Goal: Information Seeking & Learning: Learn about a topic

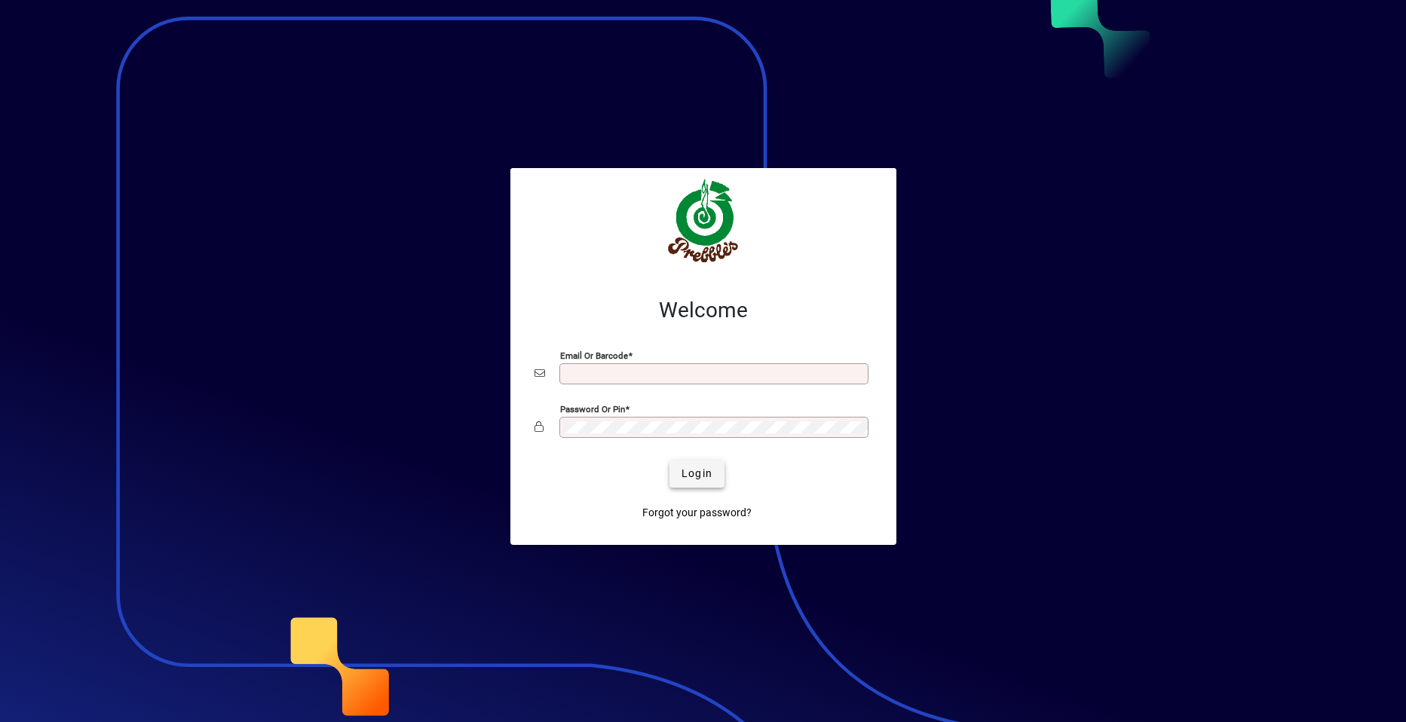
type input "**********"
click at [685, 474] on span "Login" at bounding box center [697, 474] width 31 height 16
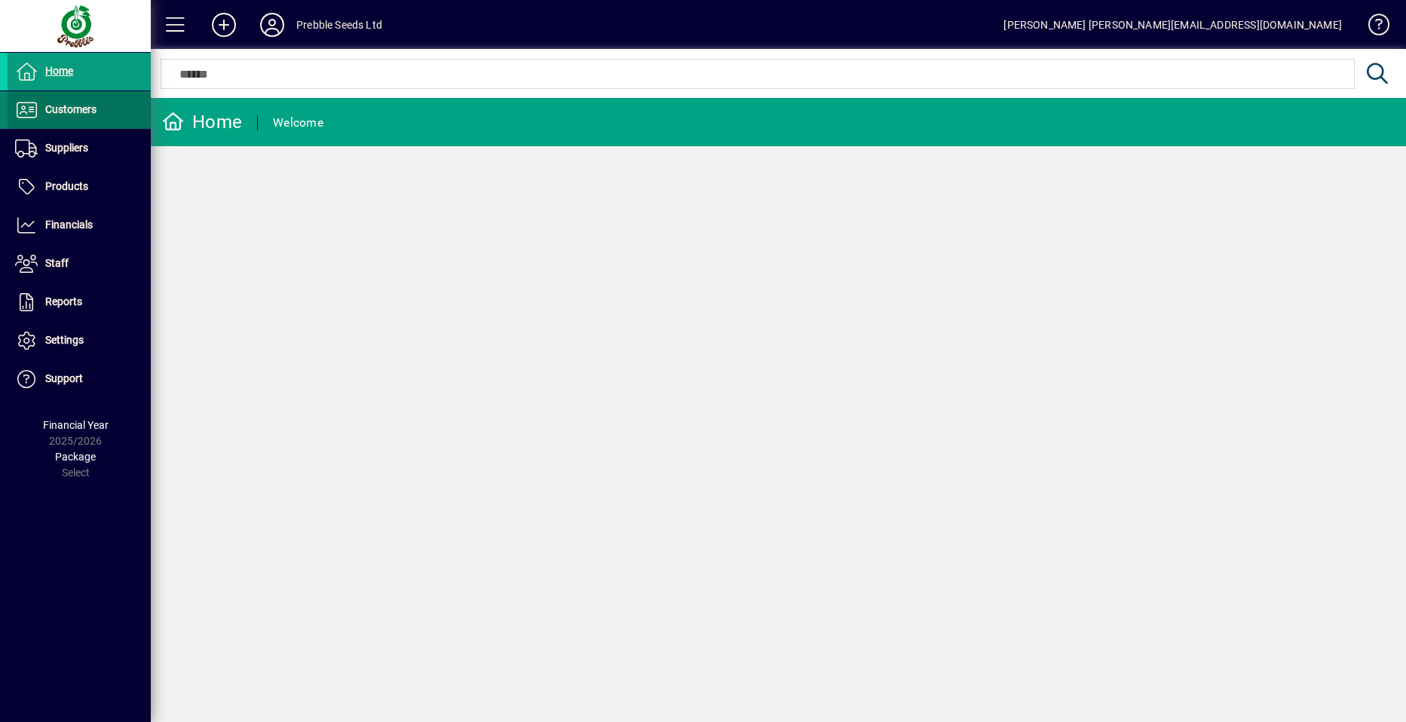
click at [100, 109] on span at bounding box center [79, 110] width 143 height 36
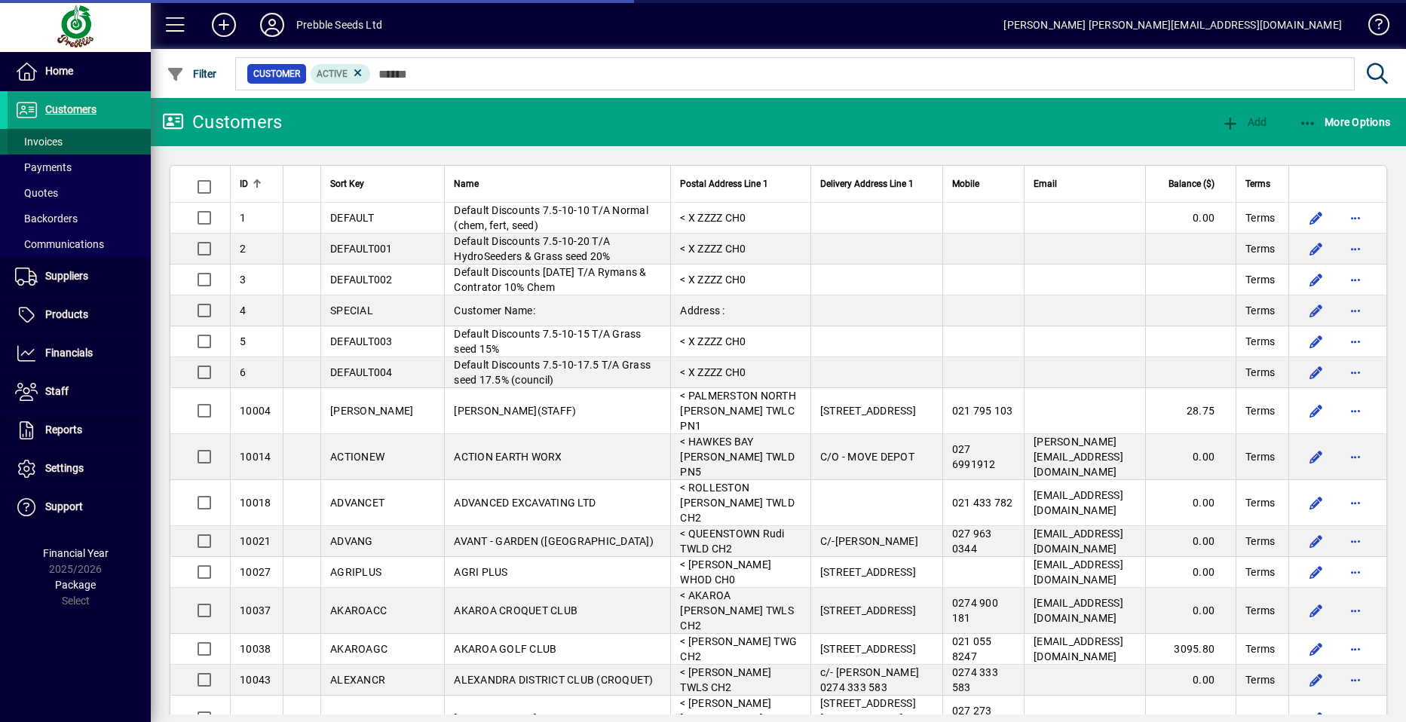
click at [82, 141] on span at bounding box center [79, 142] width 143 height 36
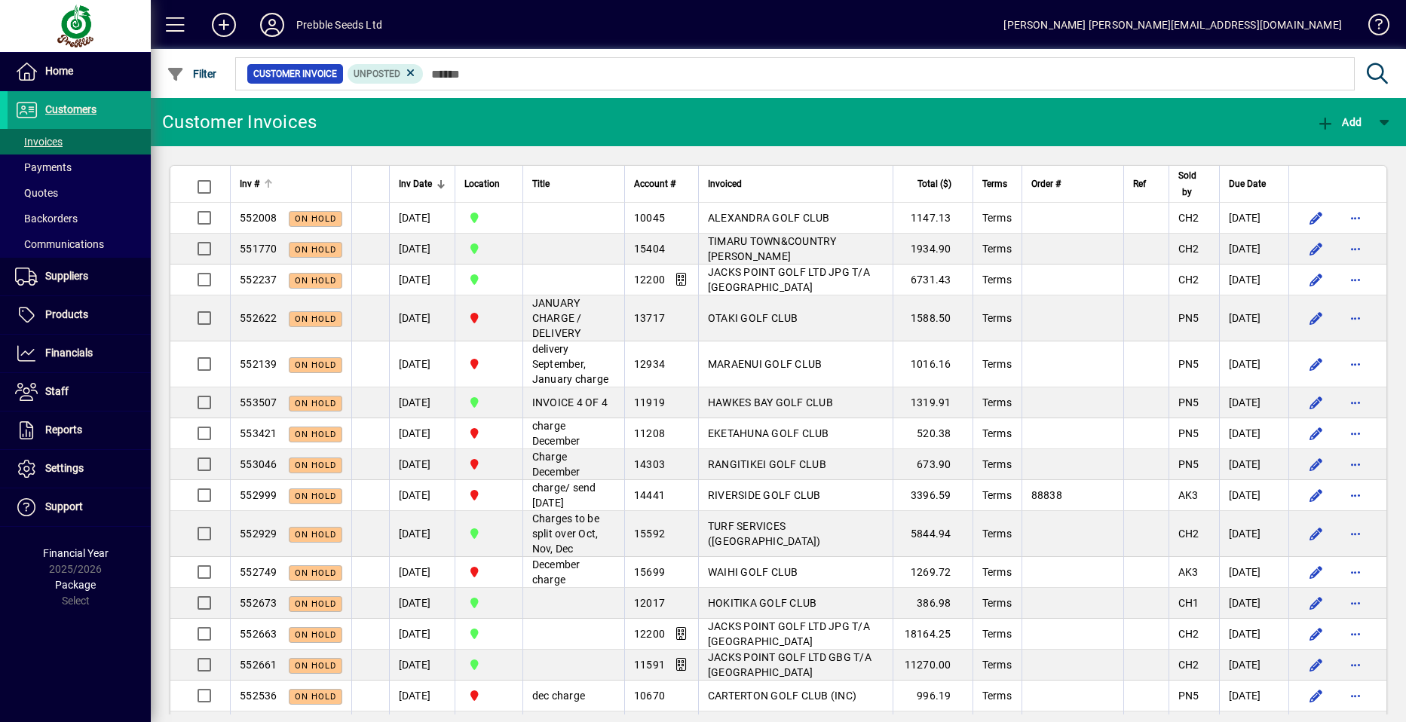
click at [259, 180] on span "Inv #" at bounding box center [250, 184] width 20 height 17
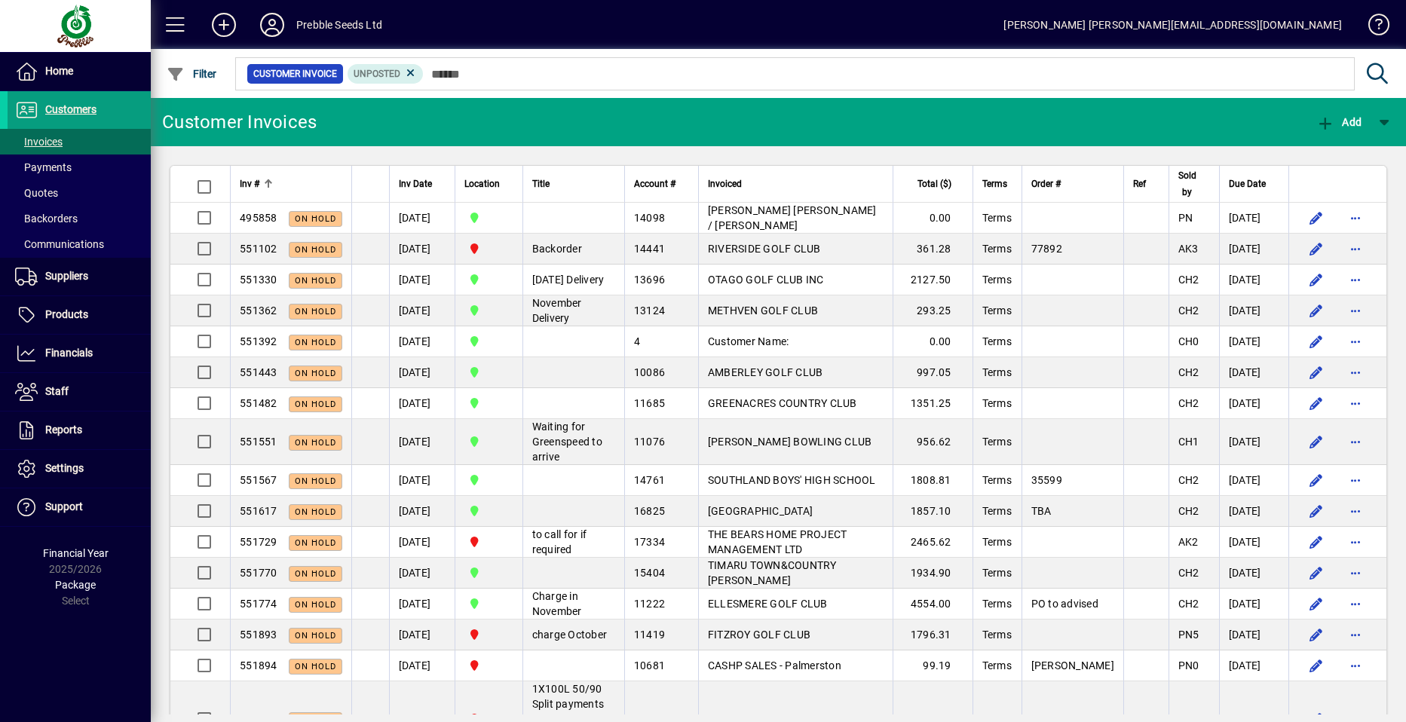
click at [256, 181] on span "Inv #" at bounding box center [250, 184] width 20 height 17
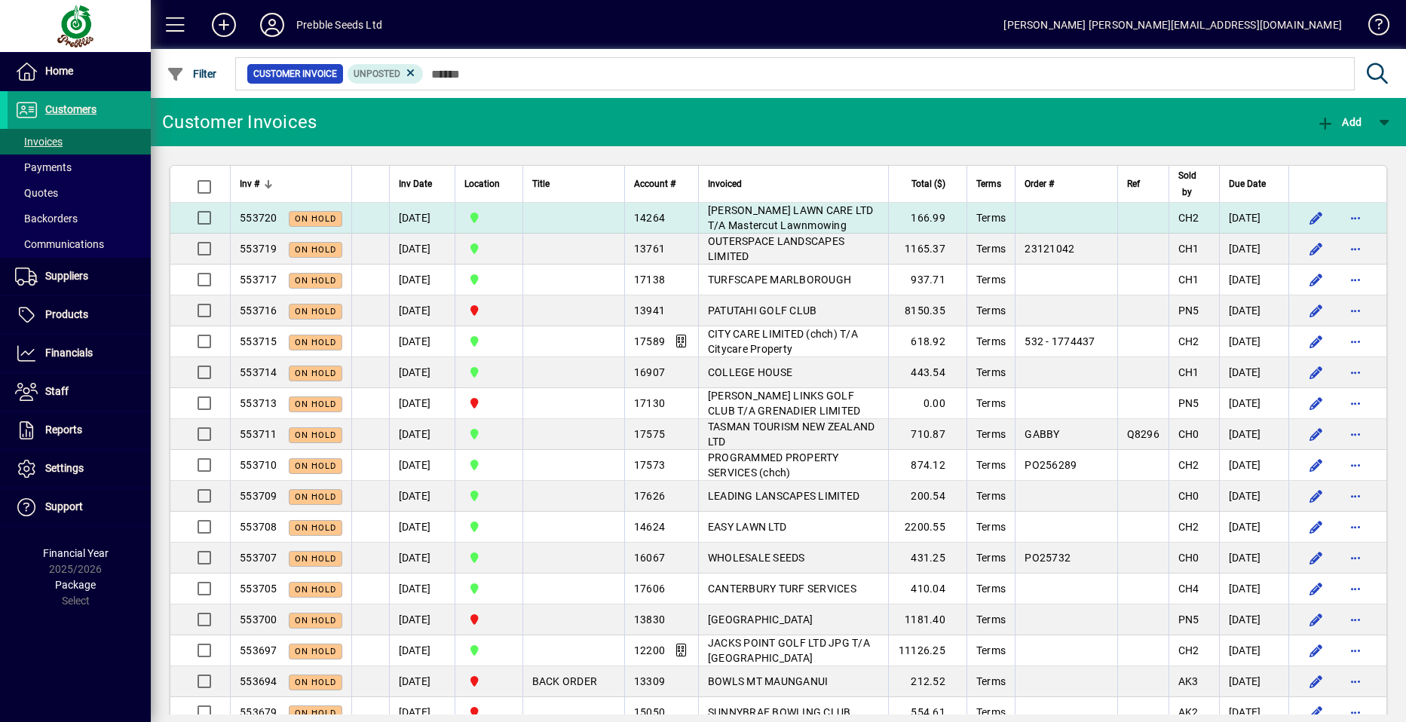
click at [763, 218] on td "[PERSON_NAME] LAWN CARE LTD T/A Mastercut Lawnmowing" at bounding box center [793, 218] width 190 height 31
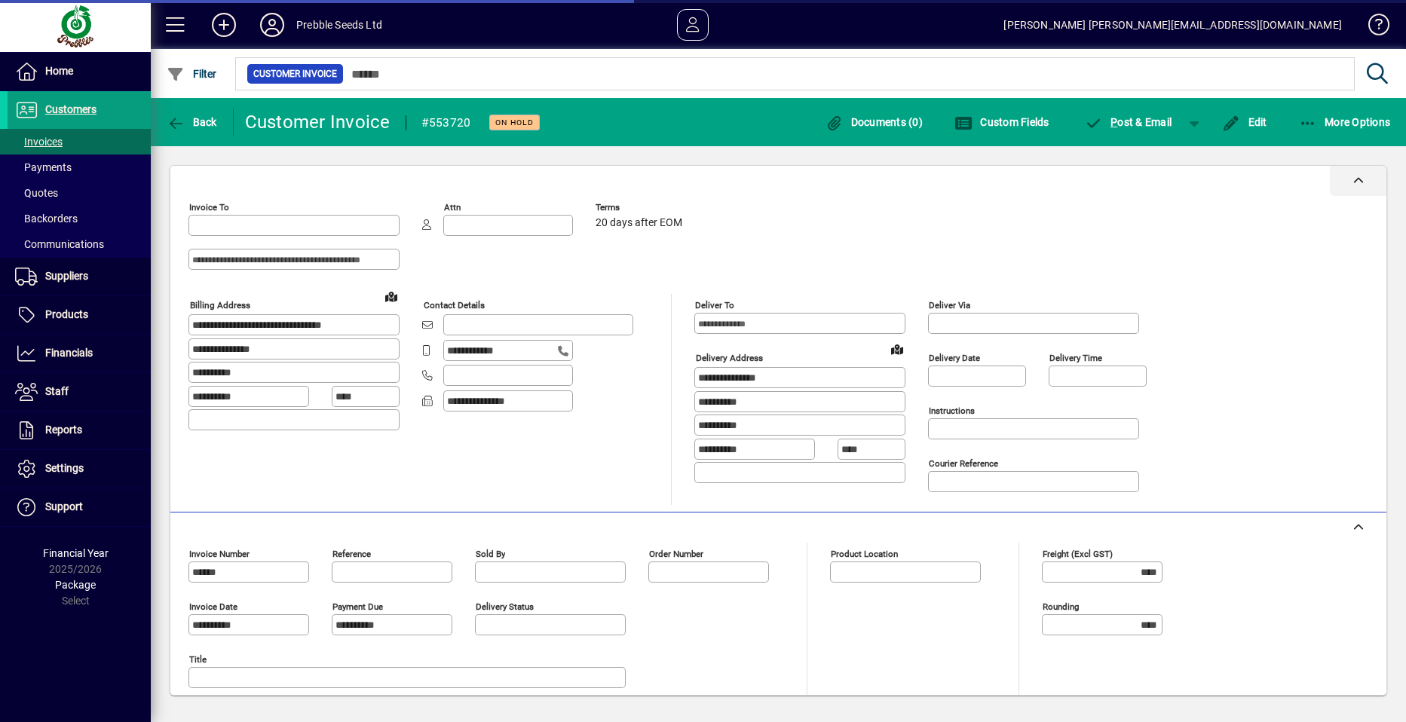
type input "**********"
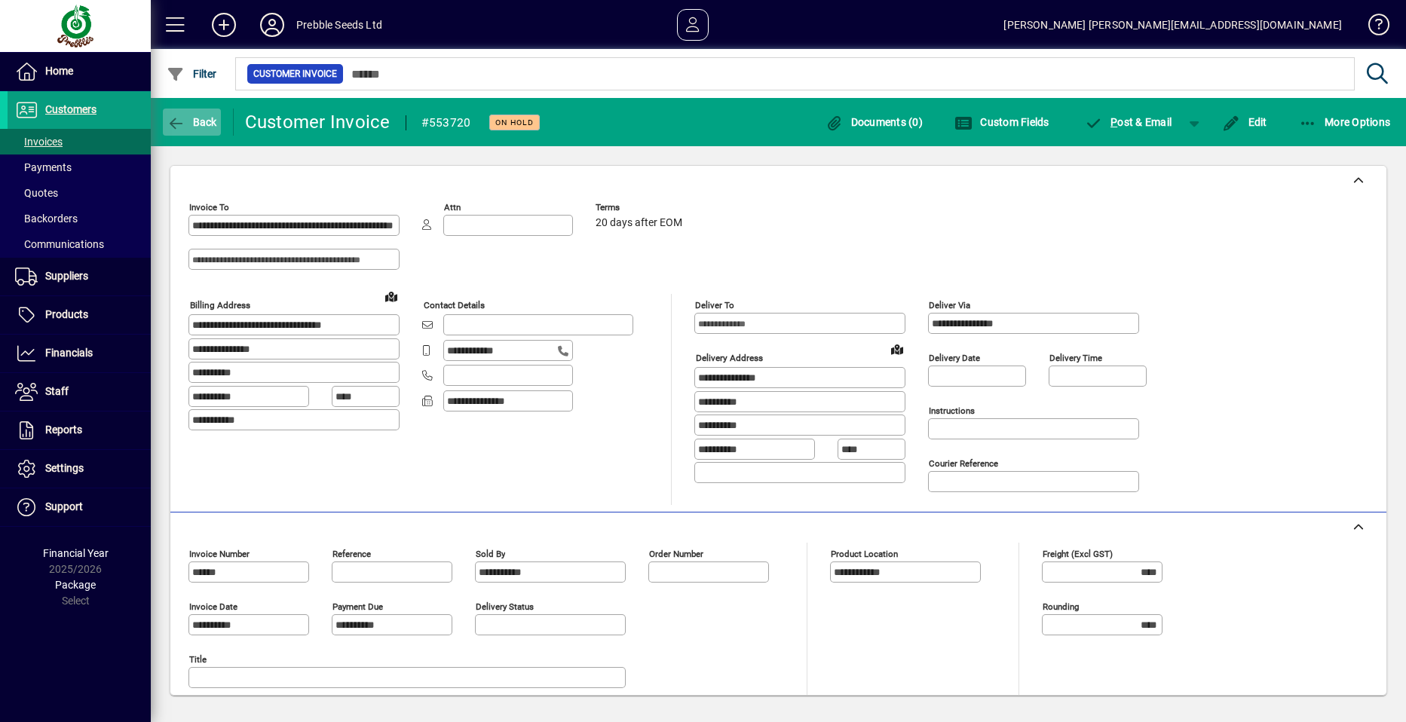
click at [196, 121] on span "Back" at bounding box center [192, 122] width 51 height 12
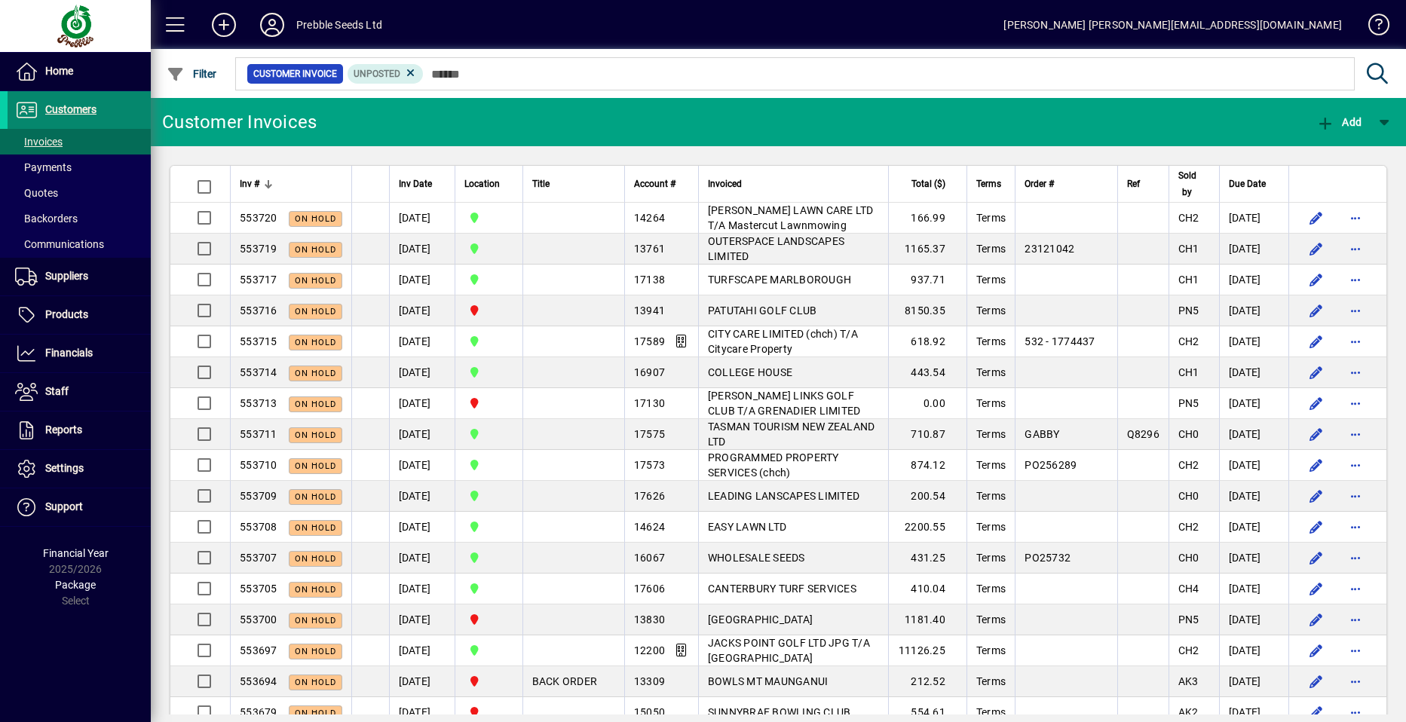
click at [95, 112] on span "Customers" at bounding box center [70, 109] width 51 height 12
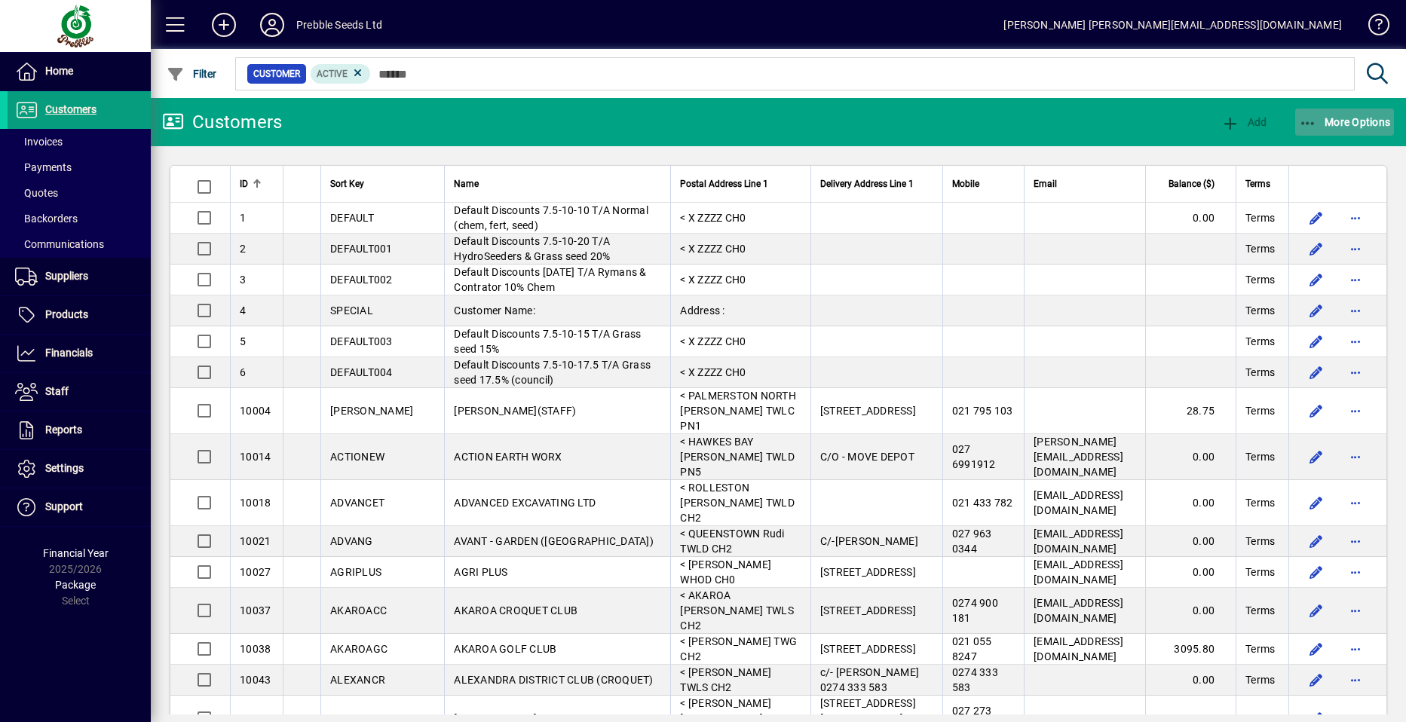
click at [1350, 121] on span "More Options" at bounding box center [1345, 122] width 92 height 12
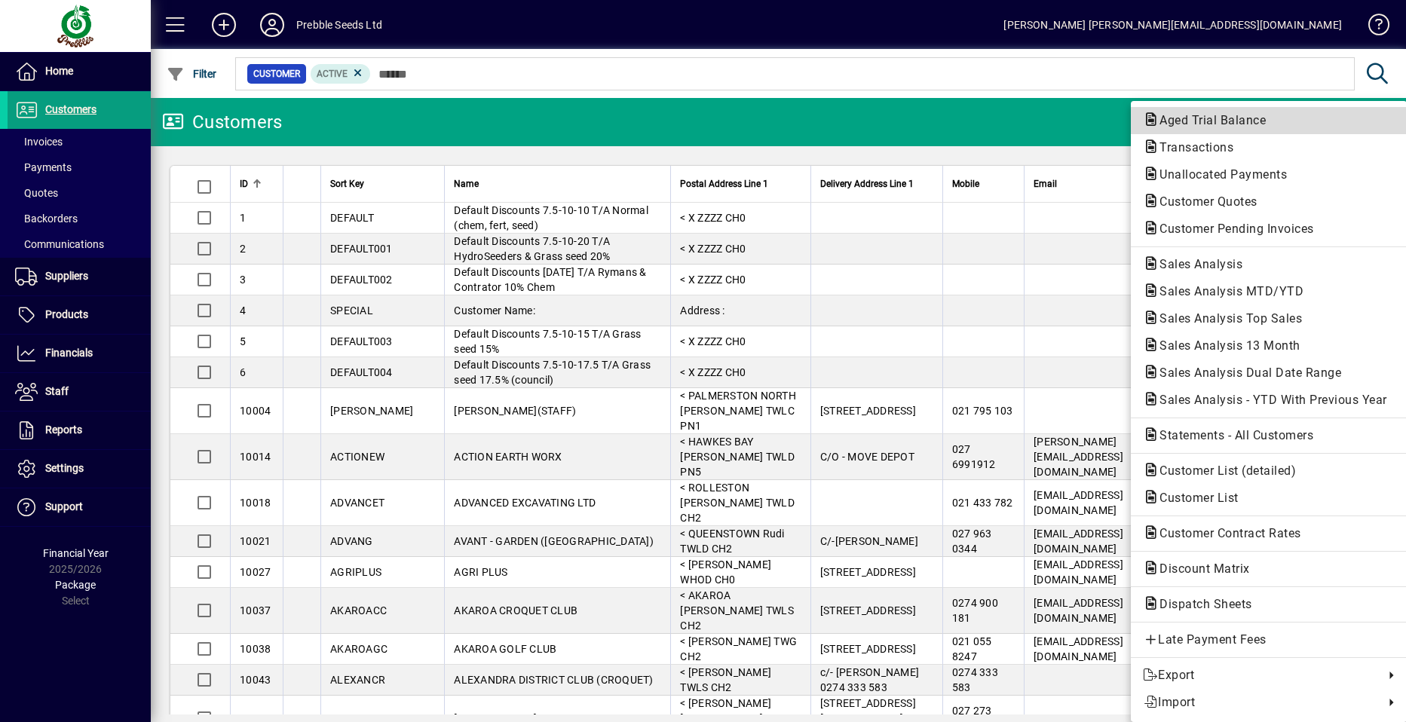
click at [1208, 124] on span "Aged Trial Balance" at bounding box center [1208, 120] width 130 height 14
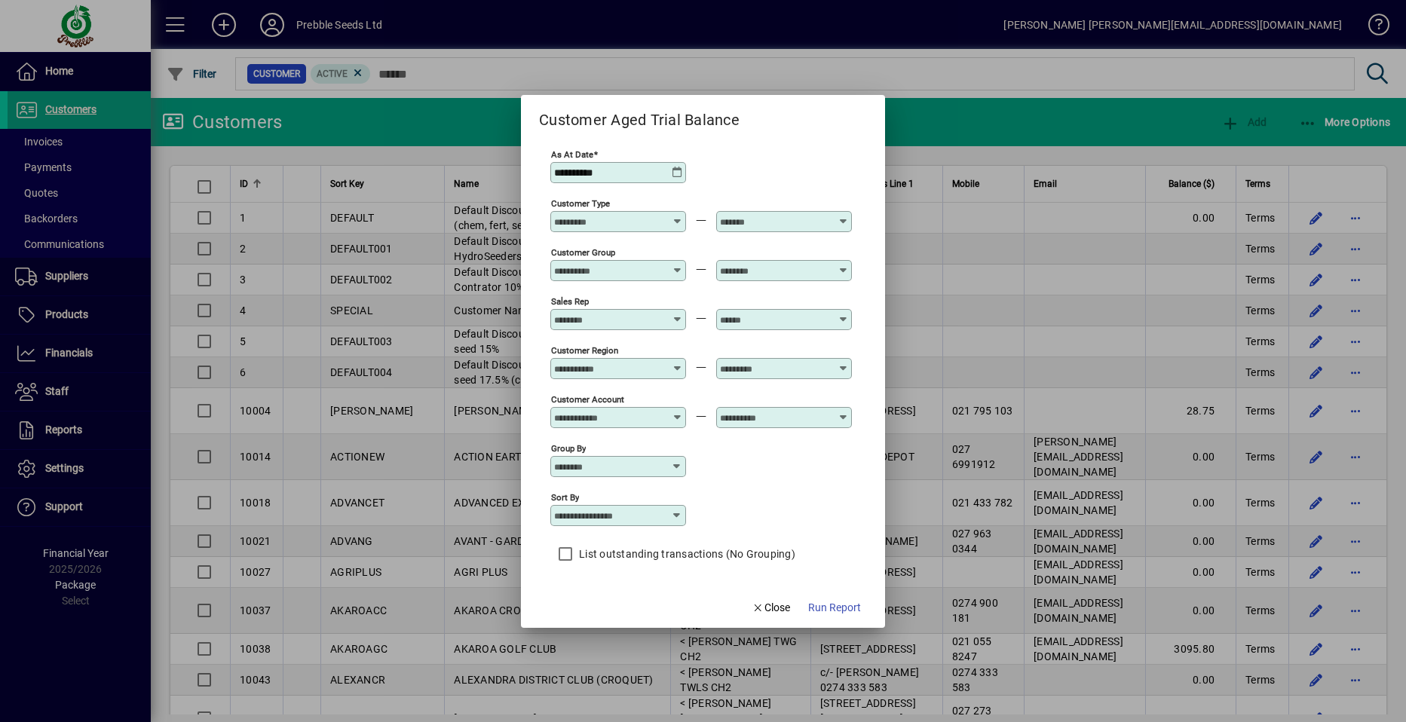
click at [676, 513] on icon at bounding box center [677, 516] width 12 height 12
click at [621, 573] on div "Customer Name" at bounding box center [609, 575] width 93 height 16
type input "**********"
click at [835, 603] on span "Run Report" at bounding box center [834, 608] width 53 height 16
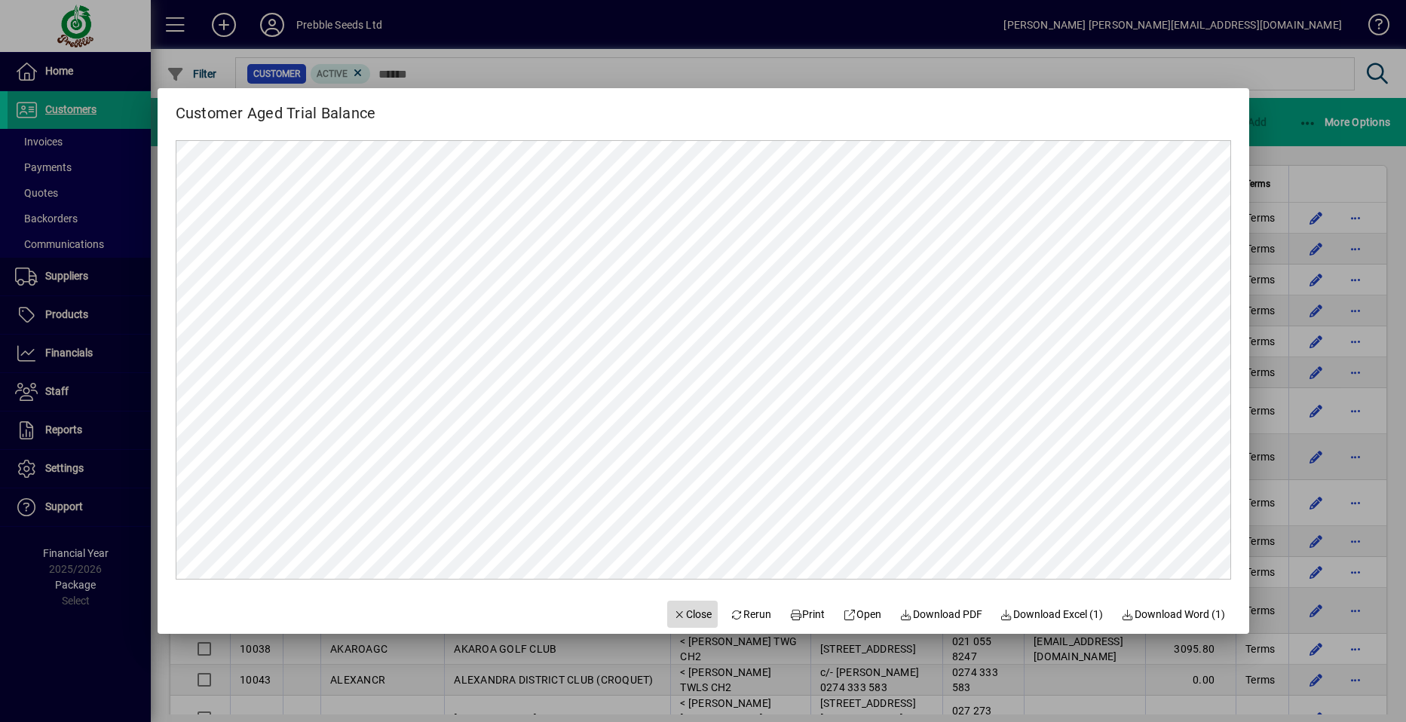
click at [673, 617] on span "Close" at bounding box center [692, 615] width 39 height 16
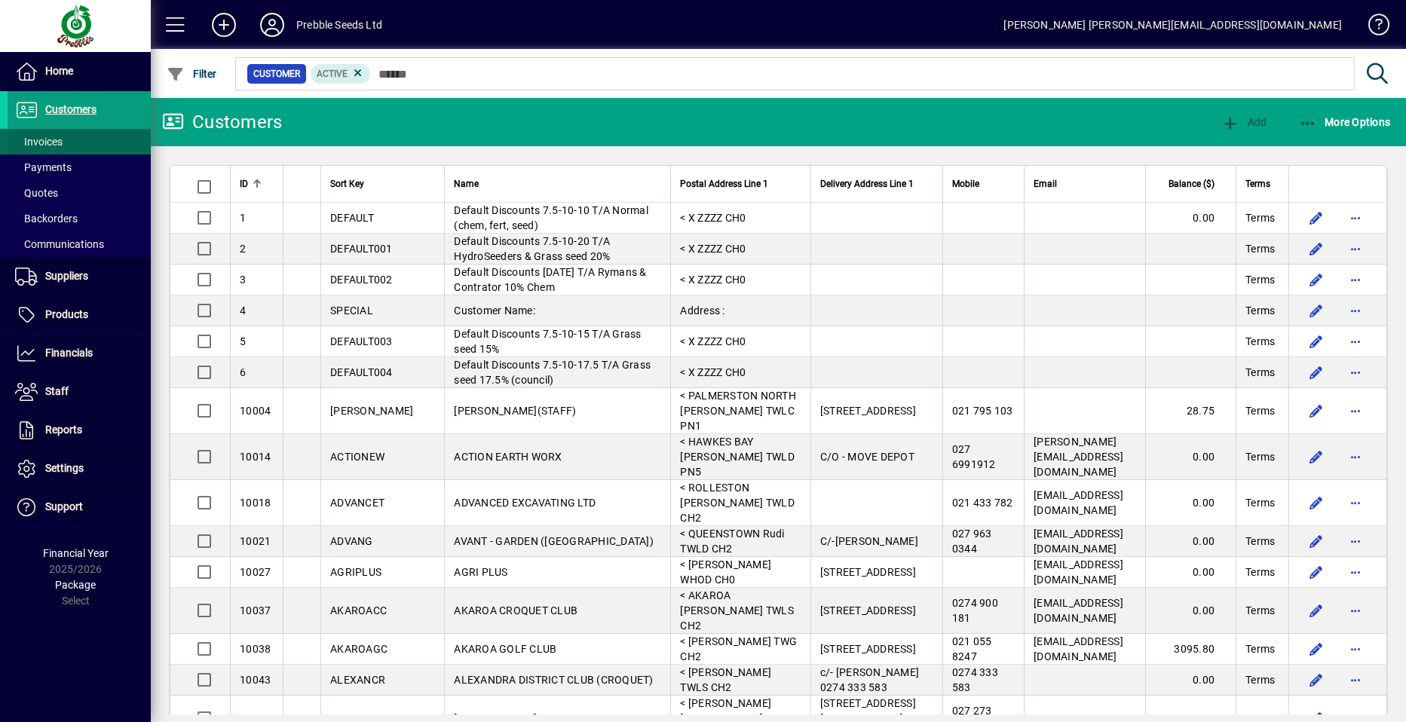
click at [89, 141] on span at bounding box center [79, 142] width 143 height 36
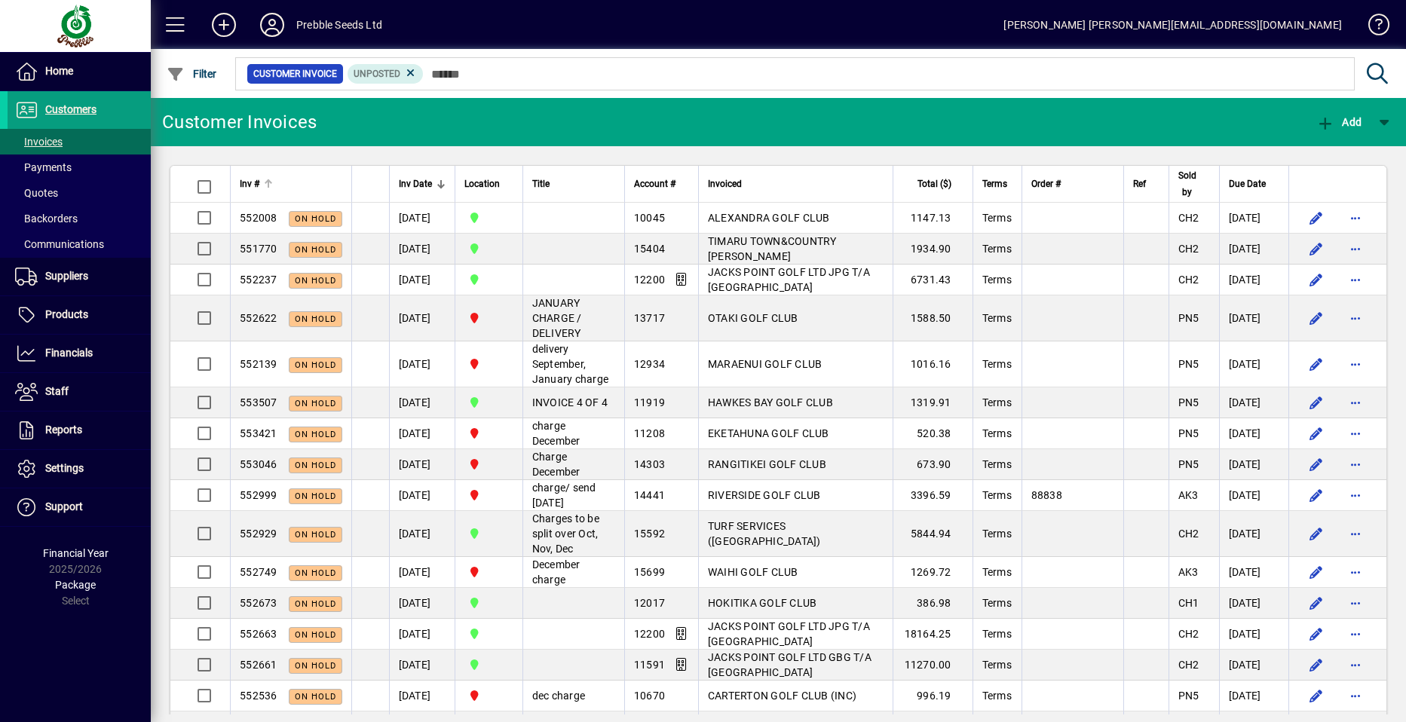
click at [255, 179] on span "Inv #" at bounding box center [250, 184] width 20 height 17
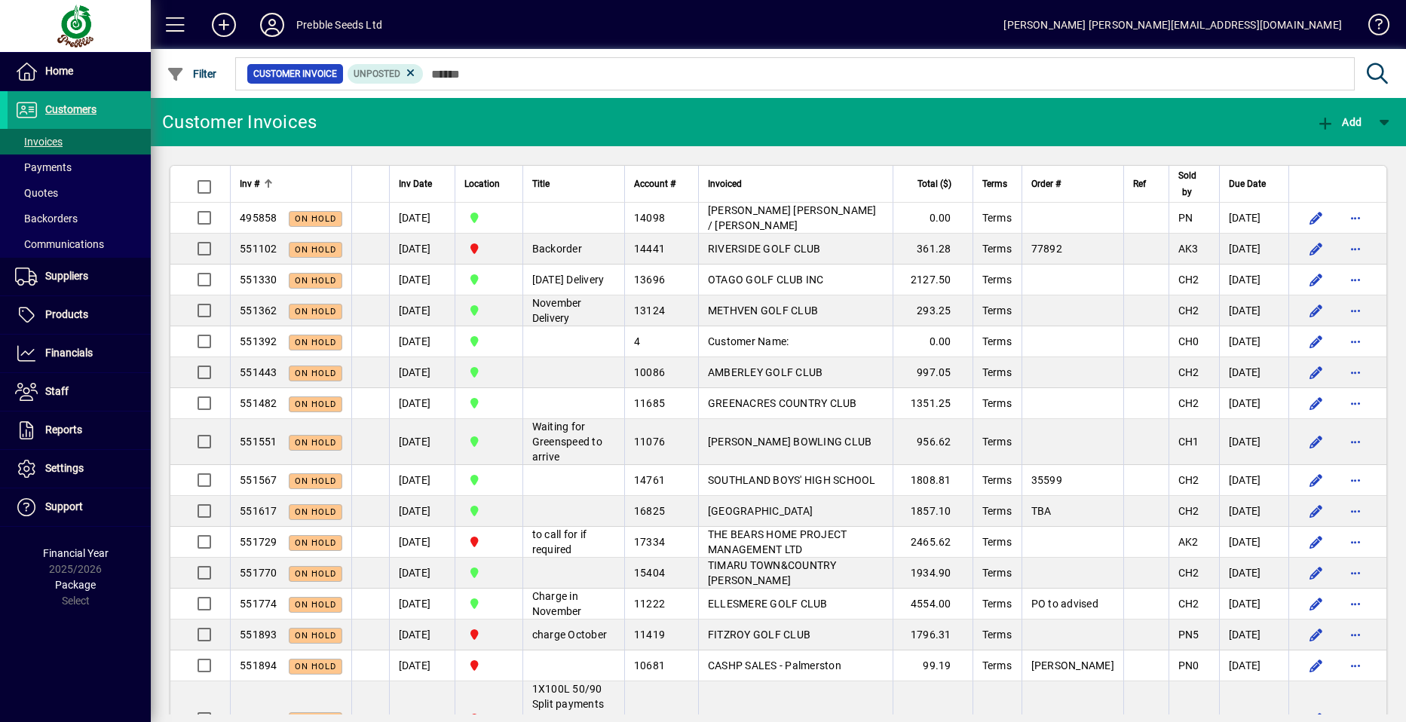
click at [247, 183] on span "Inv #" at bounding box center [250, 184] width 20 height 17
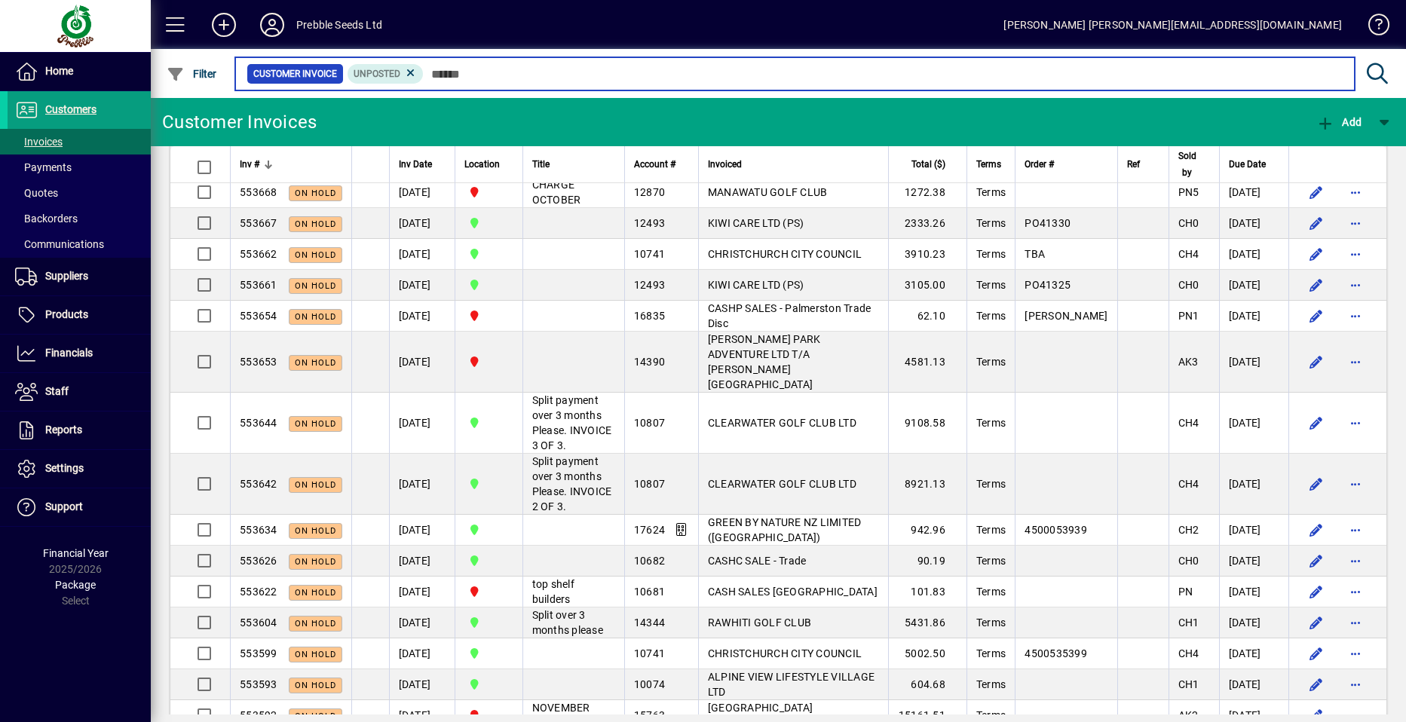
scroll to position [754, 0]
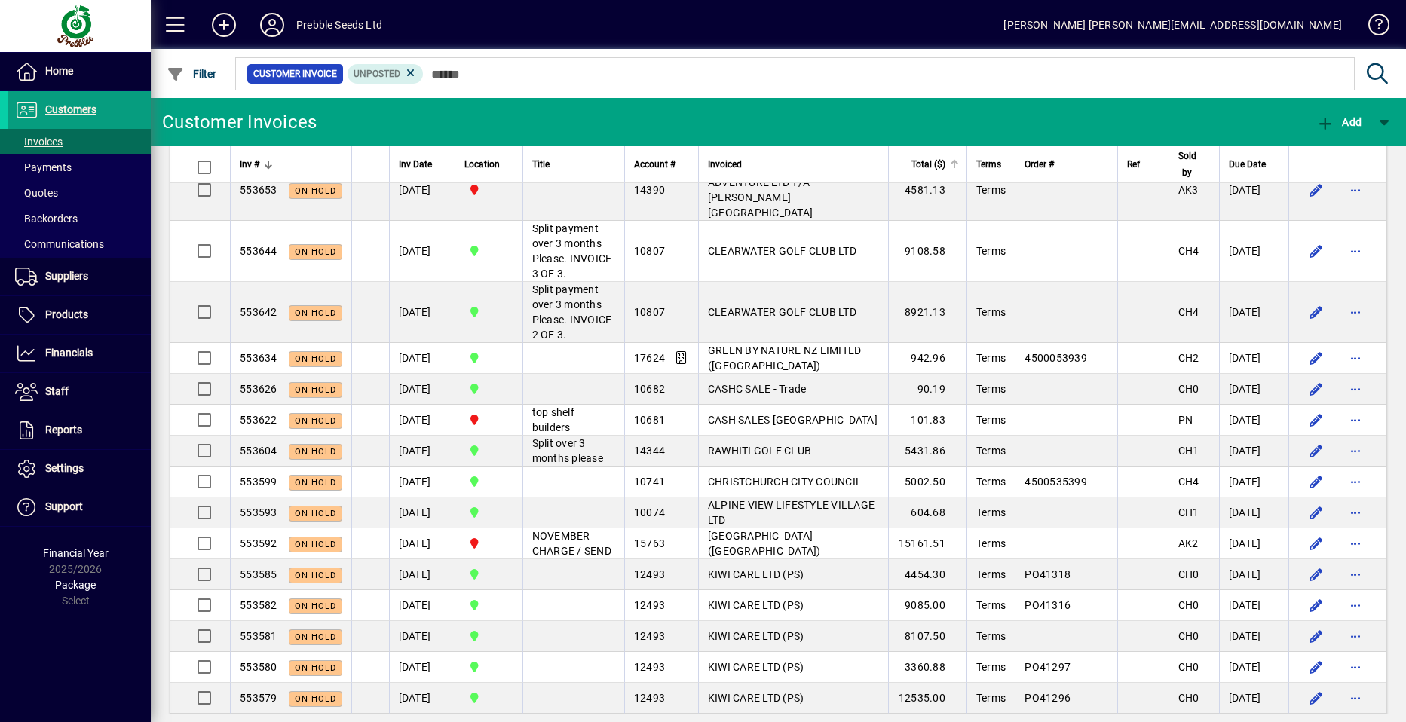
click at [927, 163] on span "Total ($)" at bounding box center [929, 164] width 34 height 17
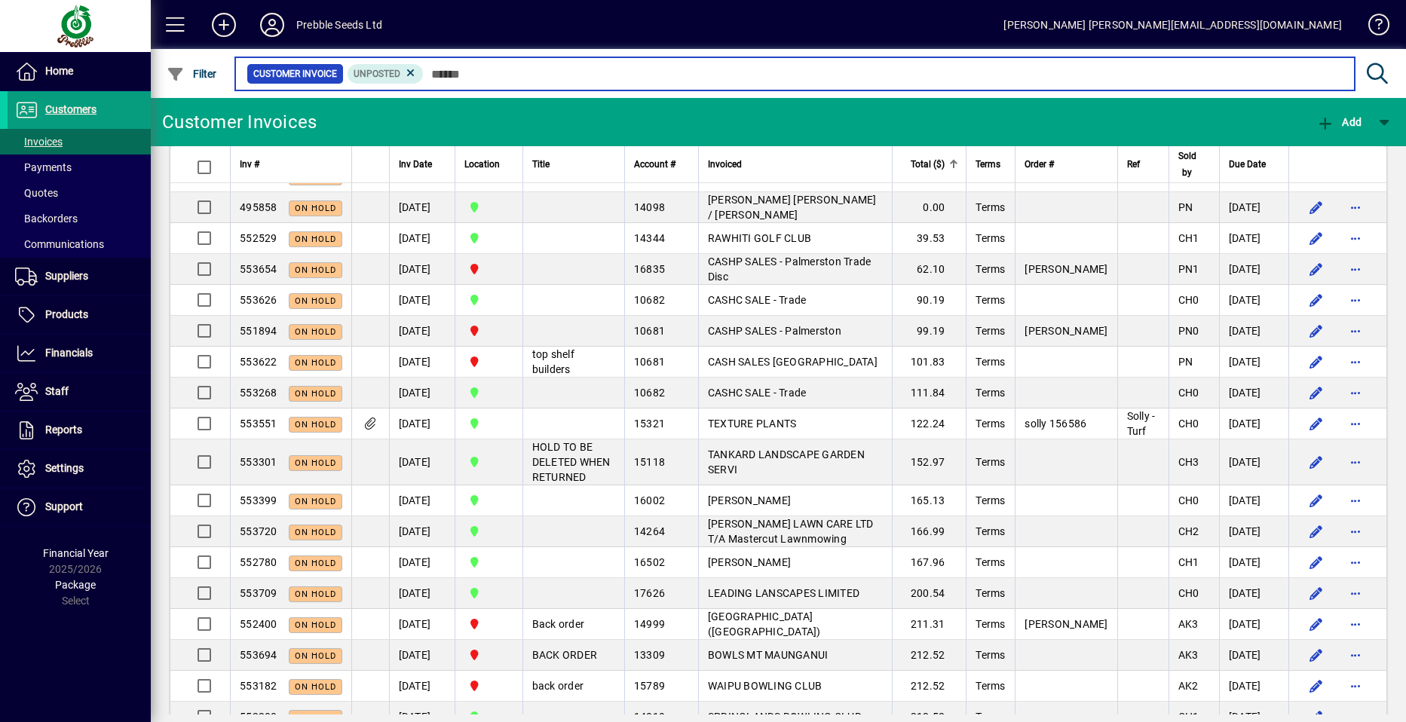
scroll to position [226, 0]
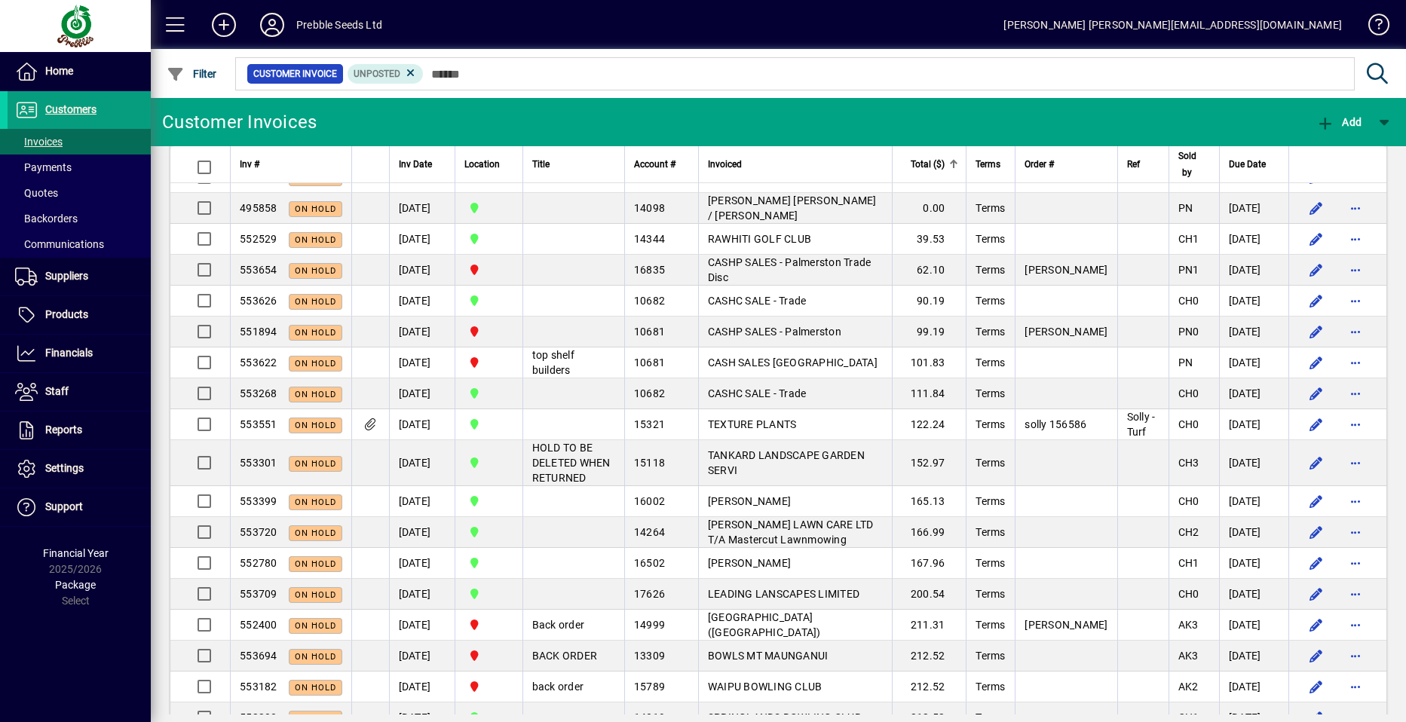
click at [931, 159] on span "Total ($)" at bounding box center [928, 164] width 34 height 17
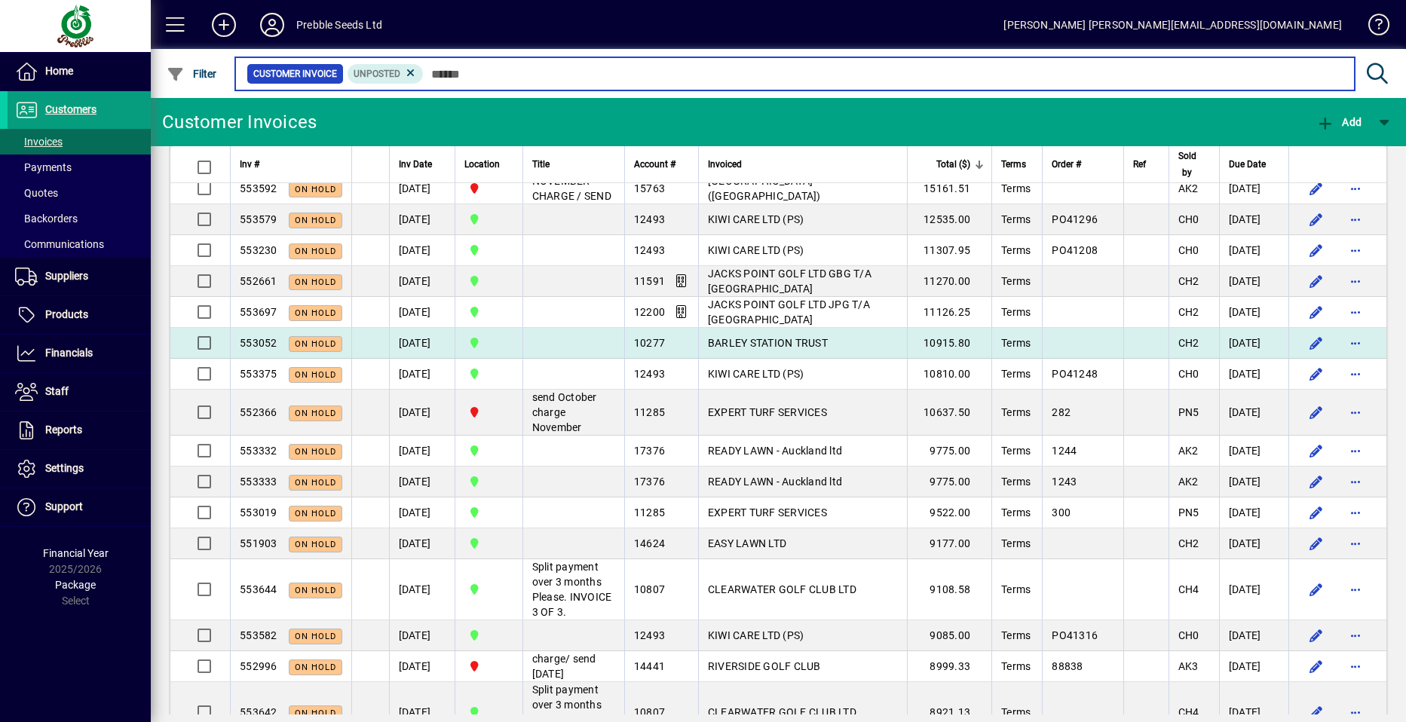
scroll to position [226, 0]
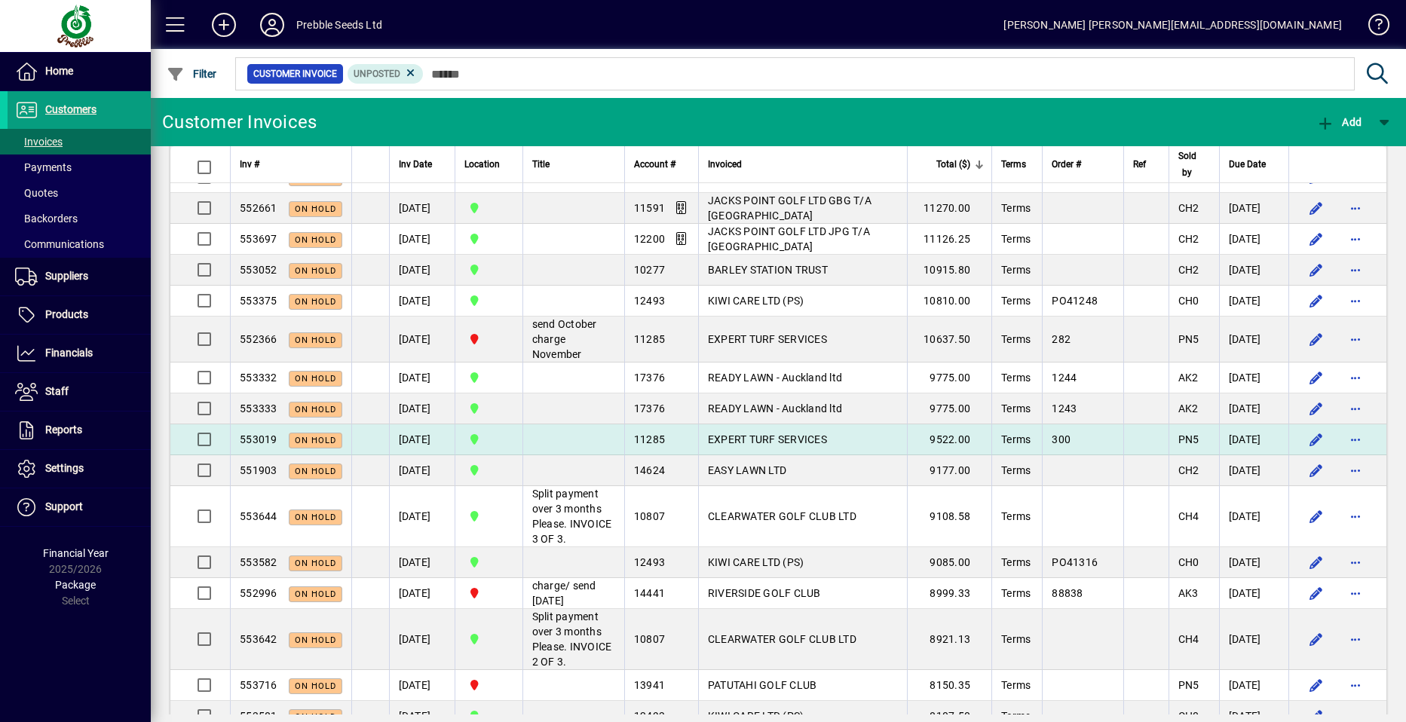
click at [735, 446] on span "EXPERT TURF SERVICES" at bounding box center [767, 440] width 119 height 12
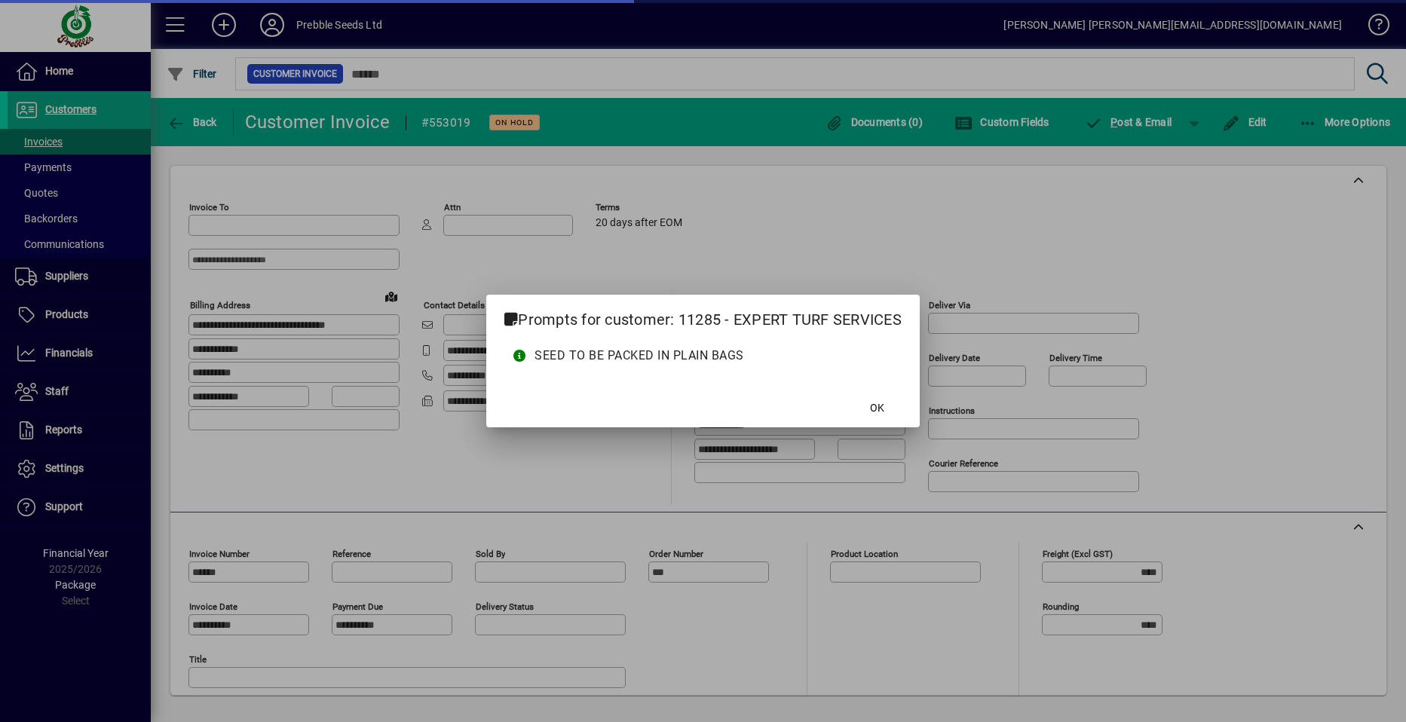
type input "**********"
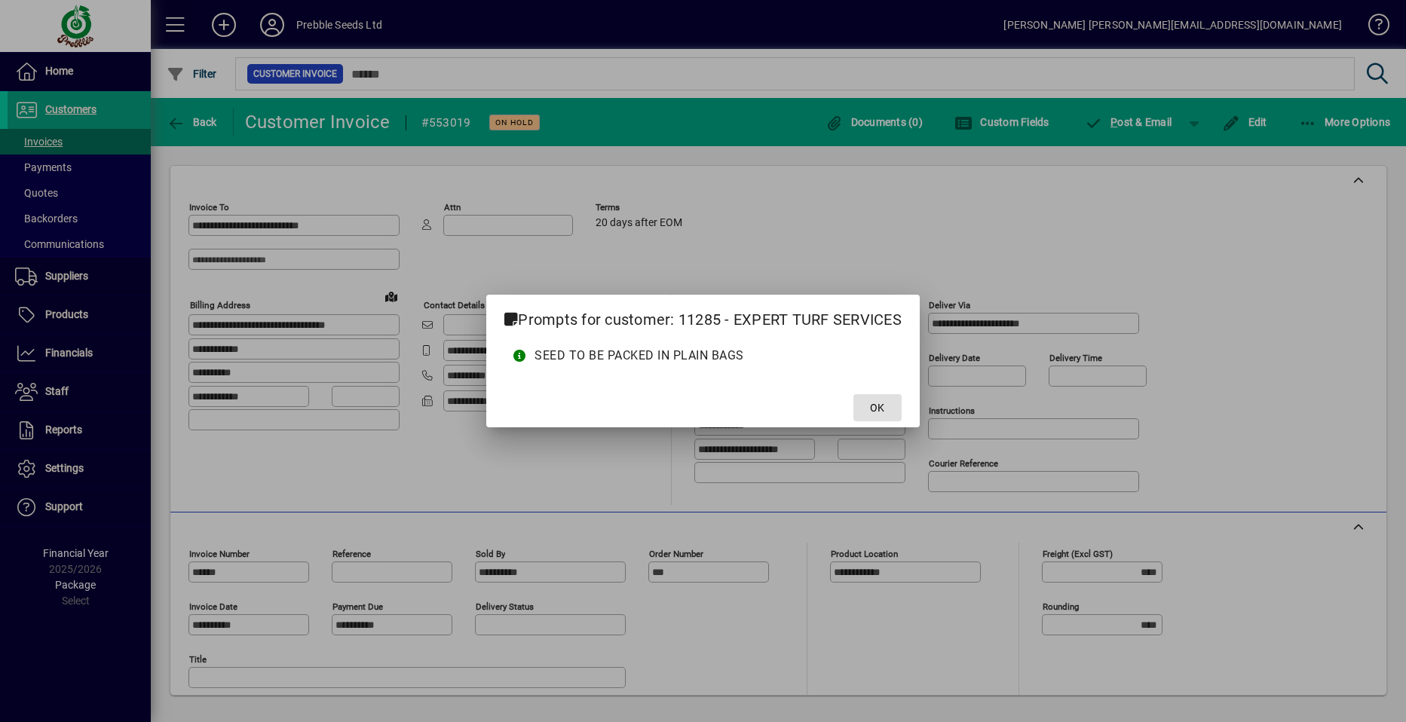
click at [867, 408] on span at bounding box center [878, 408] width 48 height 36
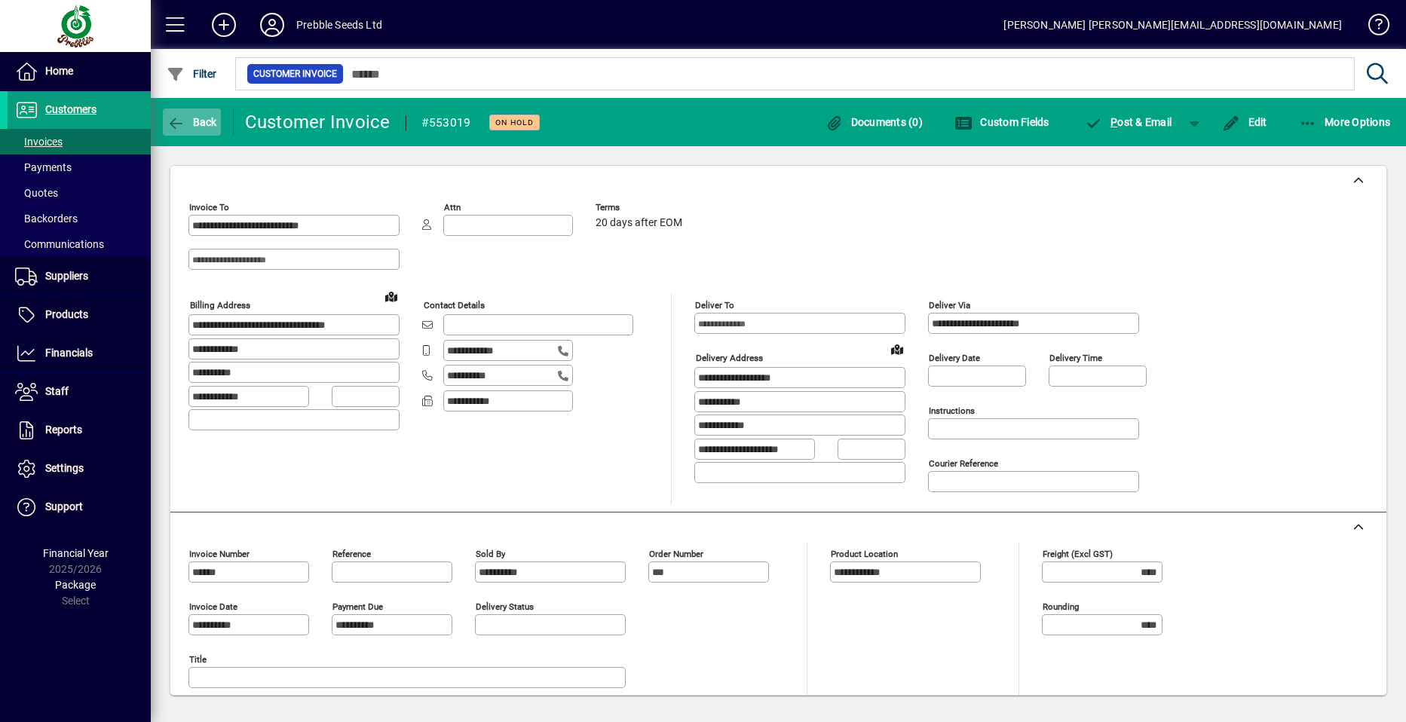
click at [199, 120] on span "Back" at bounding box center [192, 122] width 51 height 12
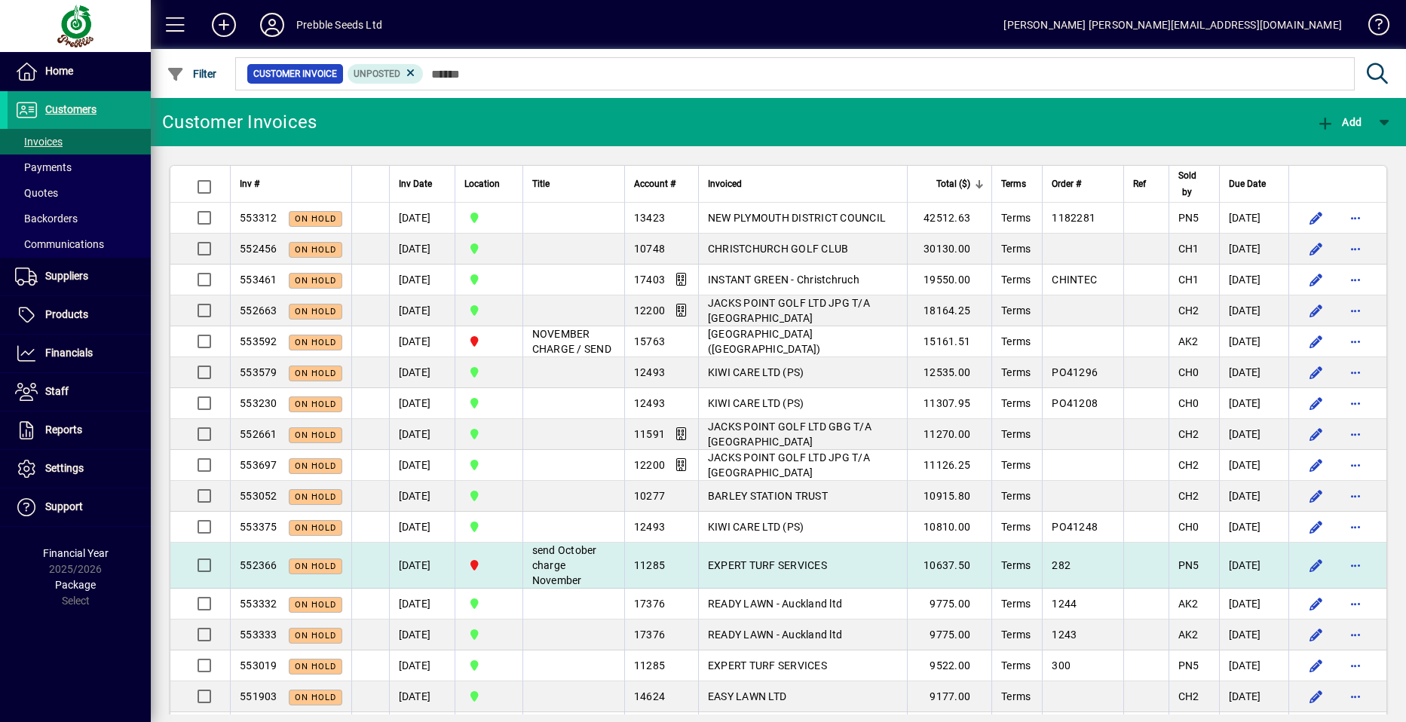
click at [743, 572] on span "EXPERT TURF SERVICES" at bounding box center [767, 565] width 119 height 12
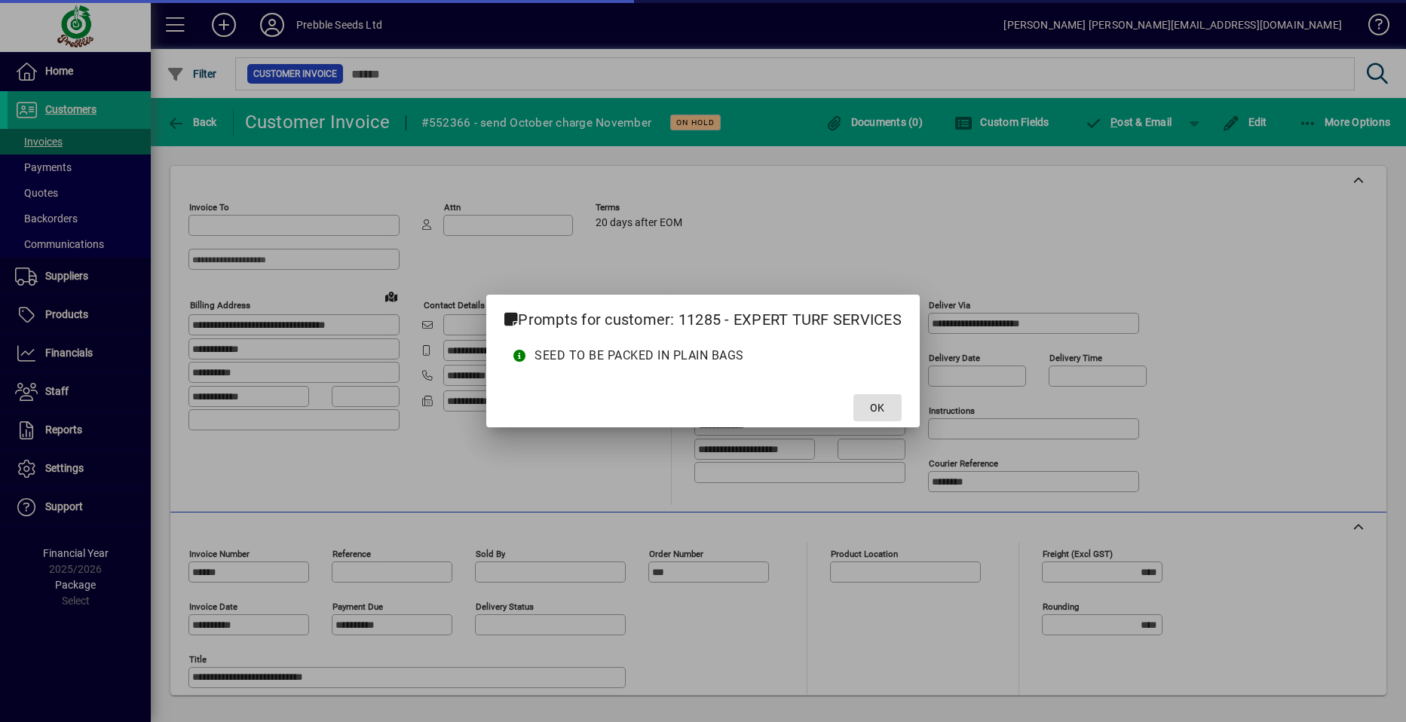
type input "**********"
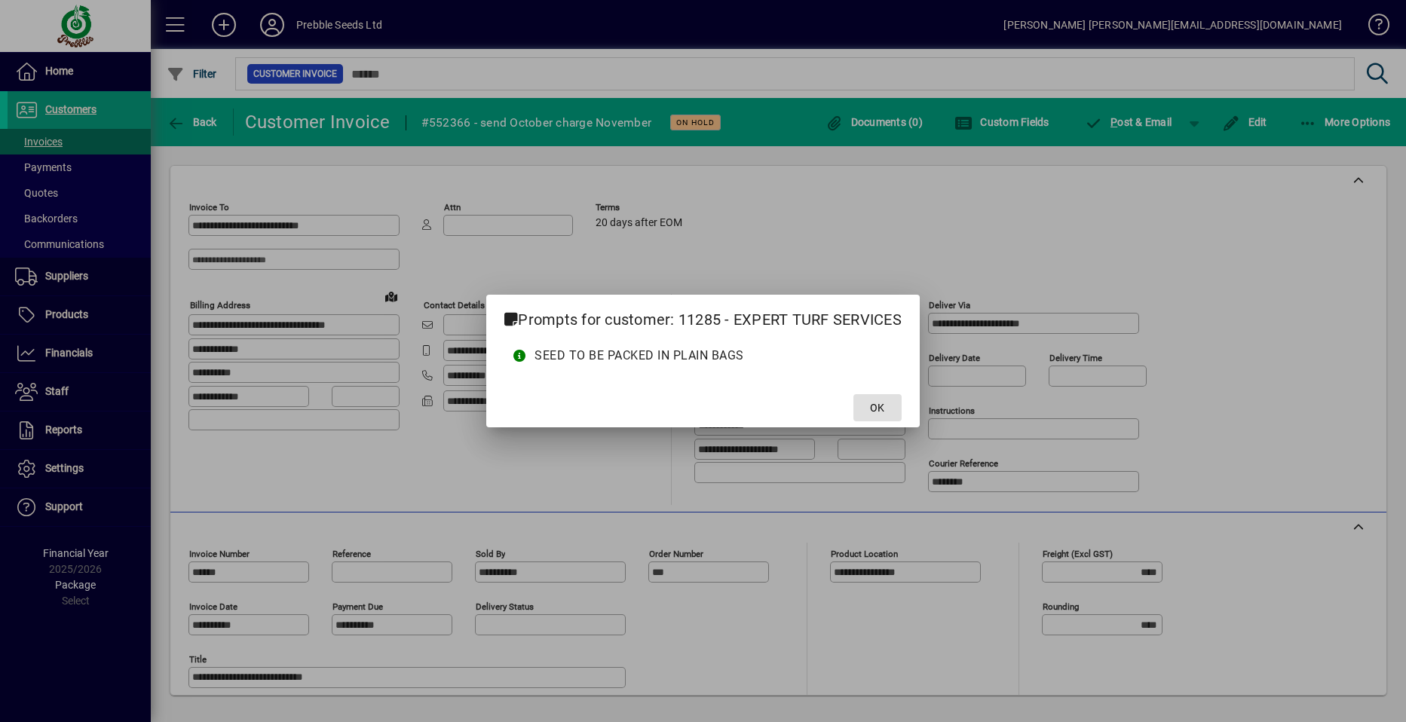
click at [871, 409] on span at bounding box center [878, 408] width 48 height 36
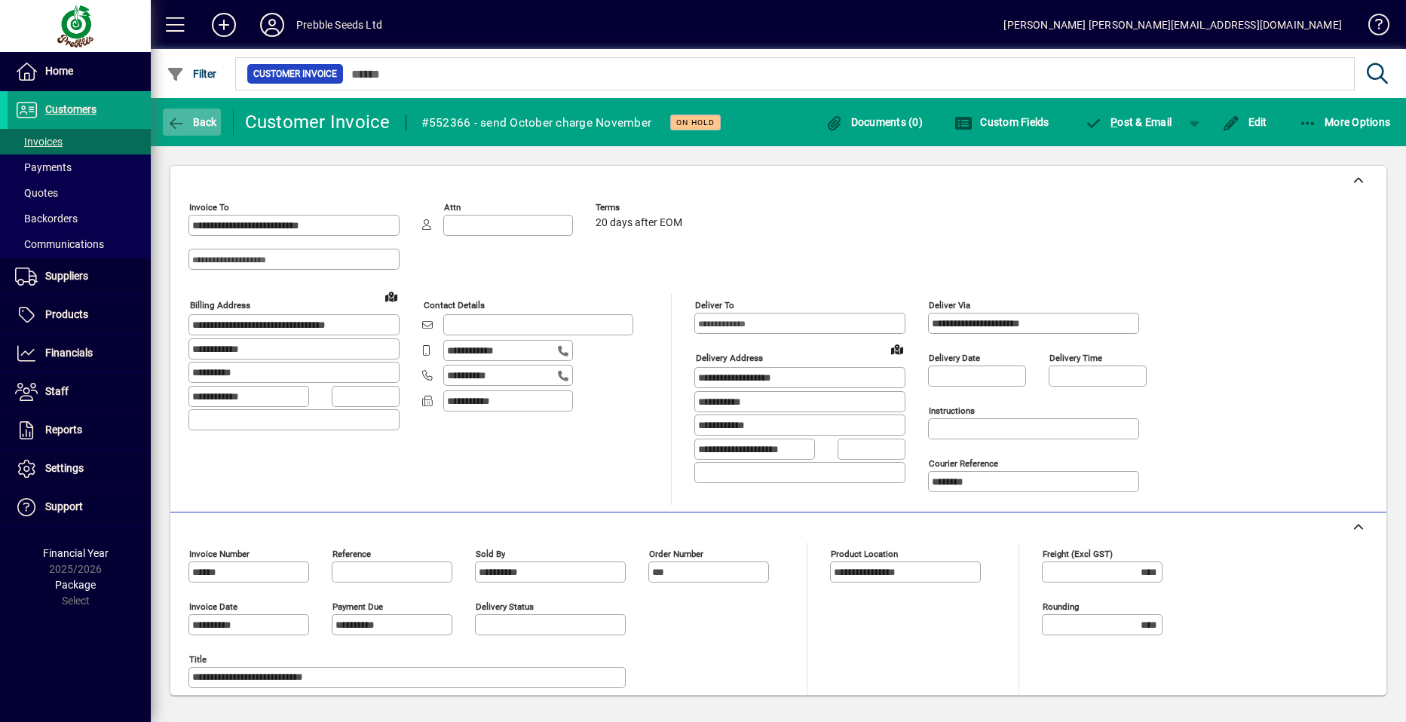
click at [194, 119] on span "Back" at bounding box center [192, 122] width 51 height 12
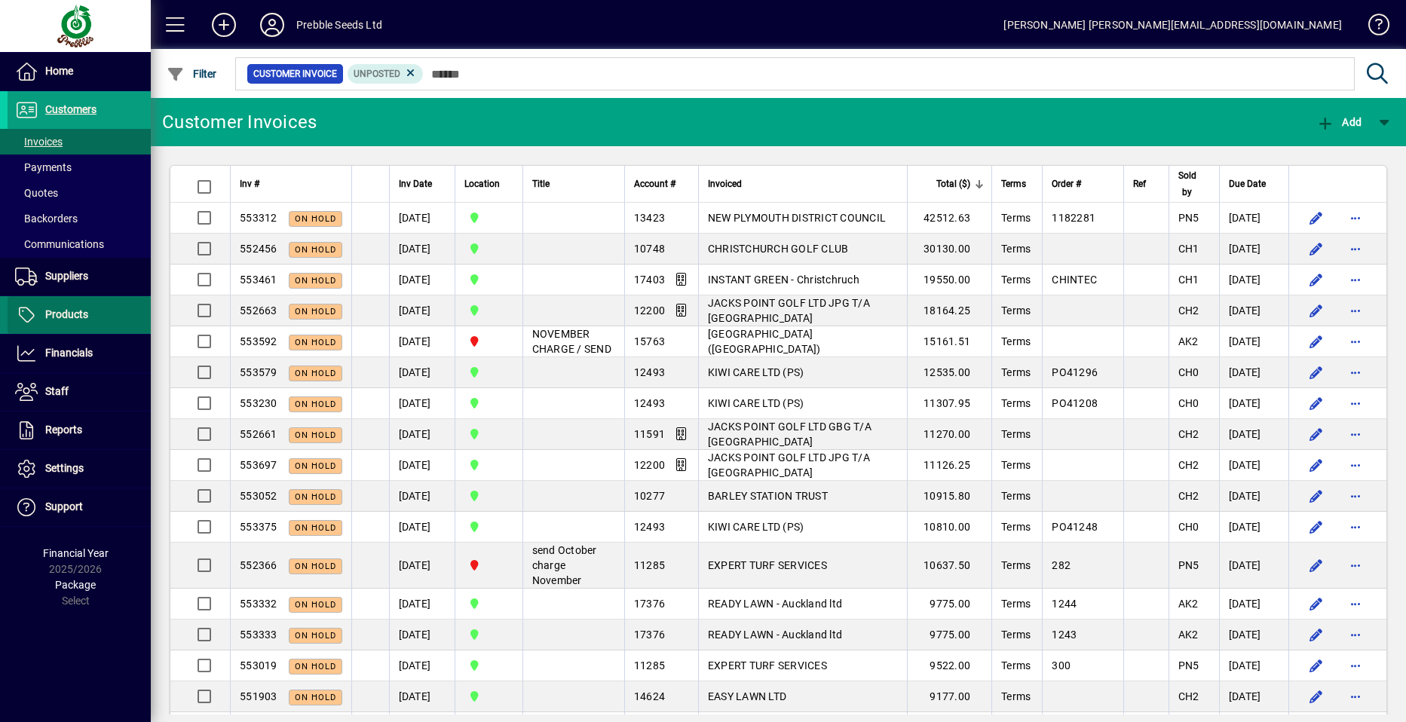
click at [81, 319] on span "Products" at bounding box center [48, 315] width 81 height 18
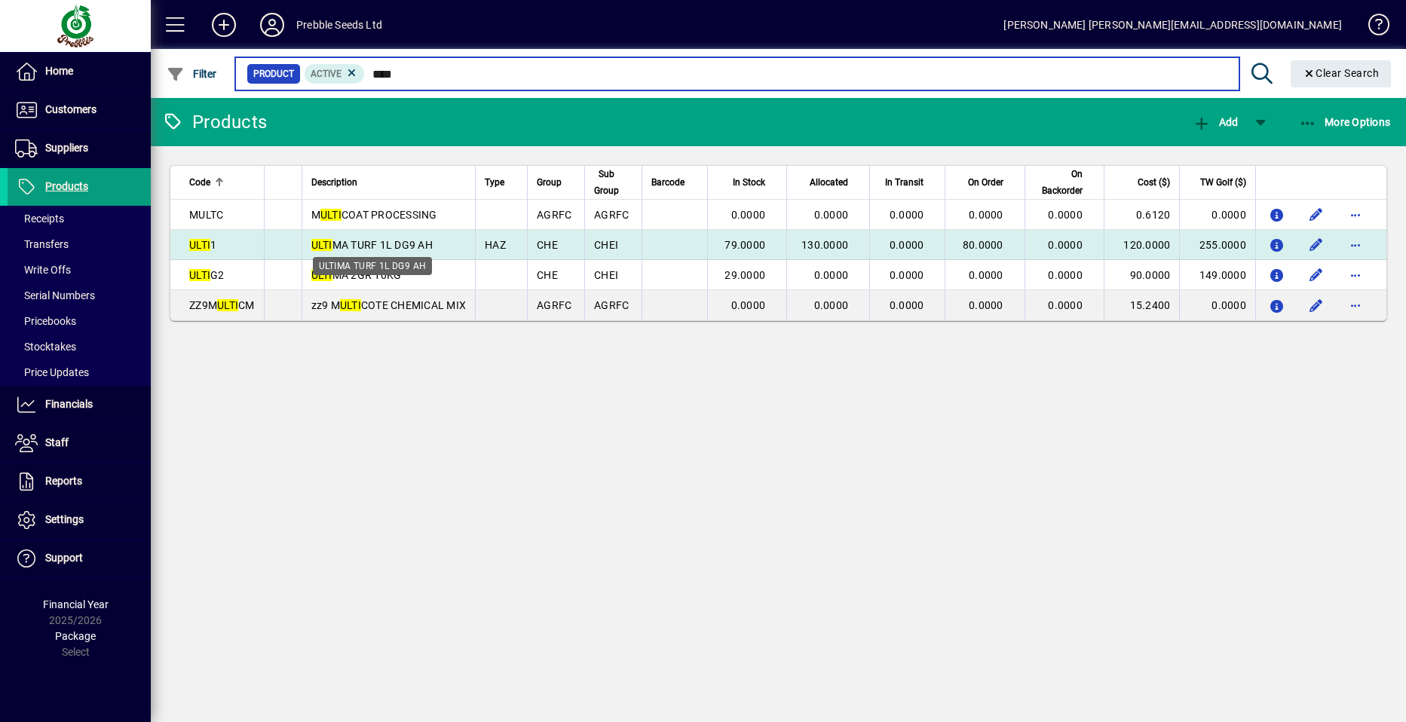
type input "****"
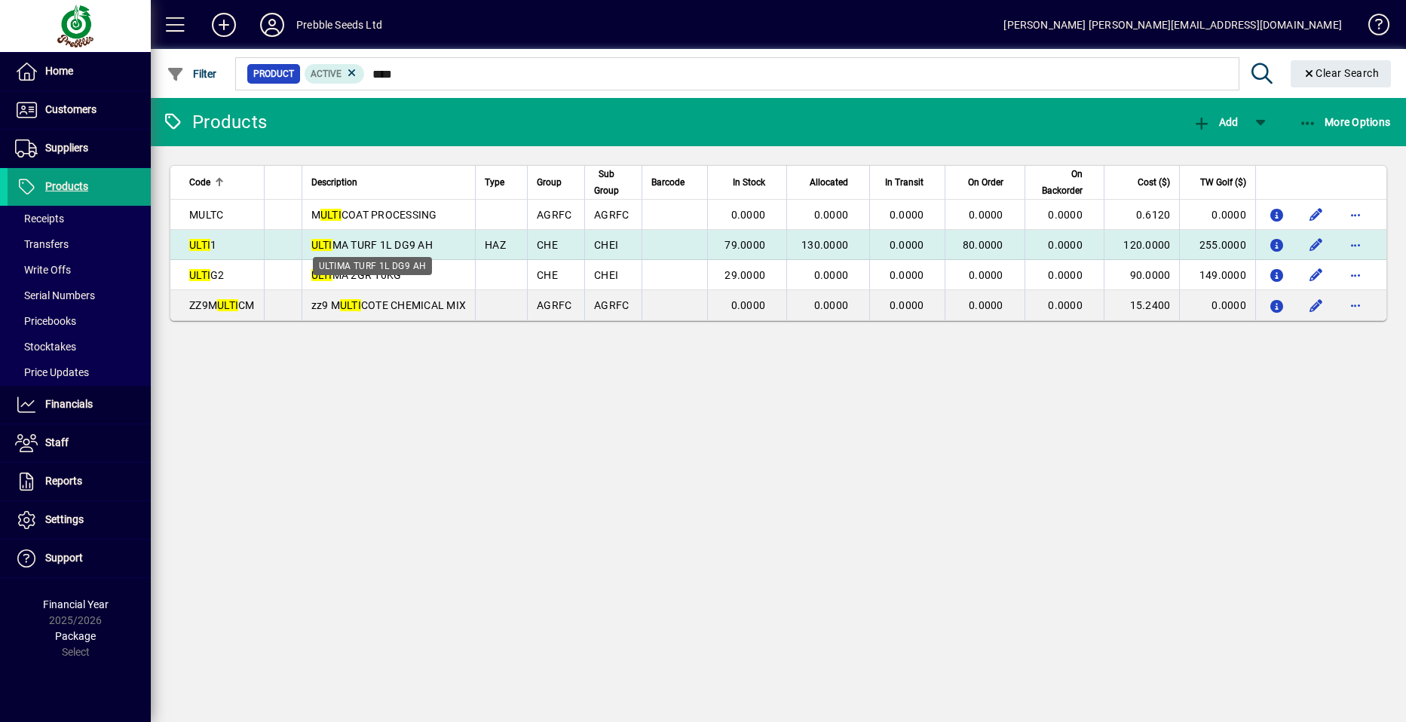
click at [394, 245] on span "ULTI MA TURF 1L DG9 AH" at bounding box center [371, 245] width 121 height 12
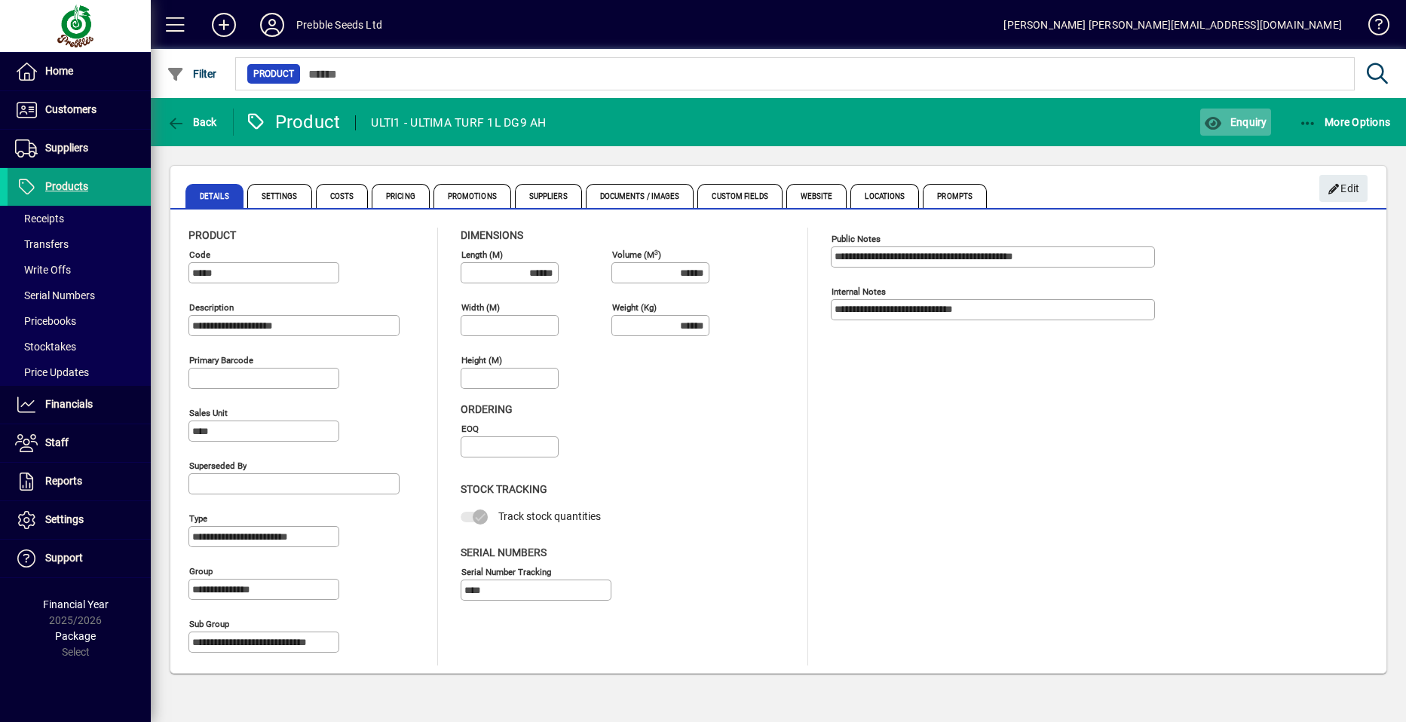
click at [1240, 124] on span "Enquiry" at bounding box center [1235, 122] width 63 height 12
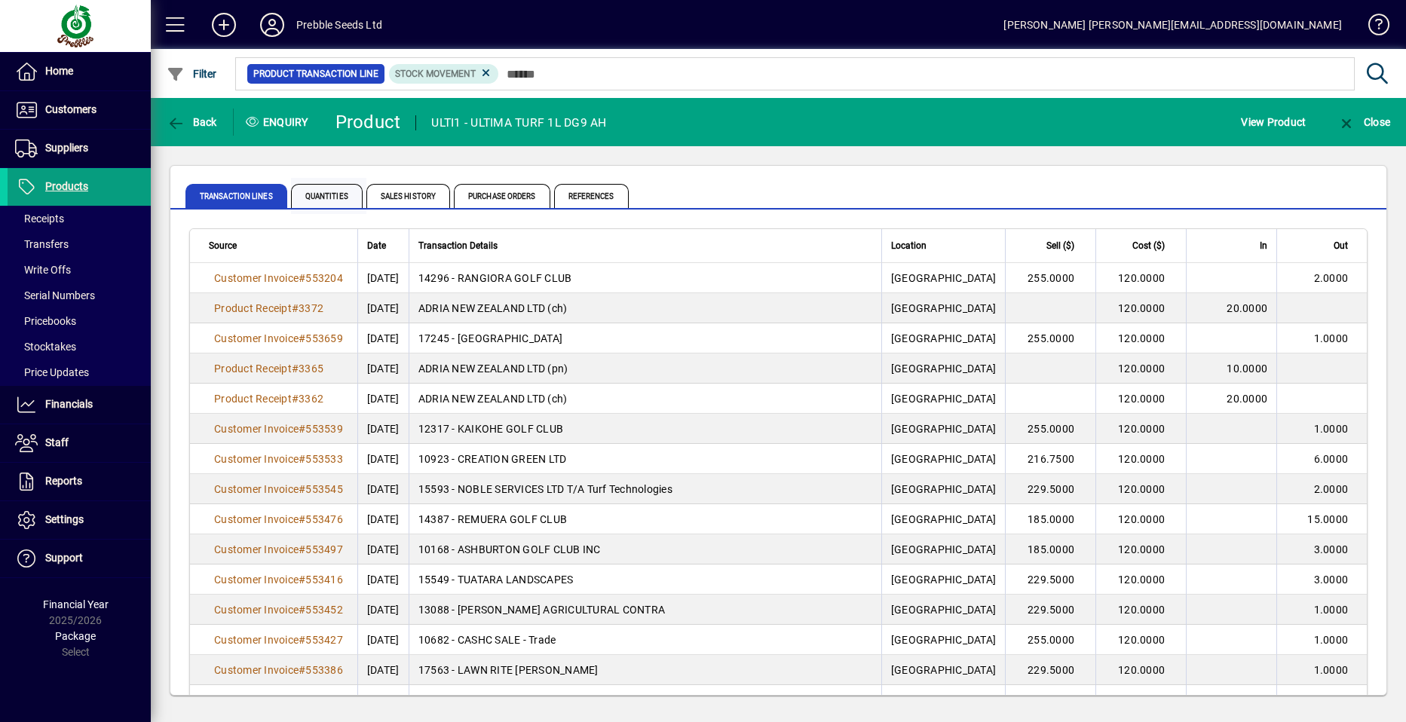
click at [322, 198] on span "Quantities" at bounding box center [327, 196] width 72 height 24
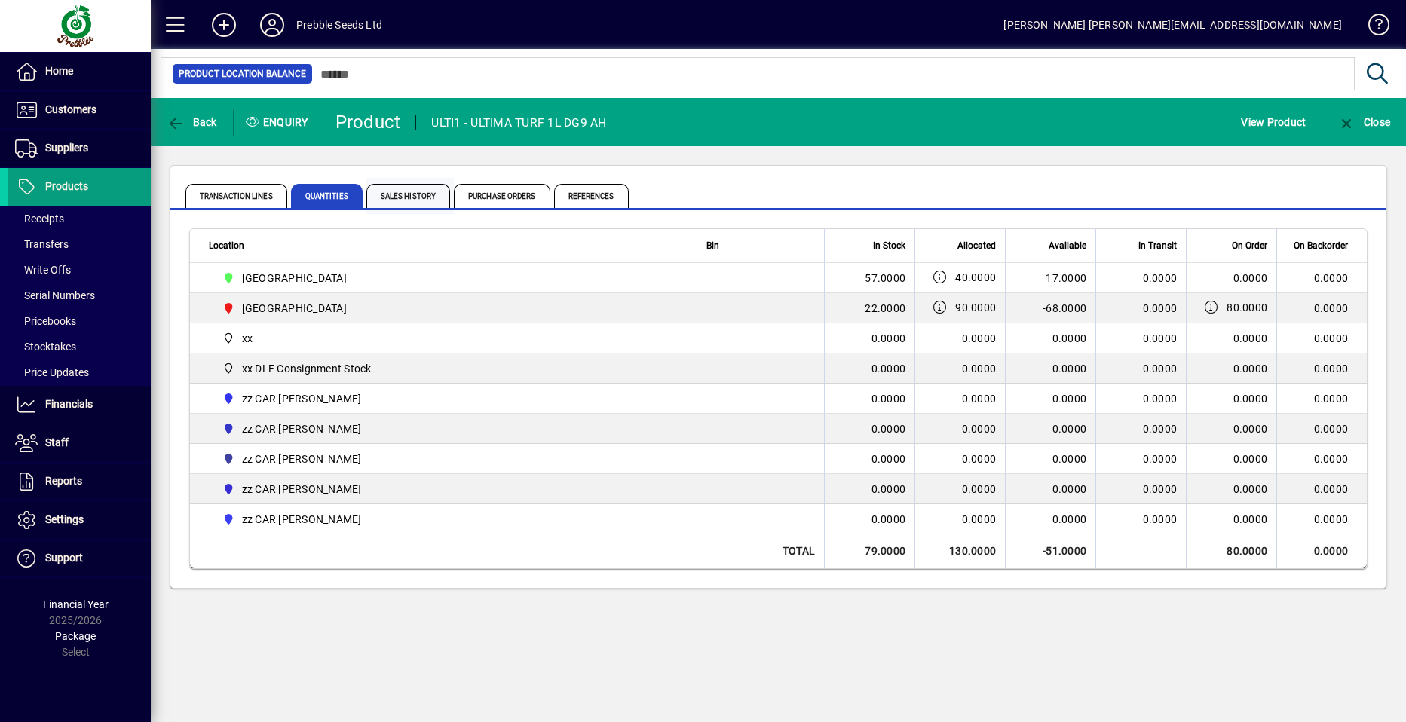
click at [396, 195] on span "Sales History" at bounding box center [408, 196] width 84 height 24
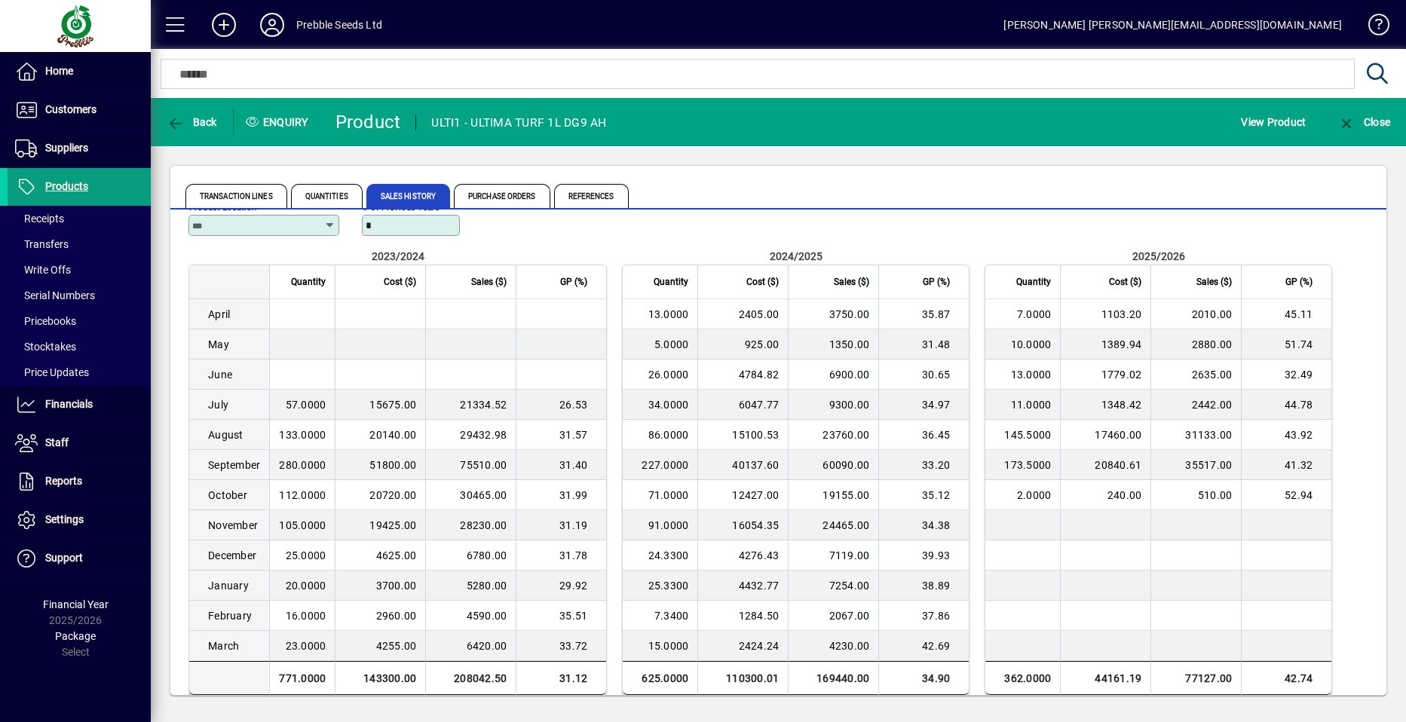
scroll to position [41, 0]
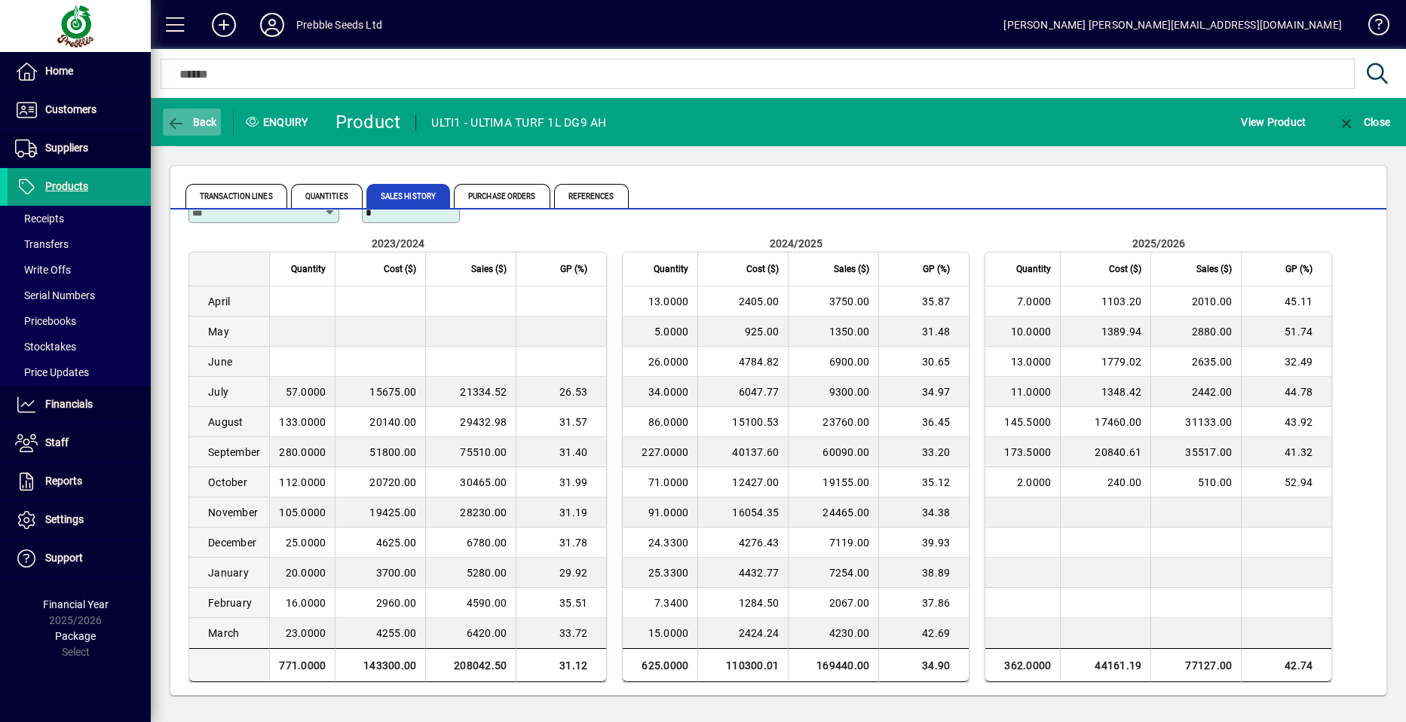
click at [196, 118] on span "Back" at bounding box center [192, 122] width 51 height 12
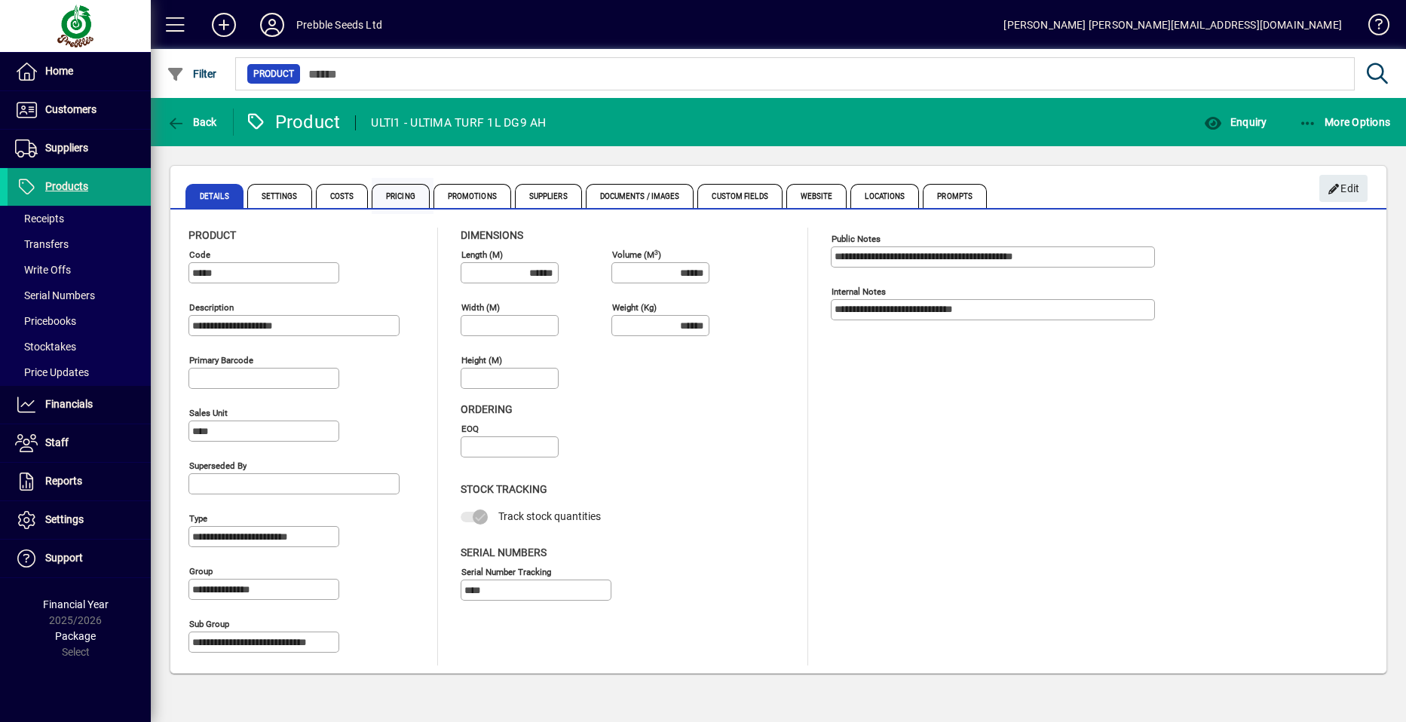
click at [403, 198] on span "Pricing" at bounding box center [401, 196] width 58 height 24
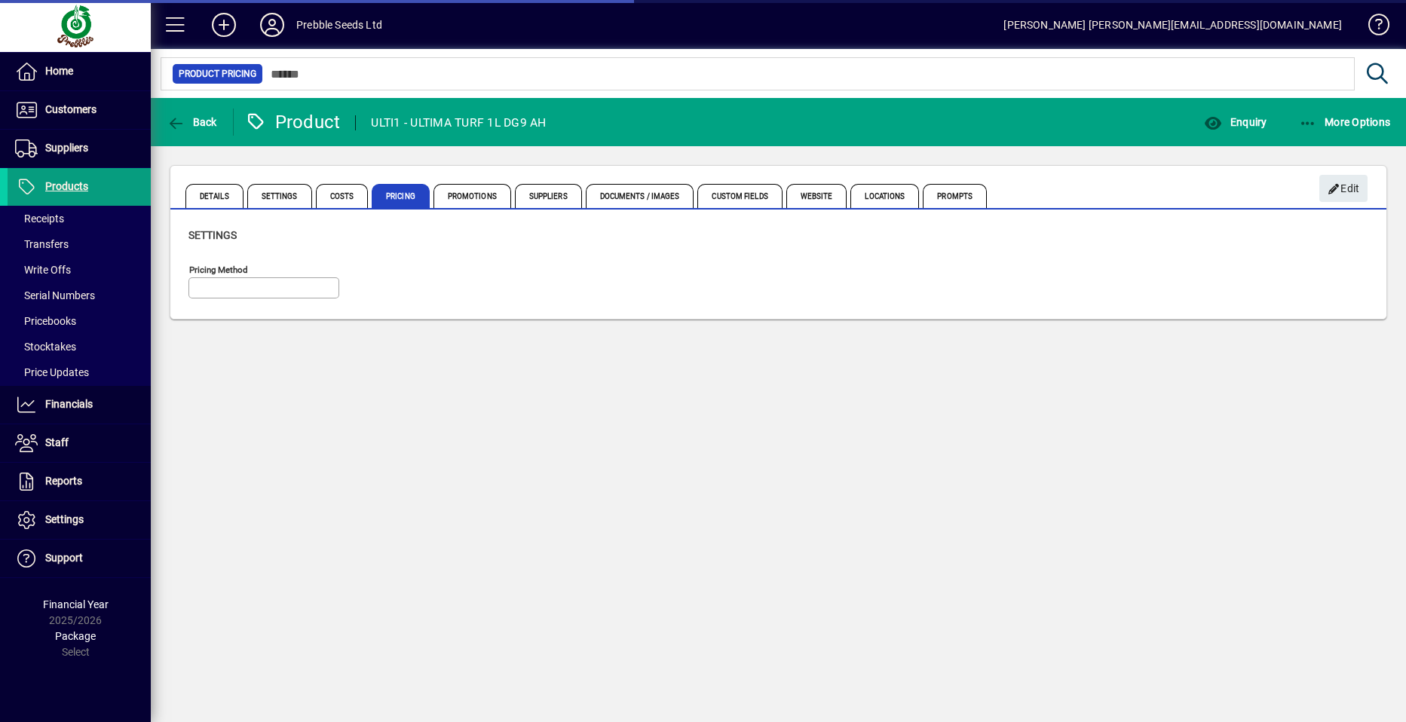
type input "**********"
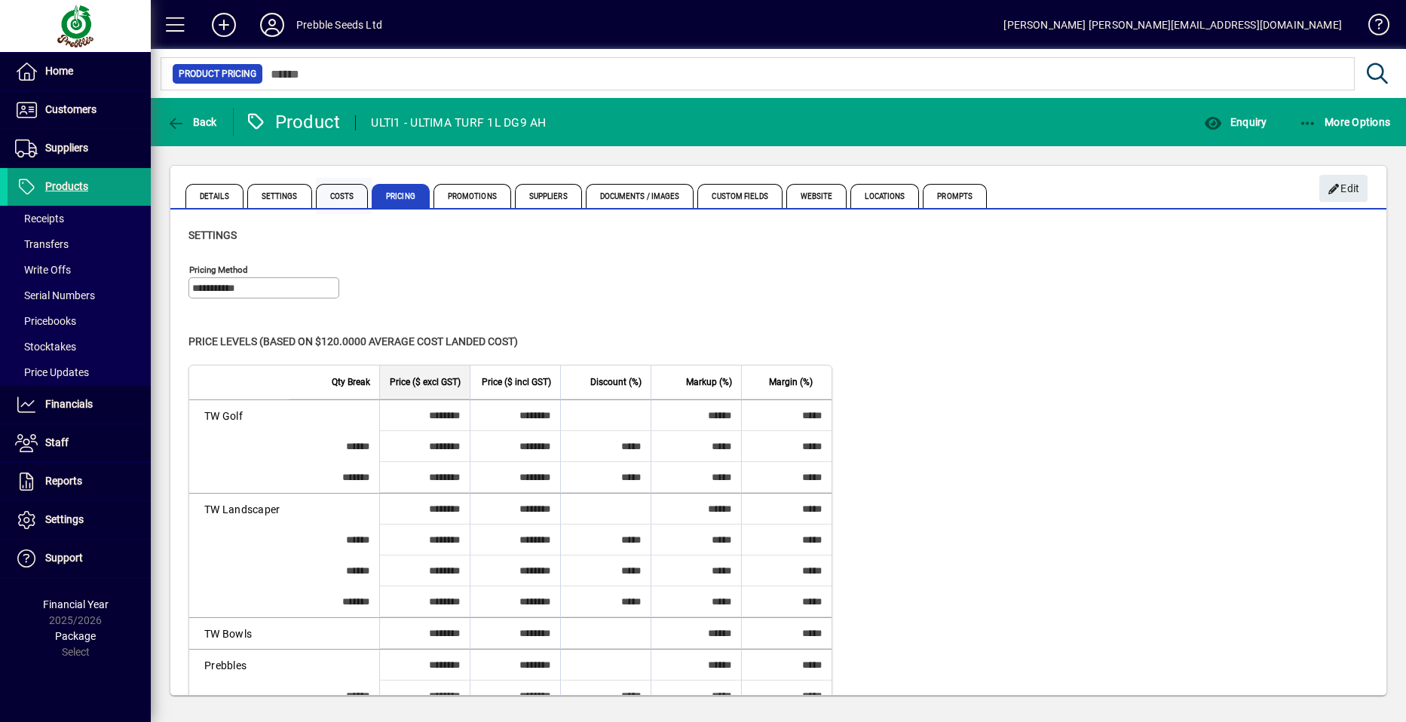
drag, startPoint x: 330, startPoint y: 195, endPoint x: 323, endPoint y: 210, distance: 17.2
click at [330, 195] on span "Costs" at bounding box center [342, 196] width 53 height 24
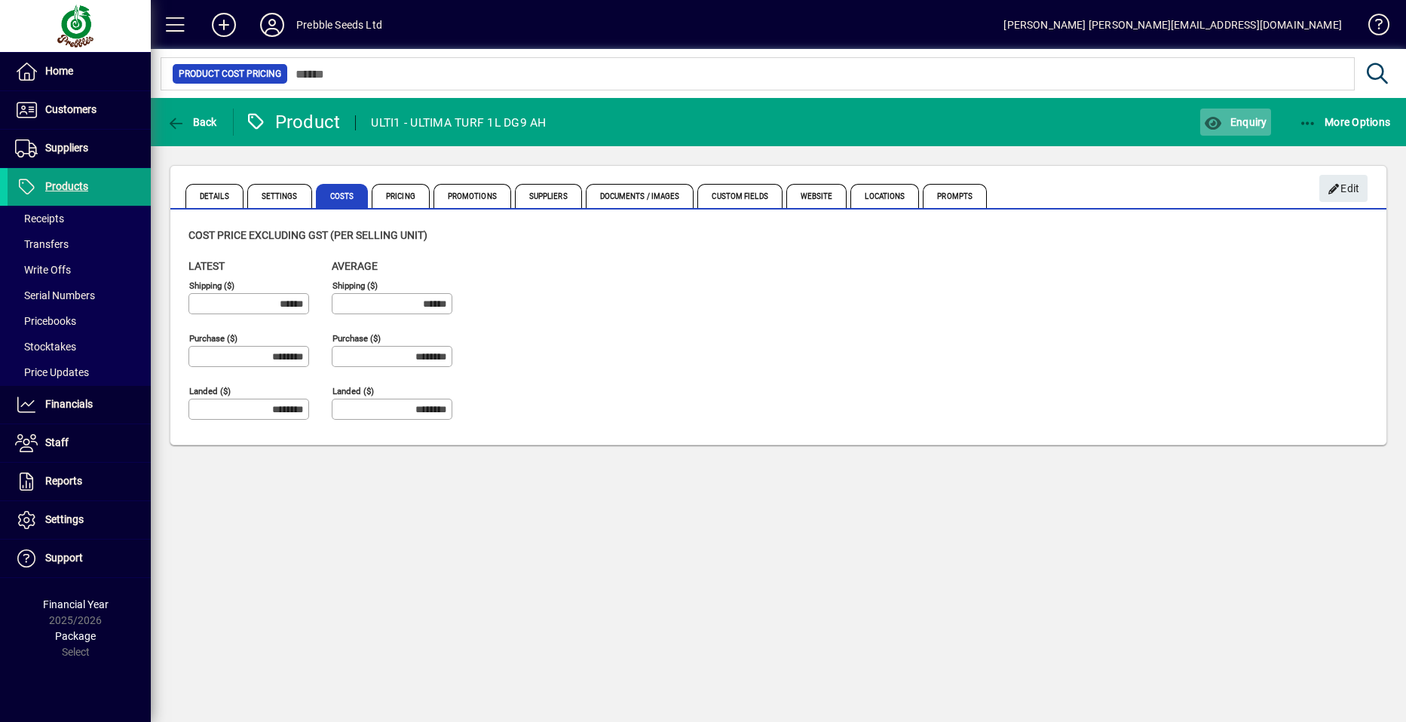
click at [1239, 121] on span "Enquiry" at bounding box center [1235, 122] width 63 height 12
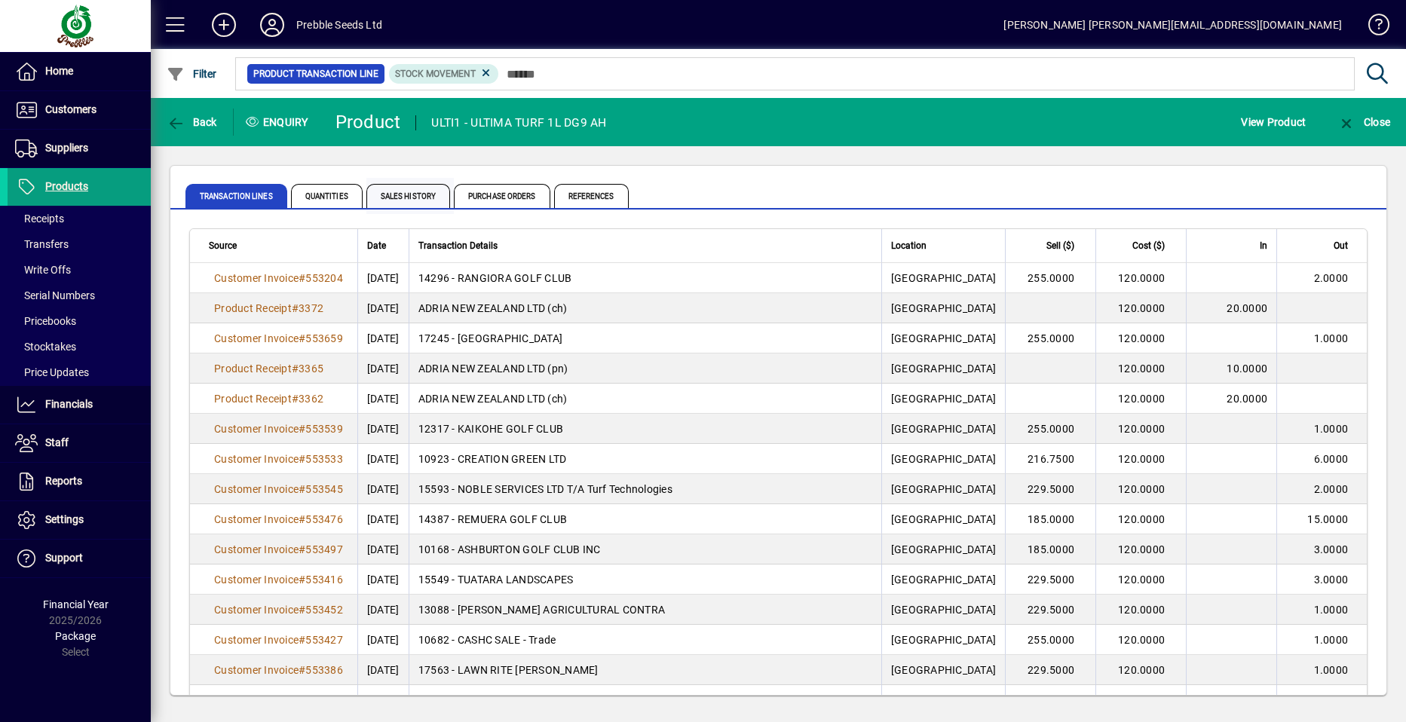
click at [389, 195] on span "Sales History" at bounding box center [408, 196] width 84 height 24
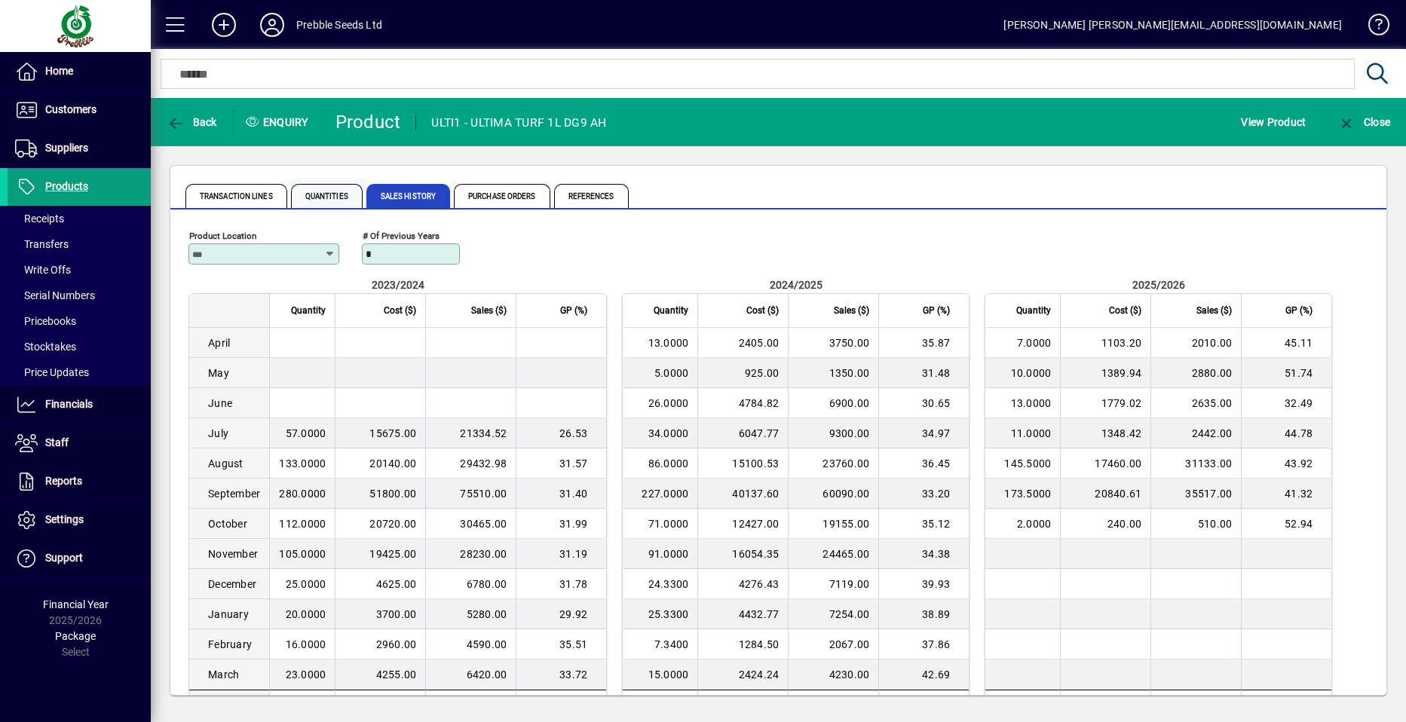
click at [324, 192] on span "Quantities" at bounding box center [327, 196] width 72 height 24
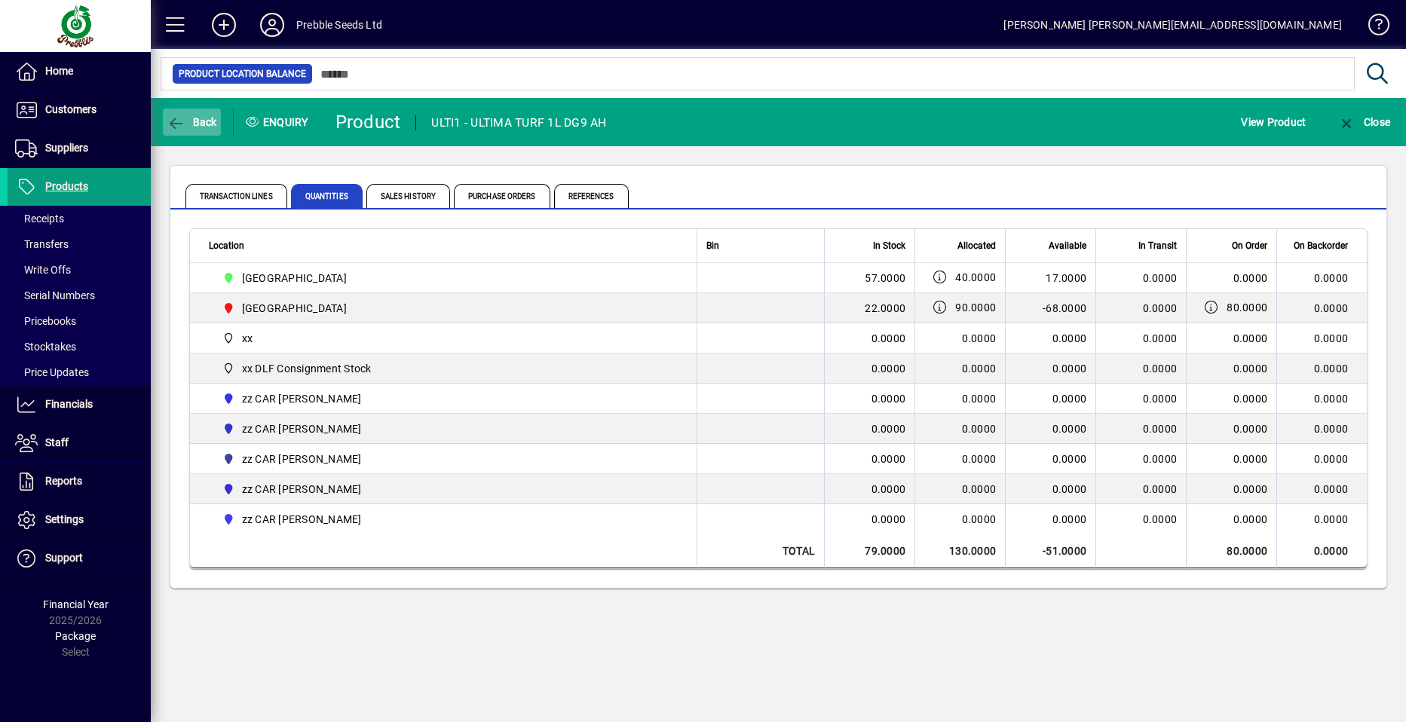
click at [193, 121] on span "Back" at bounding box center [192, 122] width 51 height 12
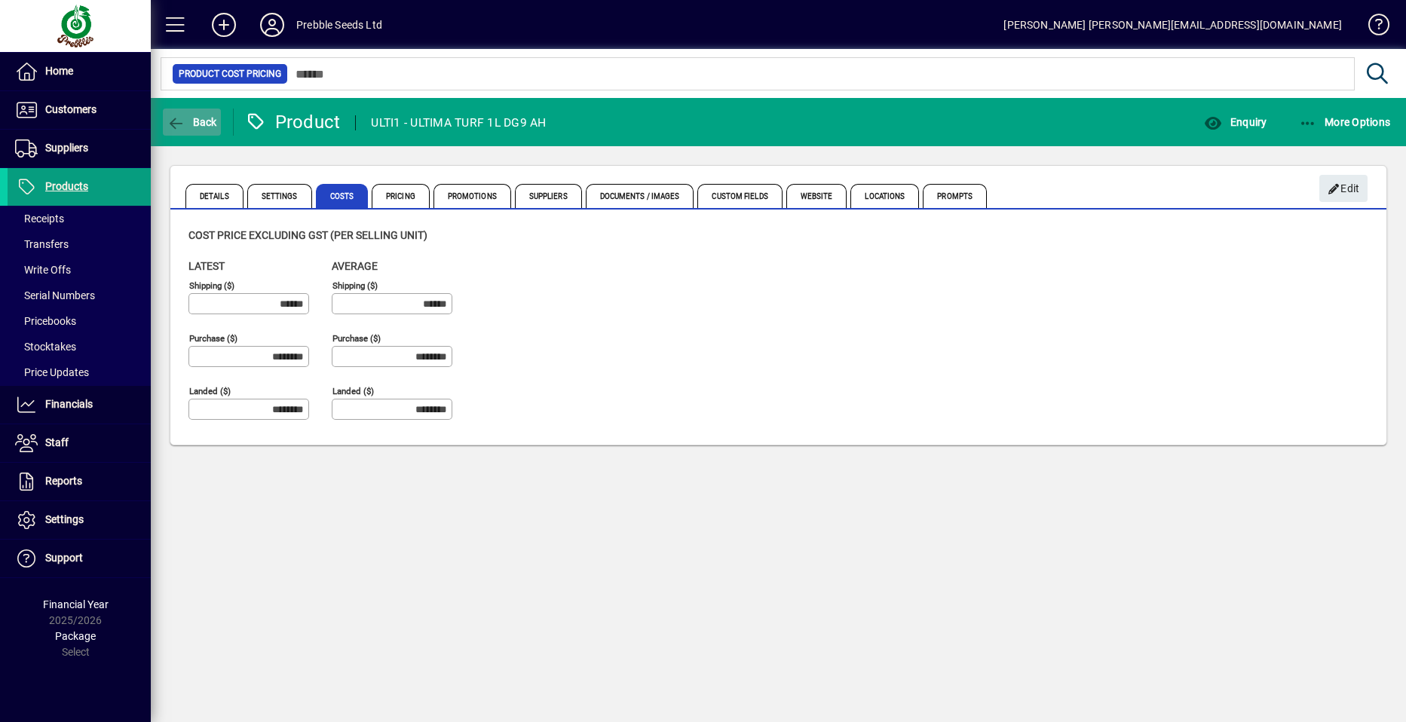
click at [185, 116] on icon "button" at bounding box center [176, 123] width 19 height 15
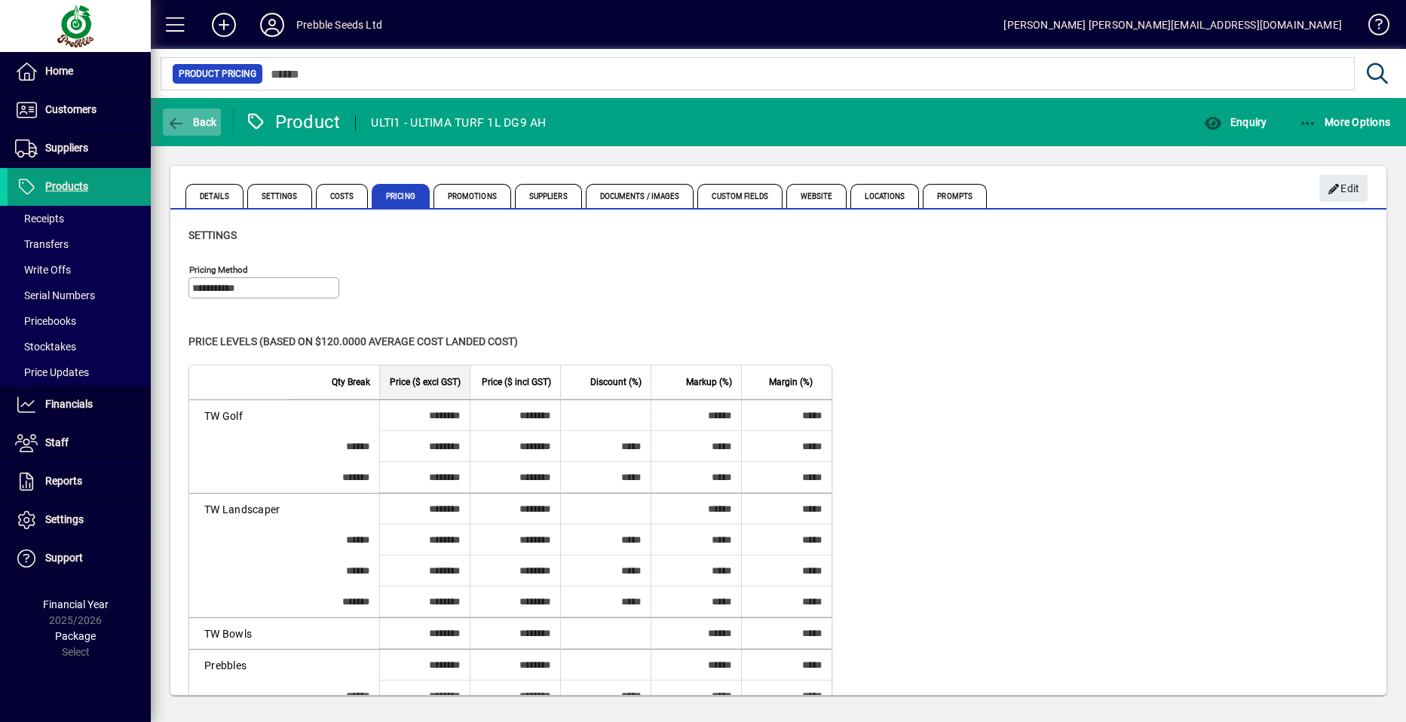
click at [189, 118] on span "Back" at bounding box center [192, 122] width 51 height 12
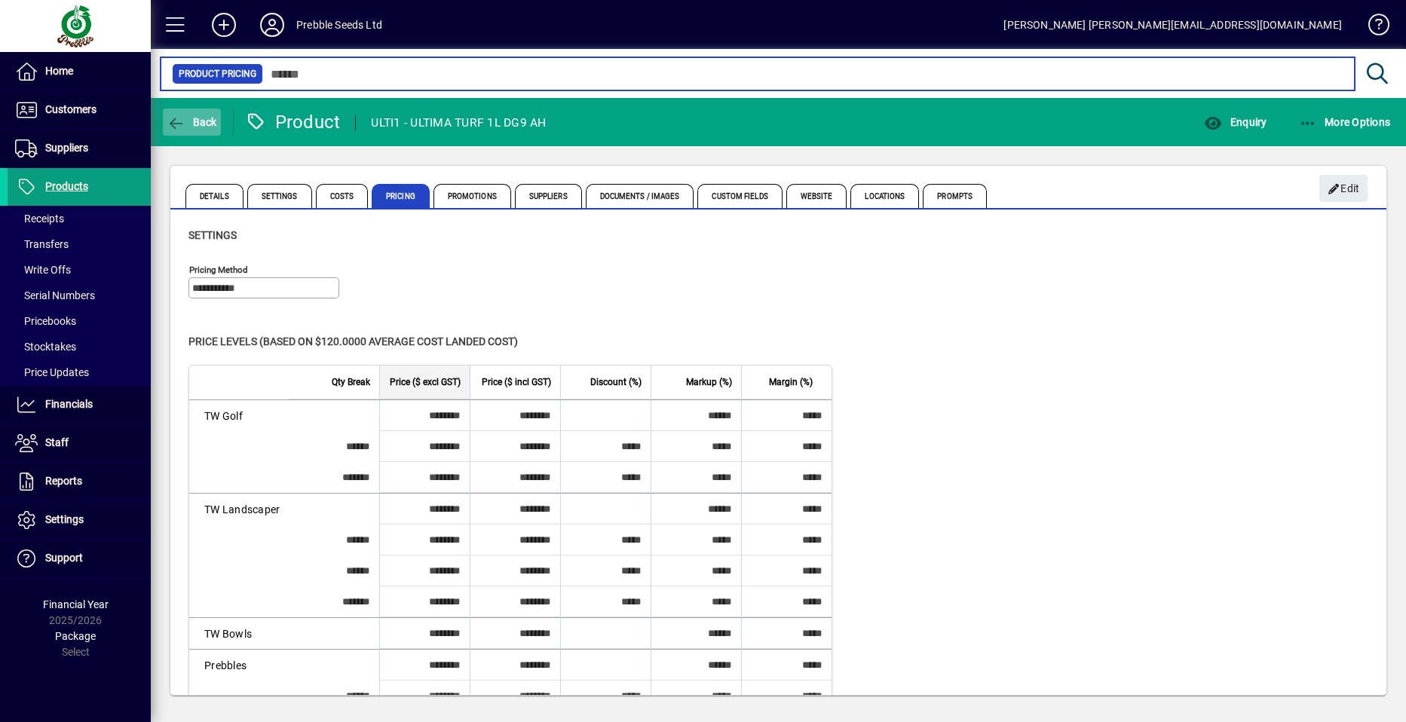
type input "****"
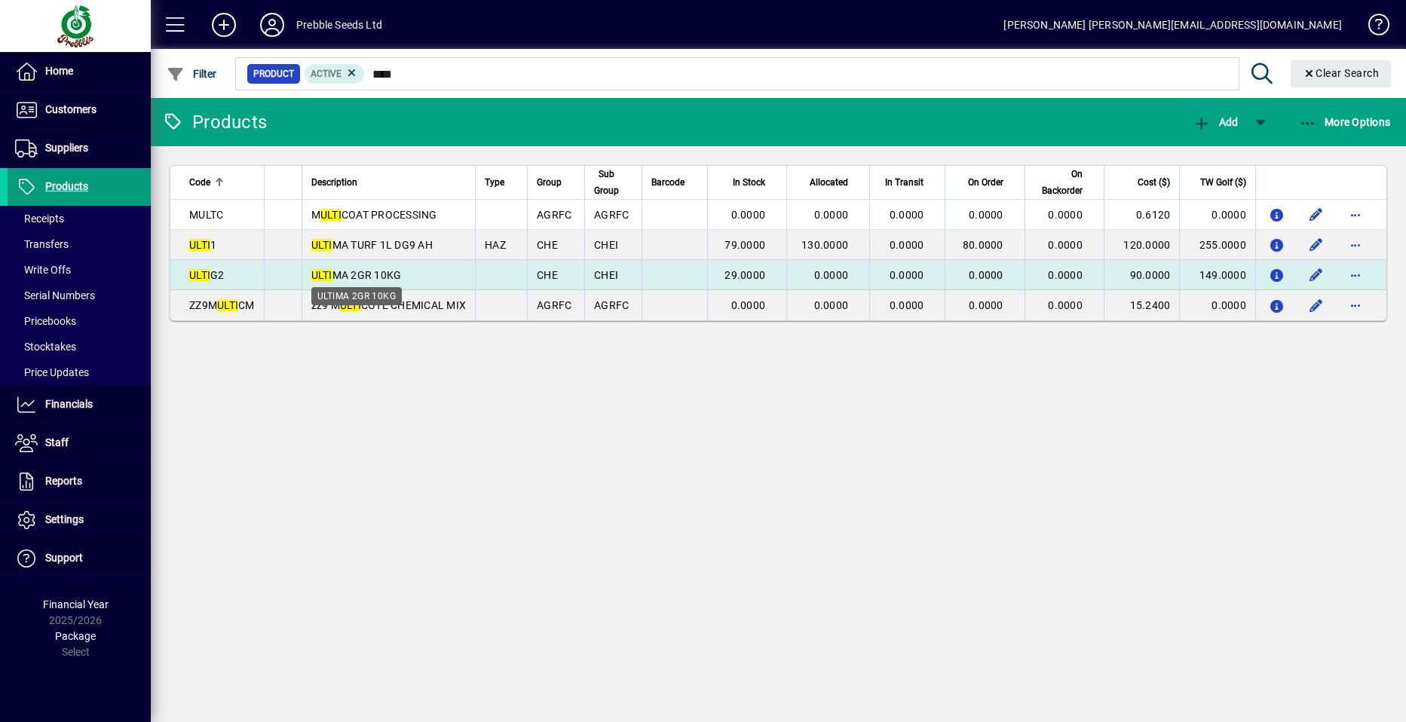
click at [356, 273] on span "ULTI MA 2GR 10KG" at bounding box center [356, 275] width 90 height 12
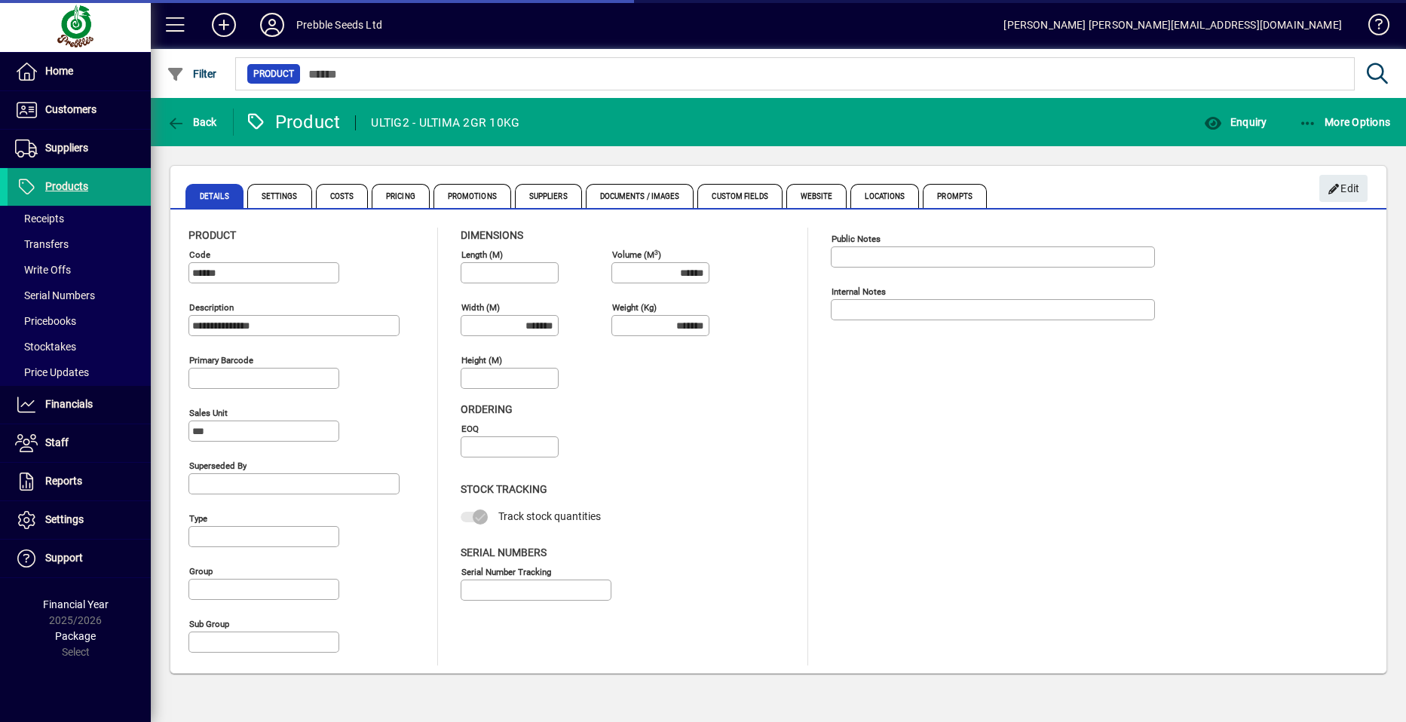
type input "**********"
type input "****"
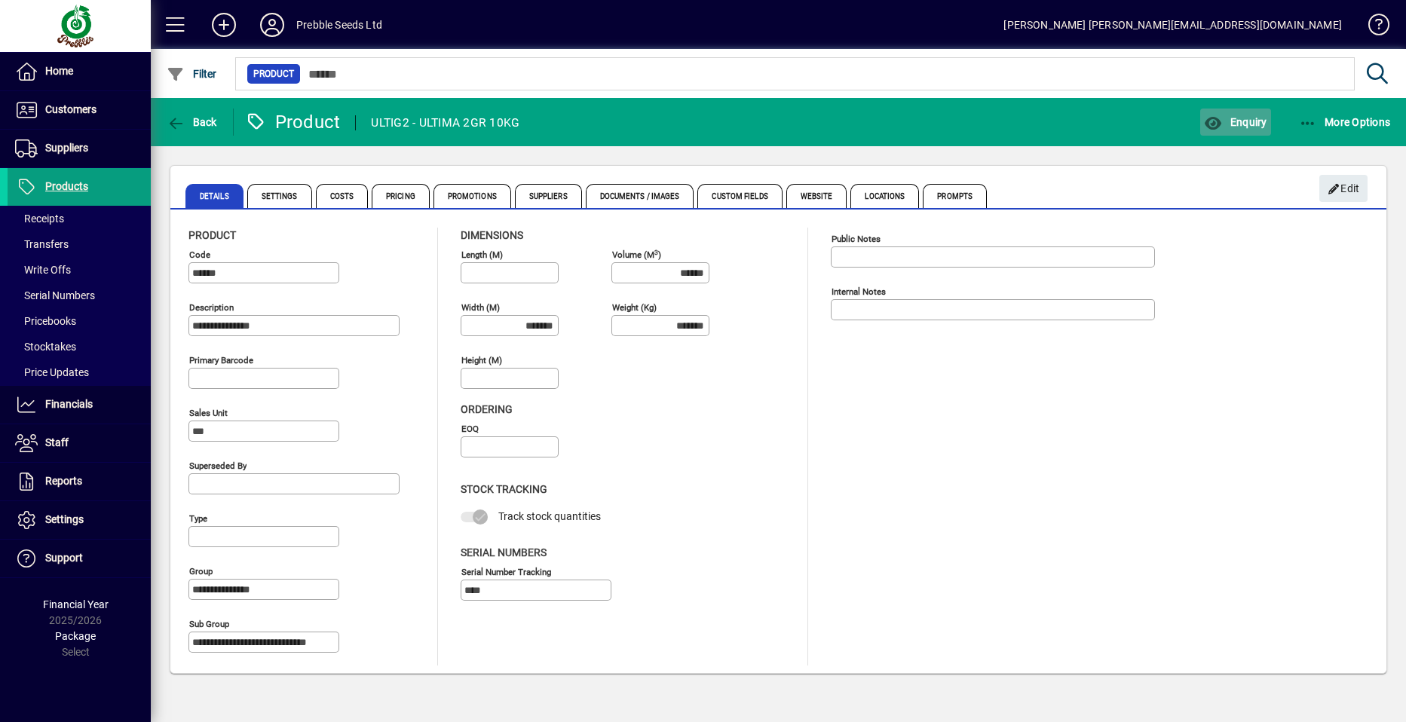
click at [1246, 121] on span "Enquiry" at bounding box center [1235, 122] width 63 height 12
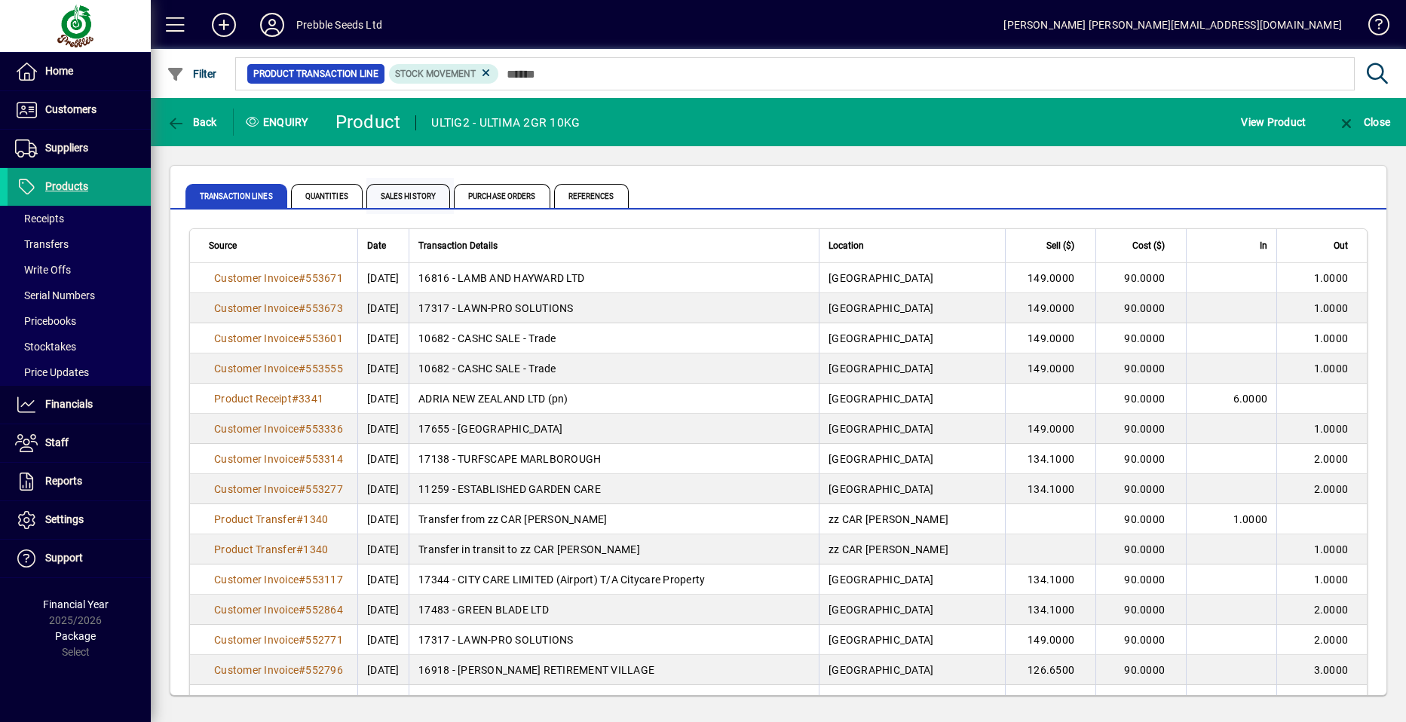
click at [391, 192] on span "Sales History" at bounding box center [408, 196] width 84 height 24
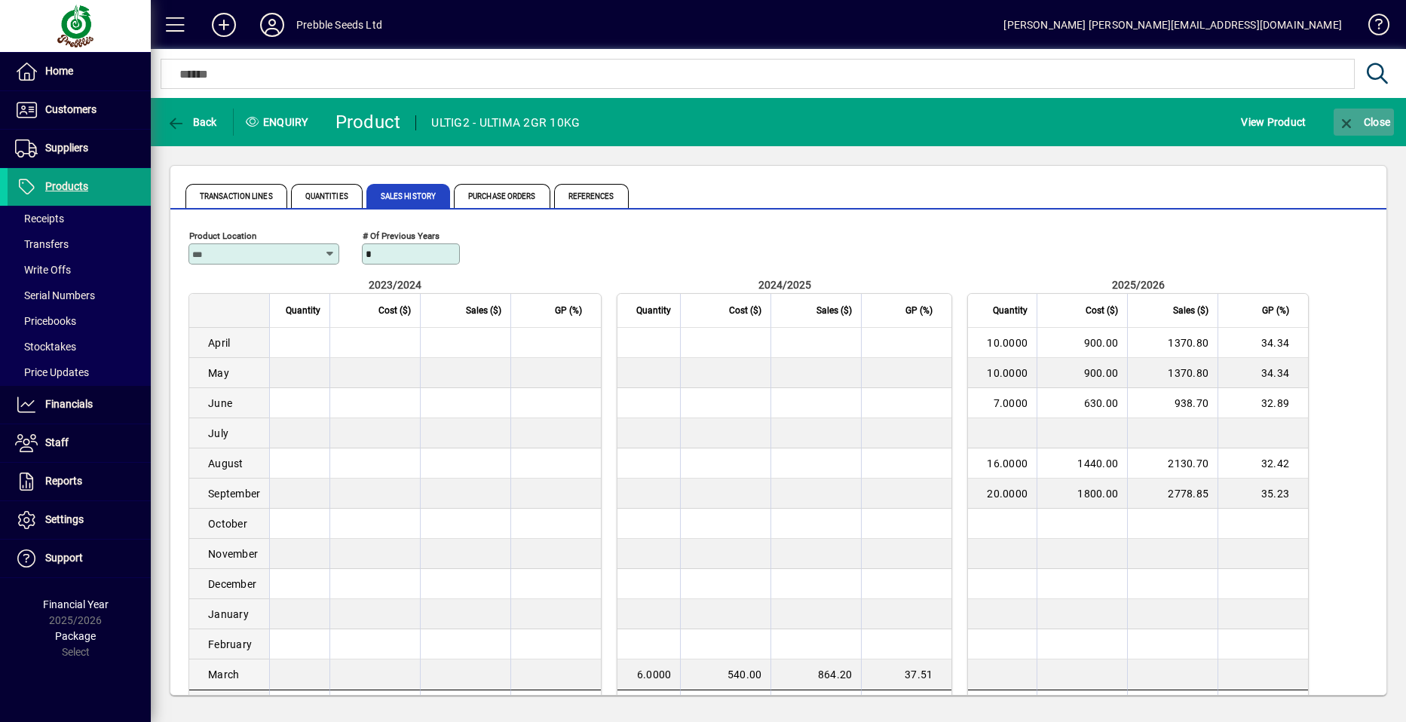
click at [1363, 121] on span "Close" at bounding box center [1364, 122] width 53 height 12
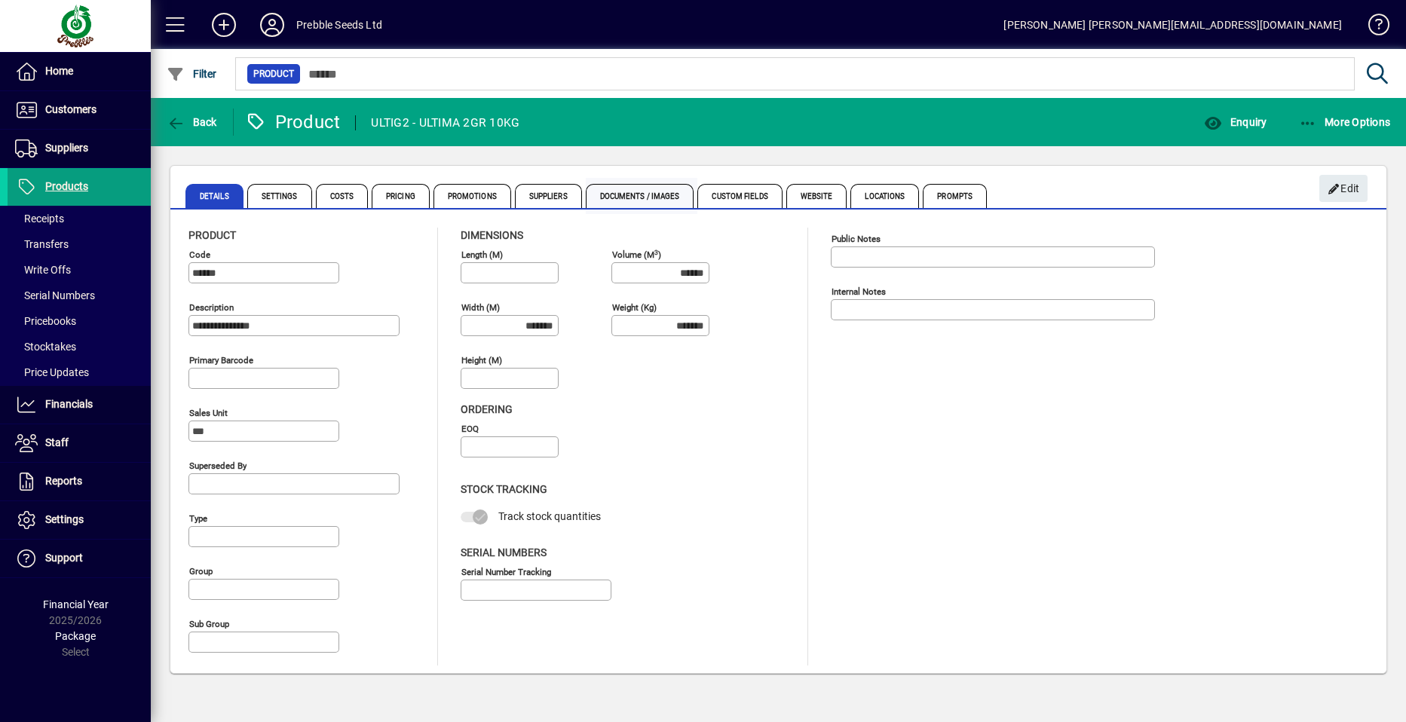
type input "**********"
type input "****"
click at [190, 121] on span "Back" at bounding box center [192, 122] width 51 height 12
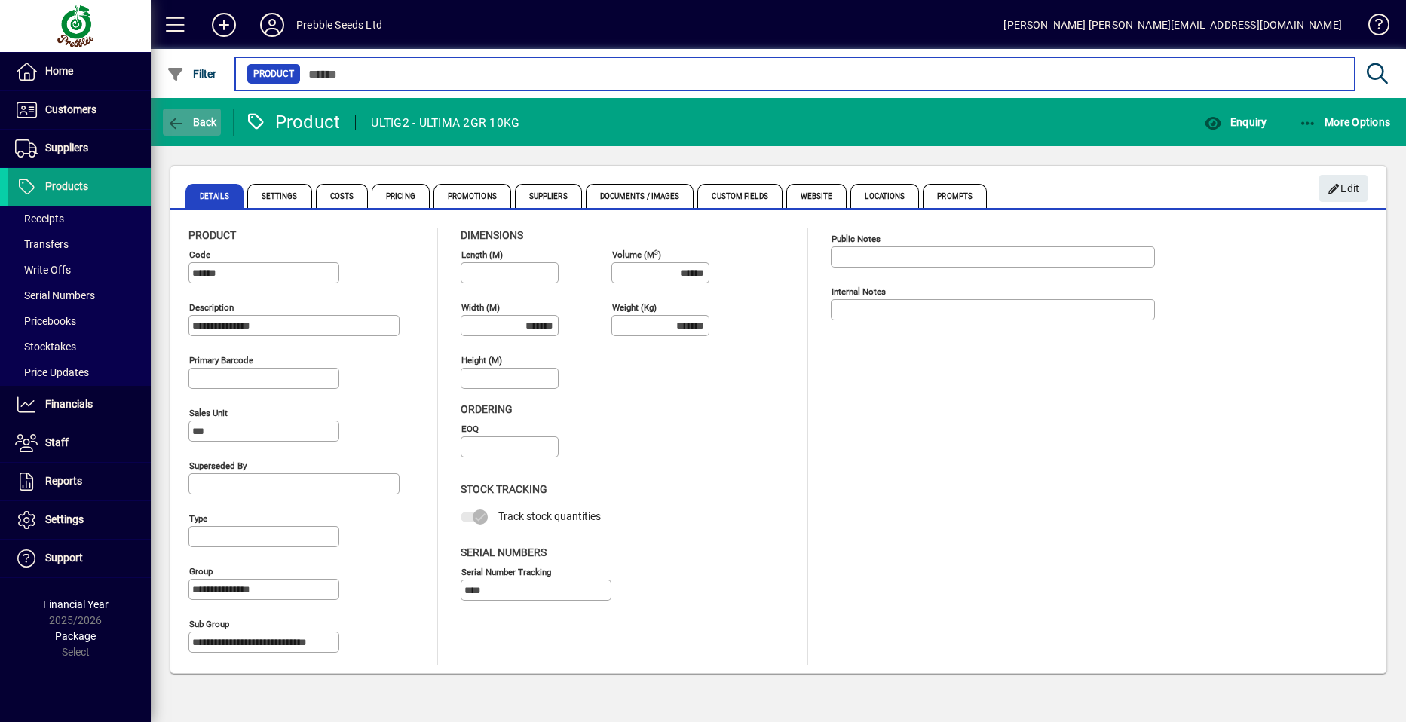
type input "****"
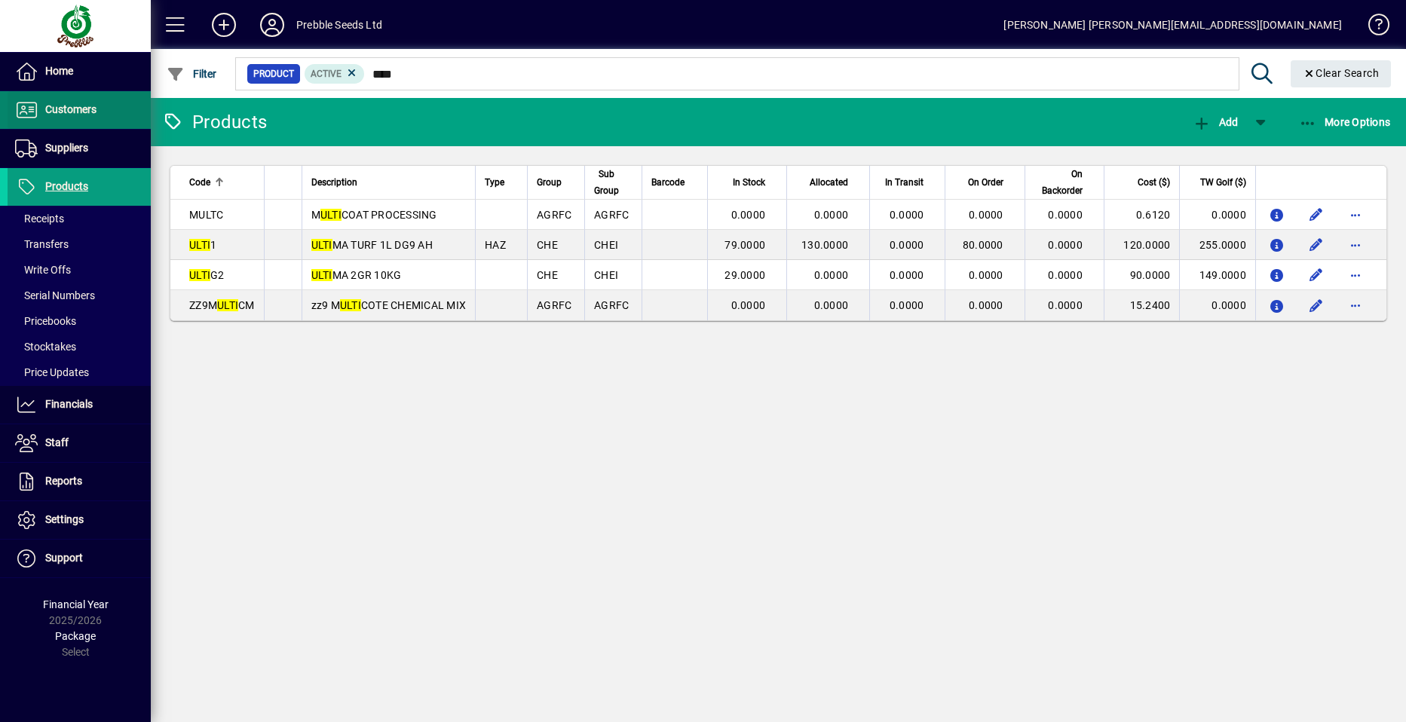
click at [75, 108] on span "Customers" at bounding box center [70, 109] width 51 height 12
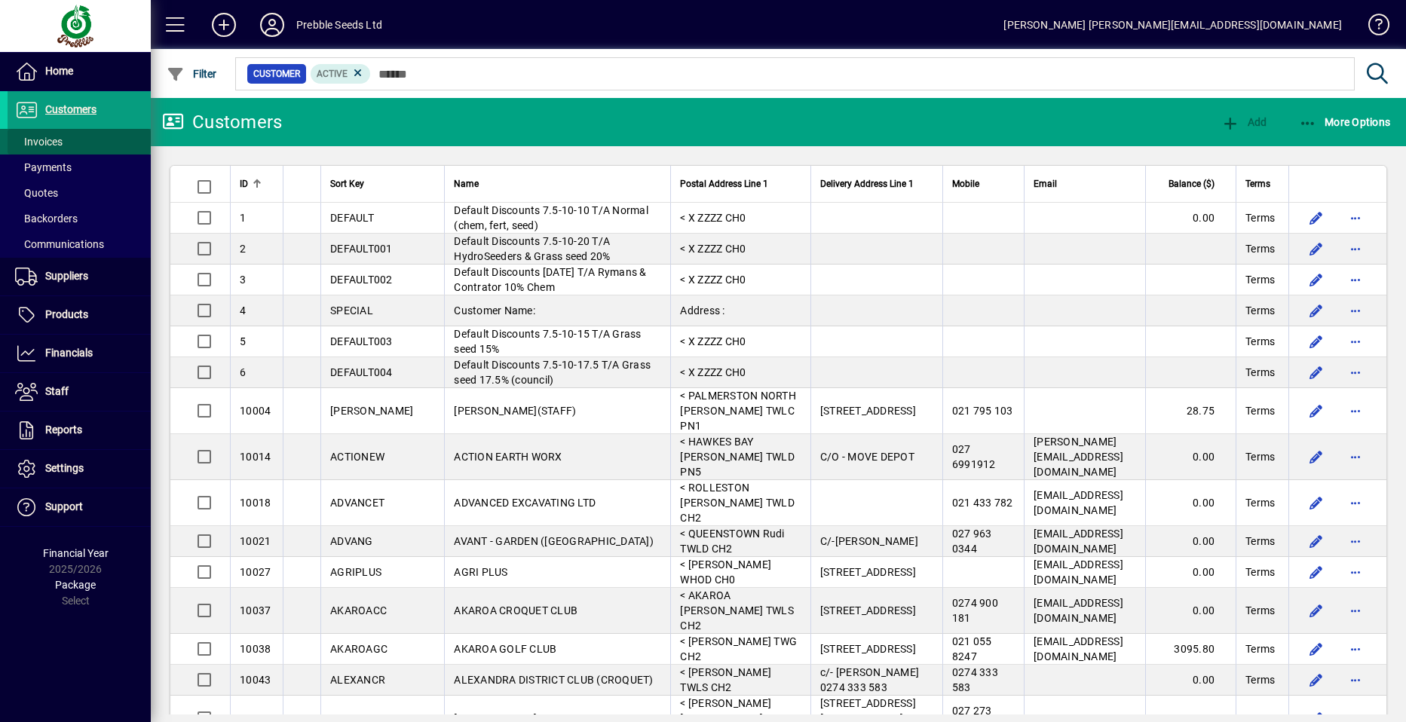
click at [87, 140] on span at bounding box center [79, 142] width 143 height 36
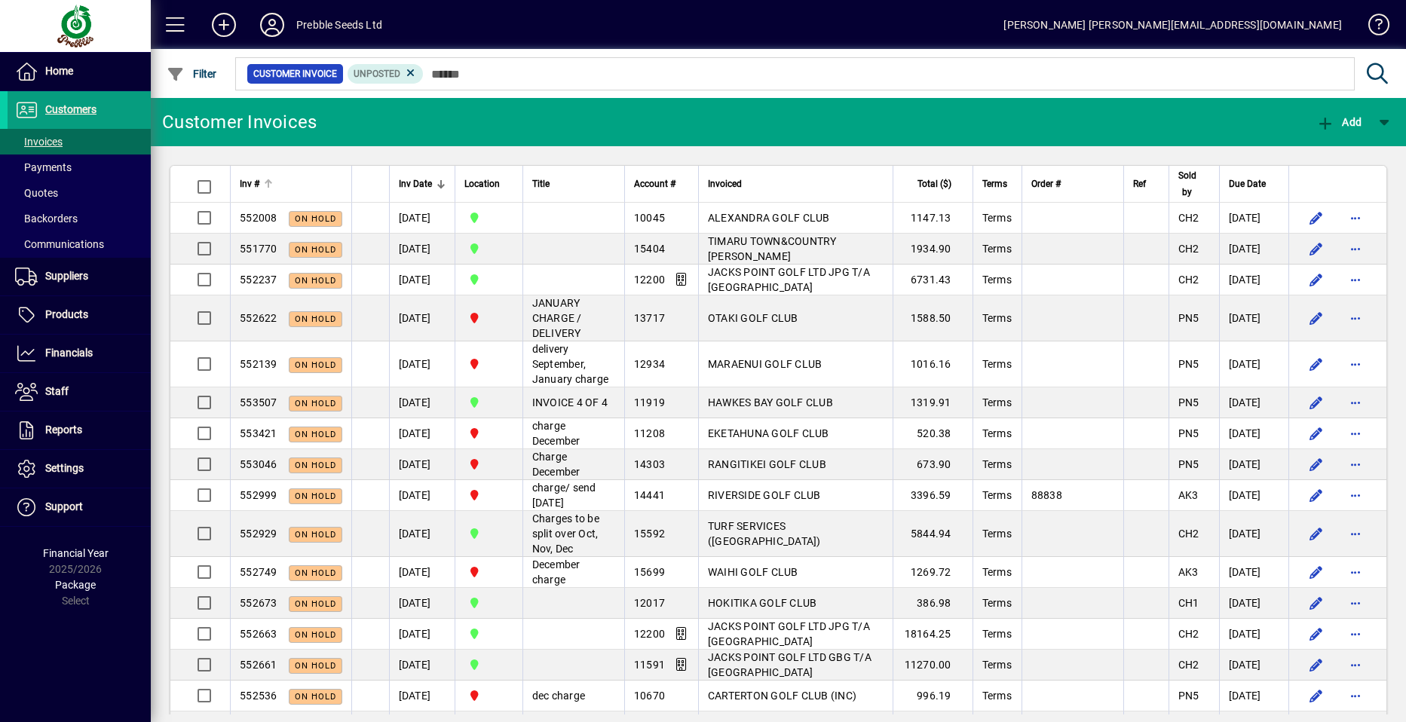
click at [248, 188] on span "Inv #" at bounding box center [250, 184] width 20 height 17
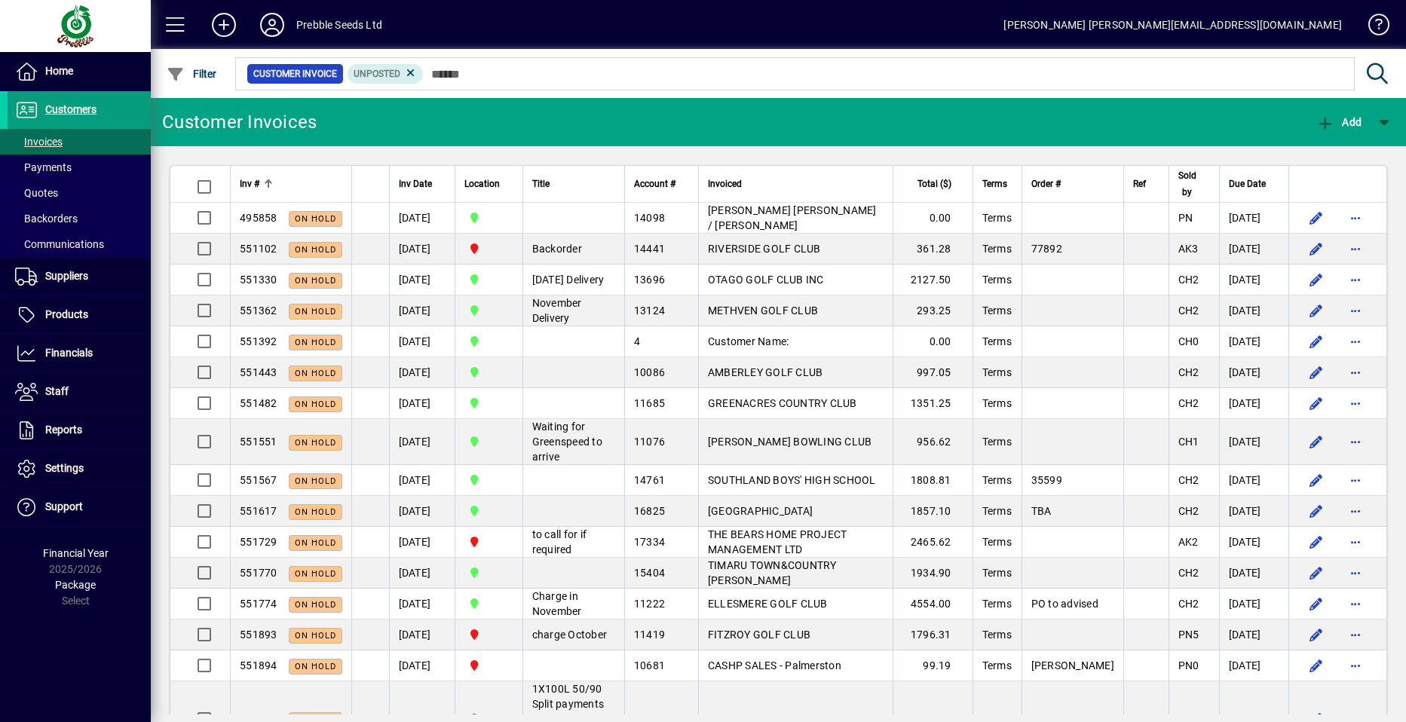
click at [248, 182] on span "Inv #" at bounding box center [250, 184] width 20 height 17
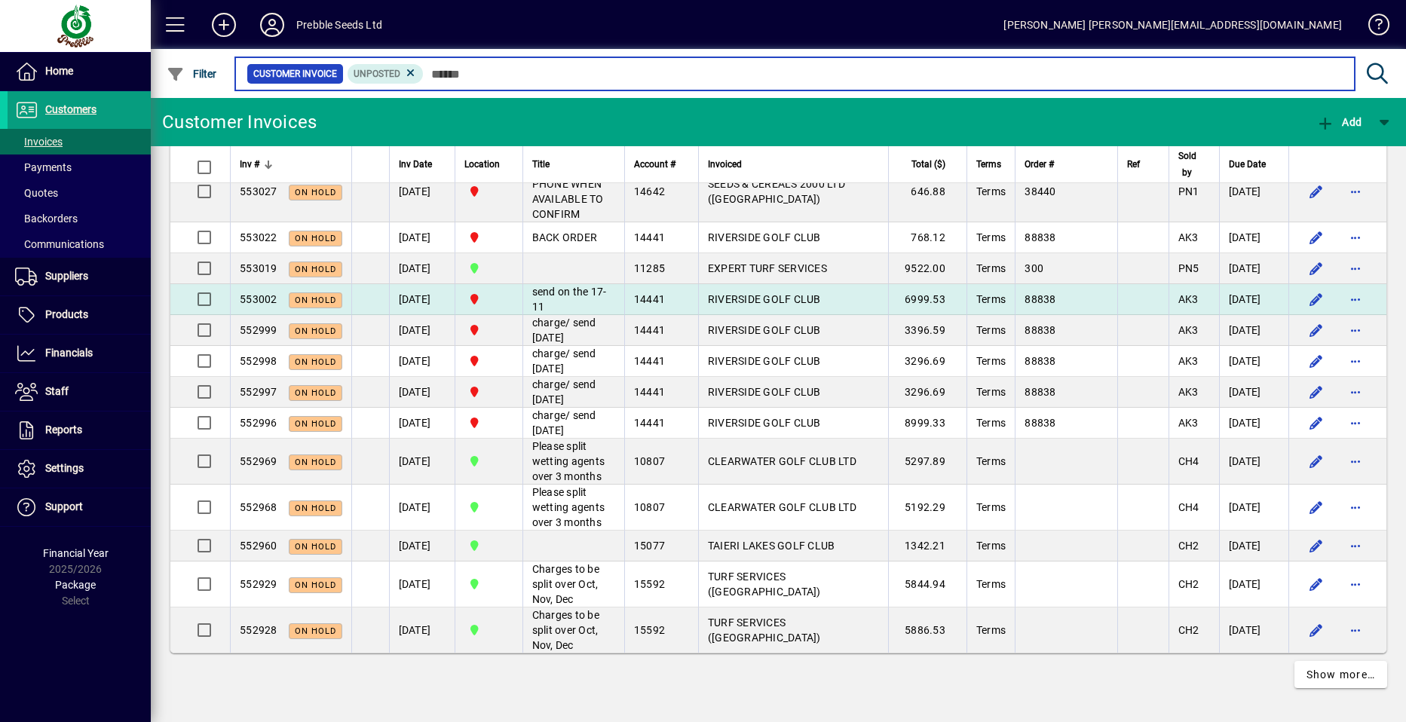
scroll to position [3199, 0]
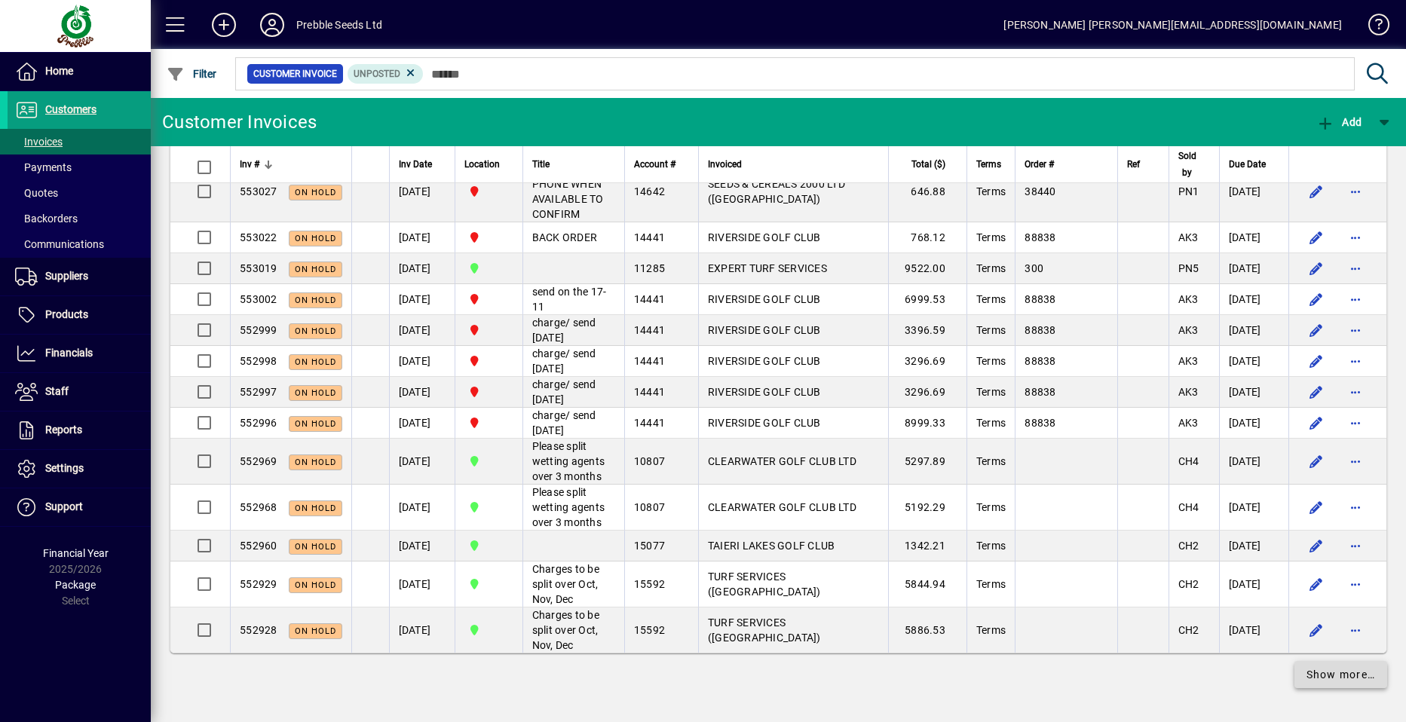
click at [1311, 675] on span "Show more…" at bounding box center [1341, 675] width 69 height 16
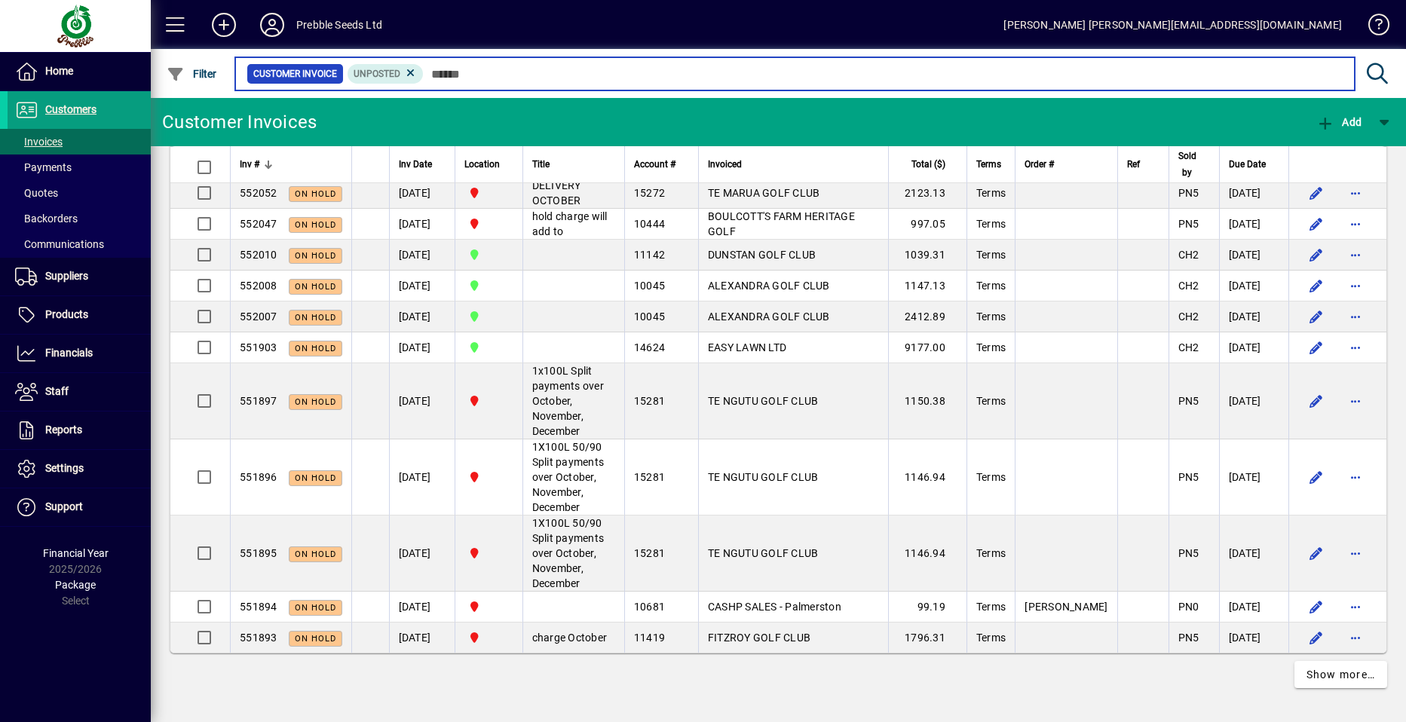
scroll to position [7240, 0]
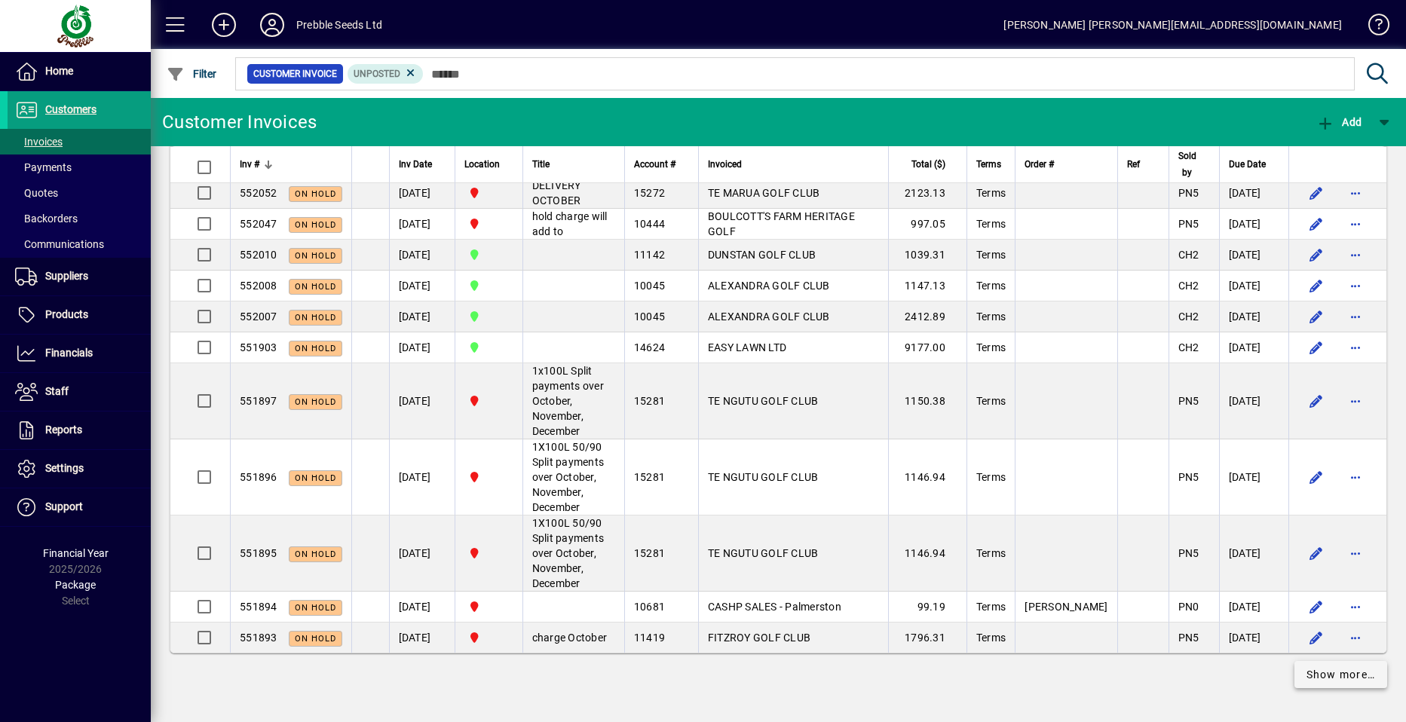
click at [1334, 675] on span "Show more…" at bounding box center [1341, 675] width 69 height 16
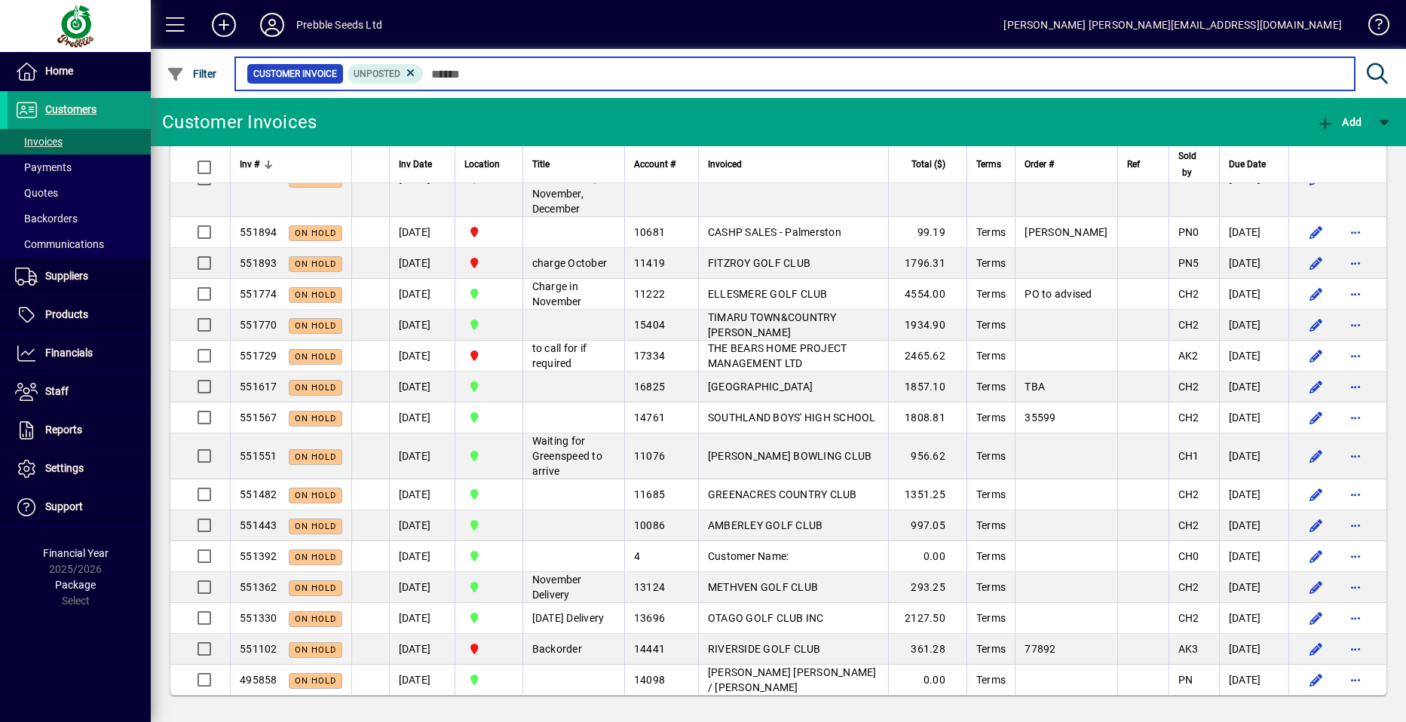
scroll to position [7615, 0]
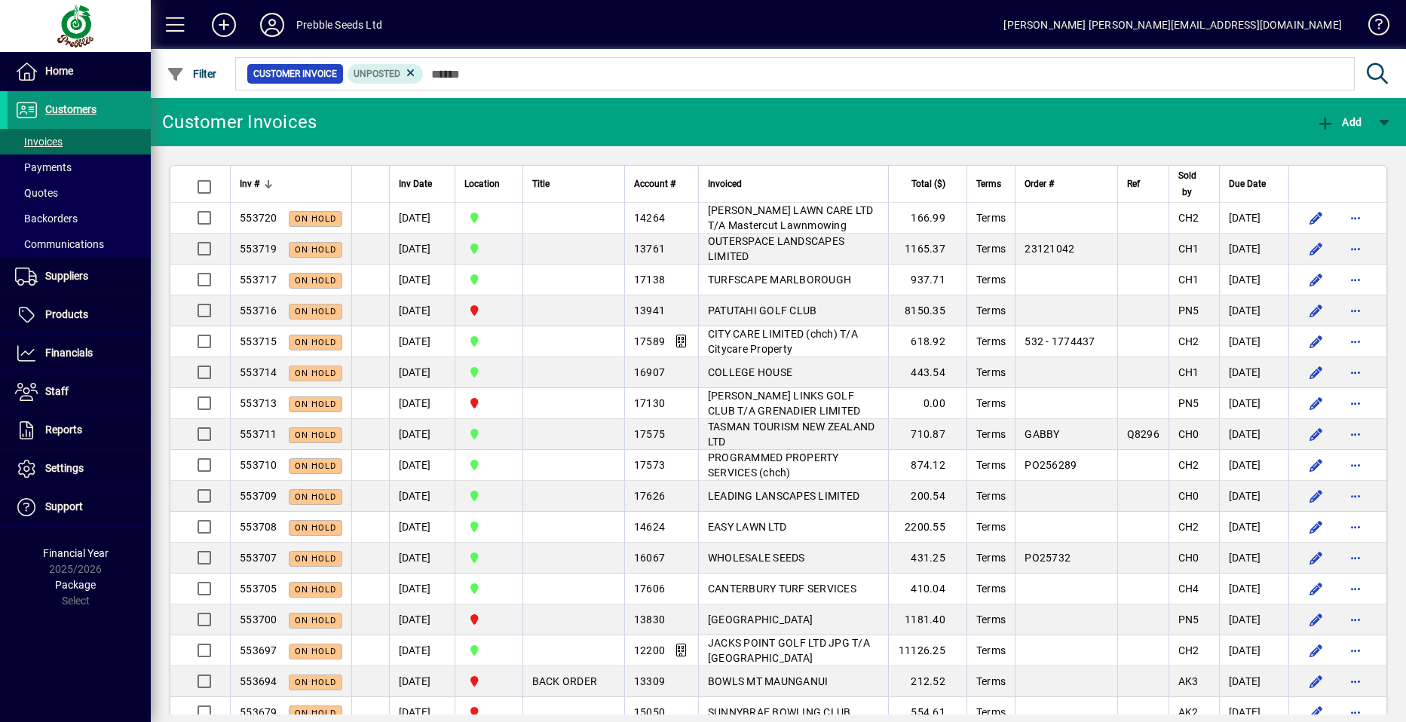
click at [73, 112] on span "Customers" at bounding box center [70, 109] width 51 height 12
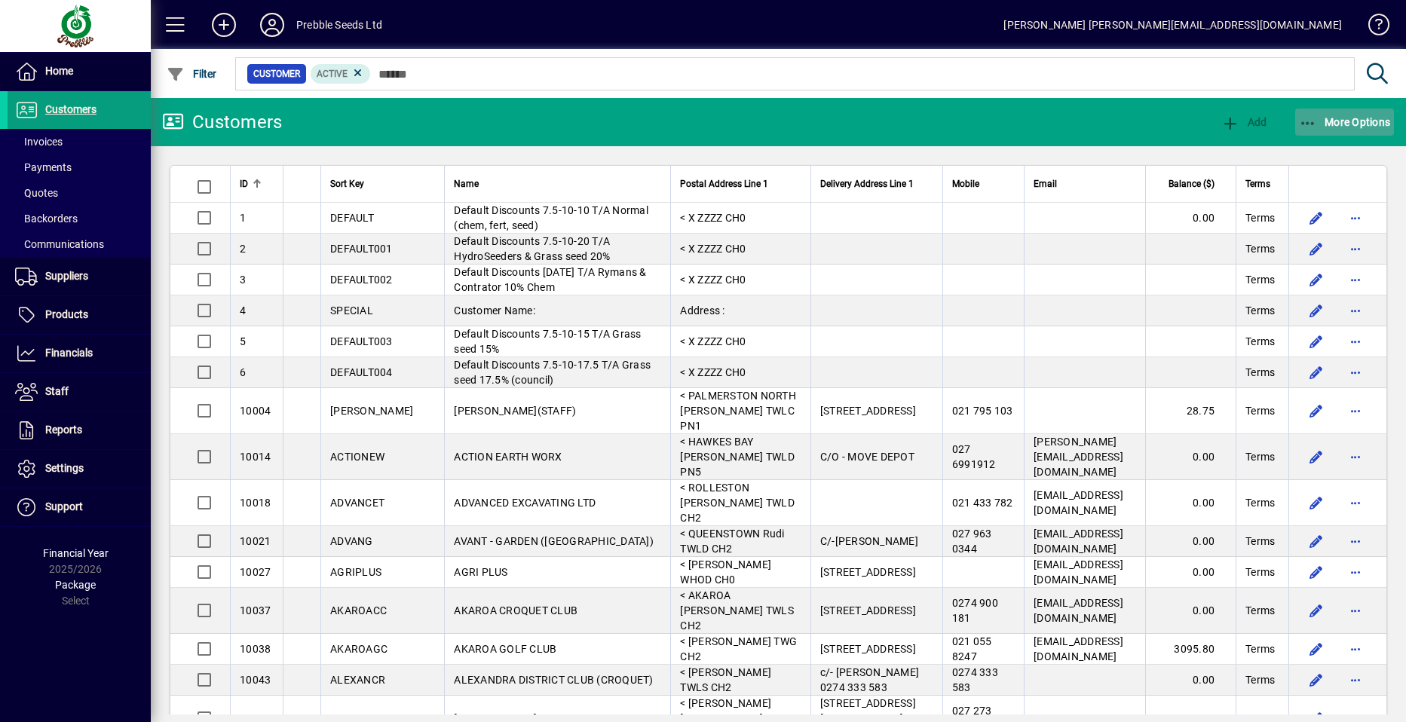
click at [1348, 125] on span "More Options" at bounding box center [1345, 122] width 92 height 12
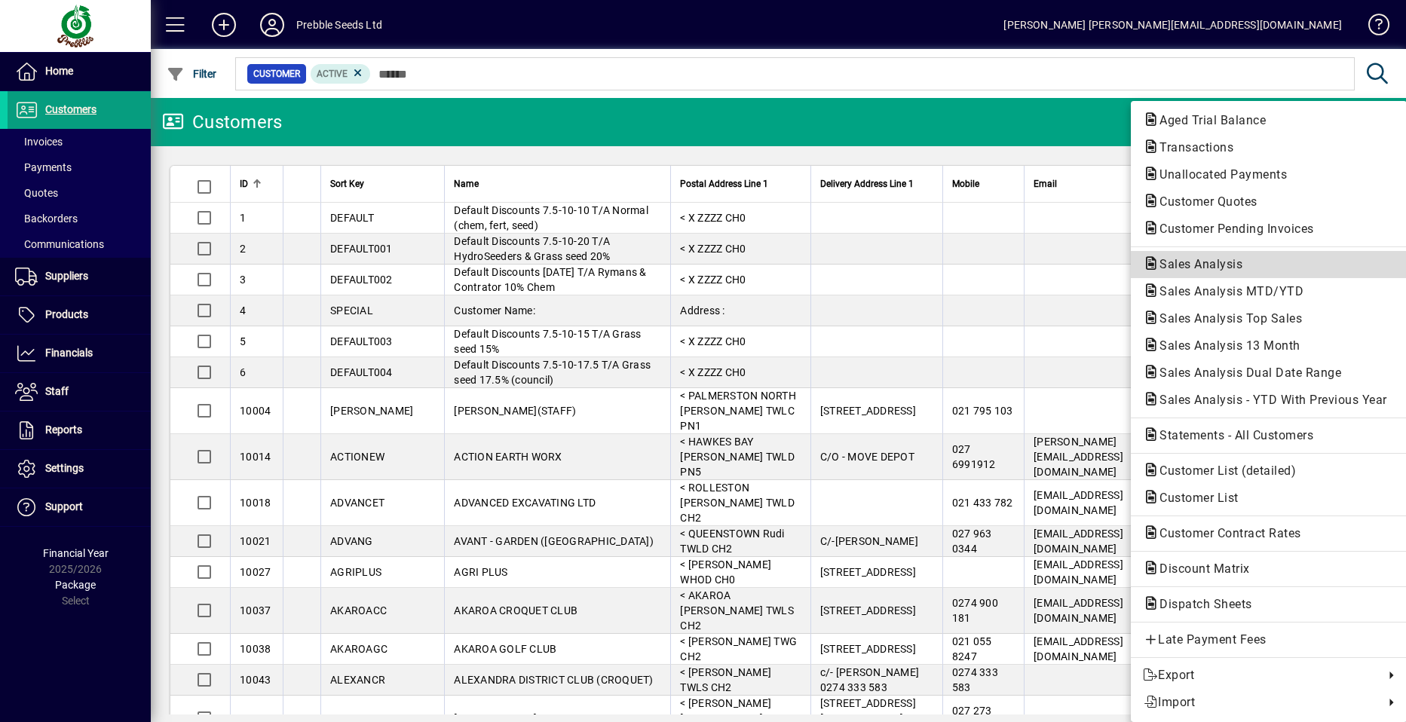
click at [1187, 261] on span "Sales Analysis" at bounding box center [1196, 264] width 107 height 14
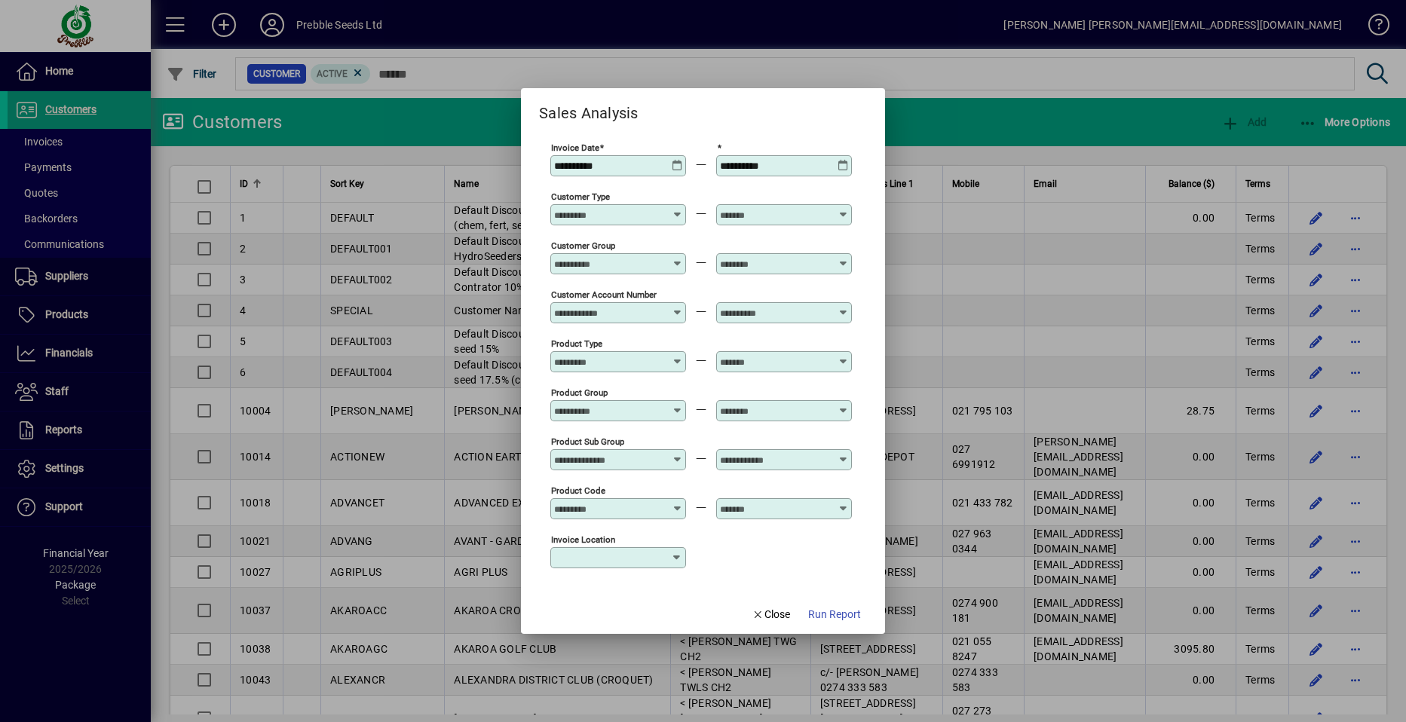
type input "**********"
click at [675, 258] on icon at bounding box center [677, 258] width 11 height 0
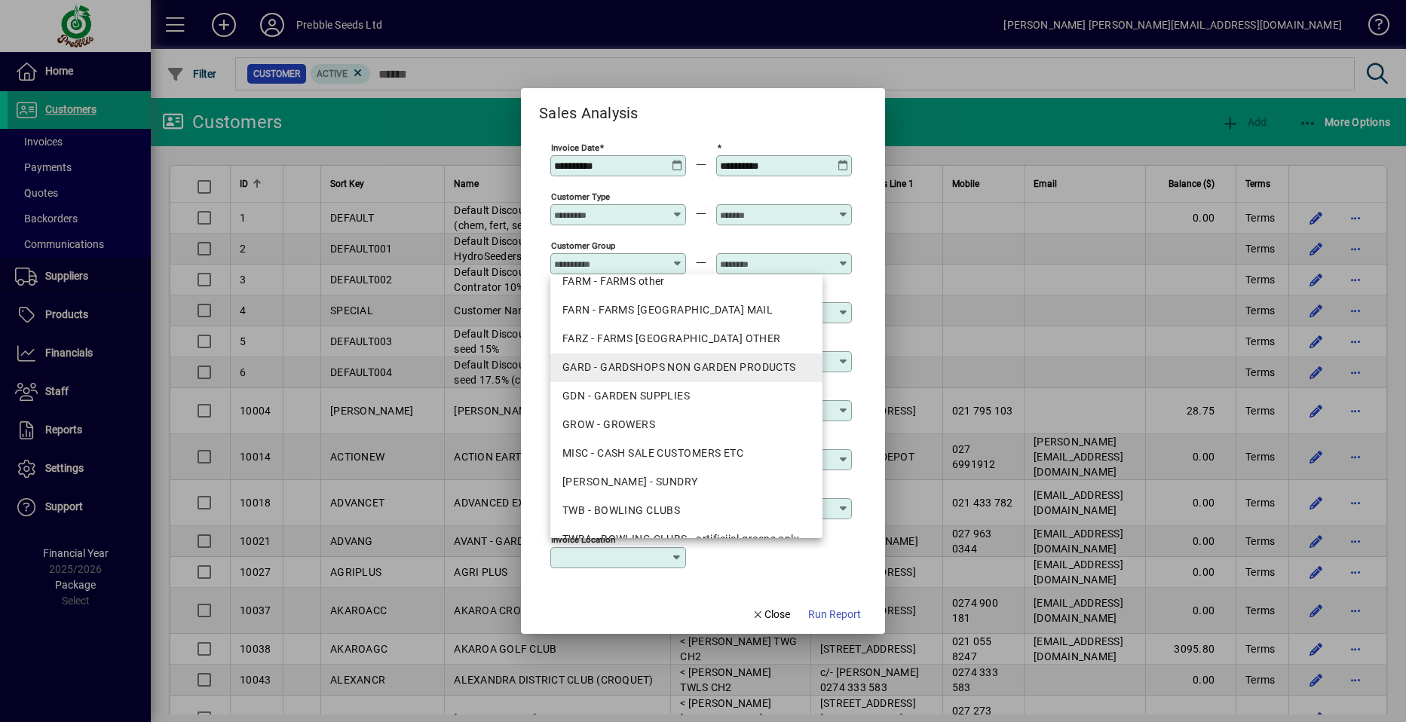
scroll to position [151, 0]
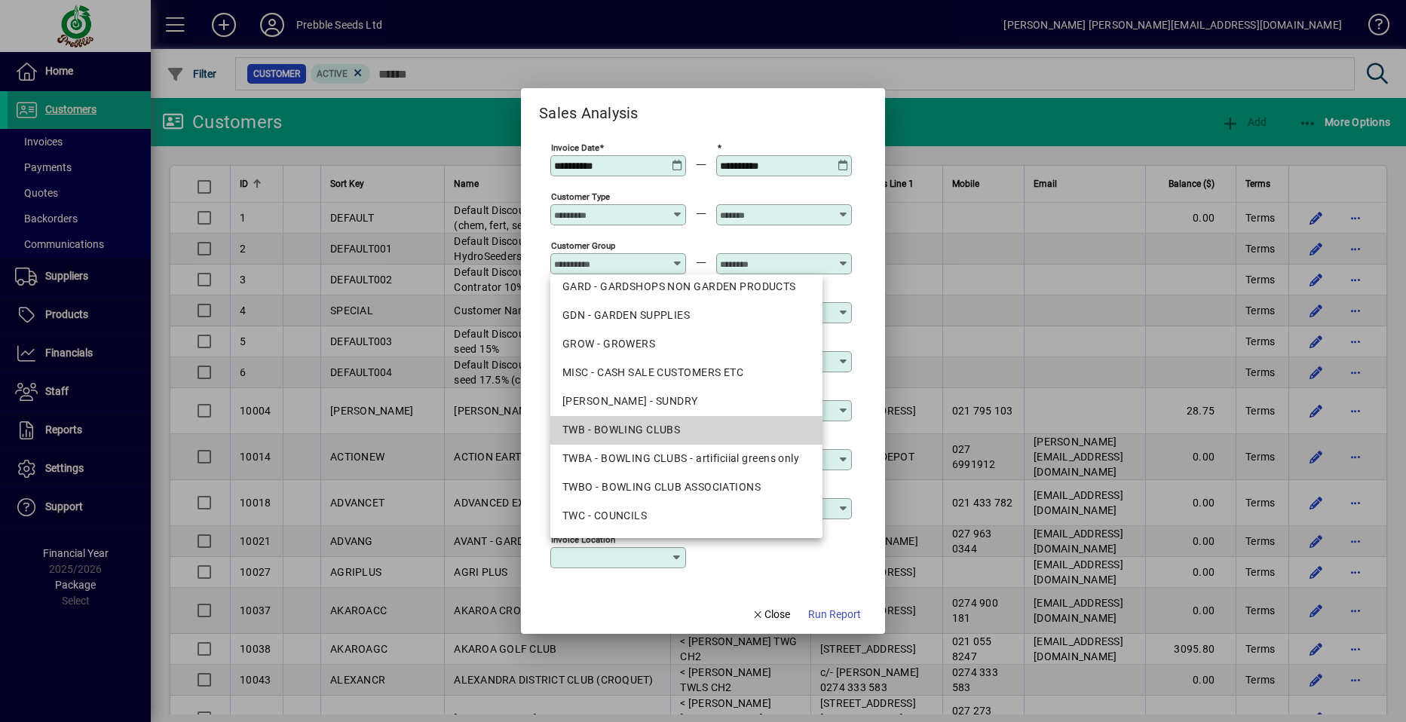
click at [638, 424] on div "TWB - BOWLING CLUBS" at bounding box center [687, 430] width 248 height 16
type input "**********"
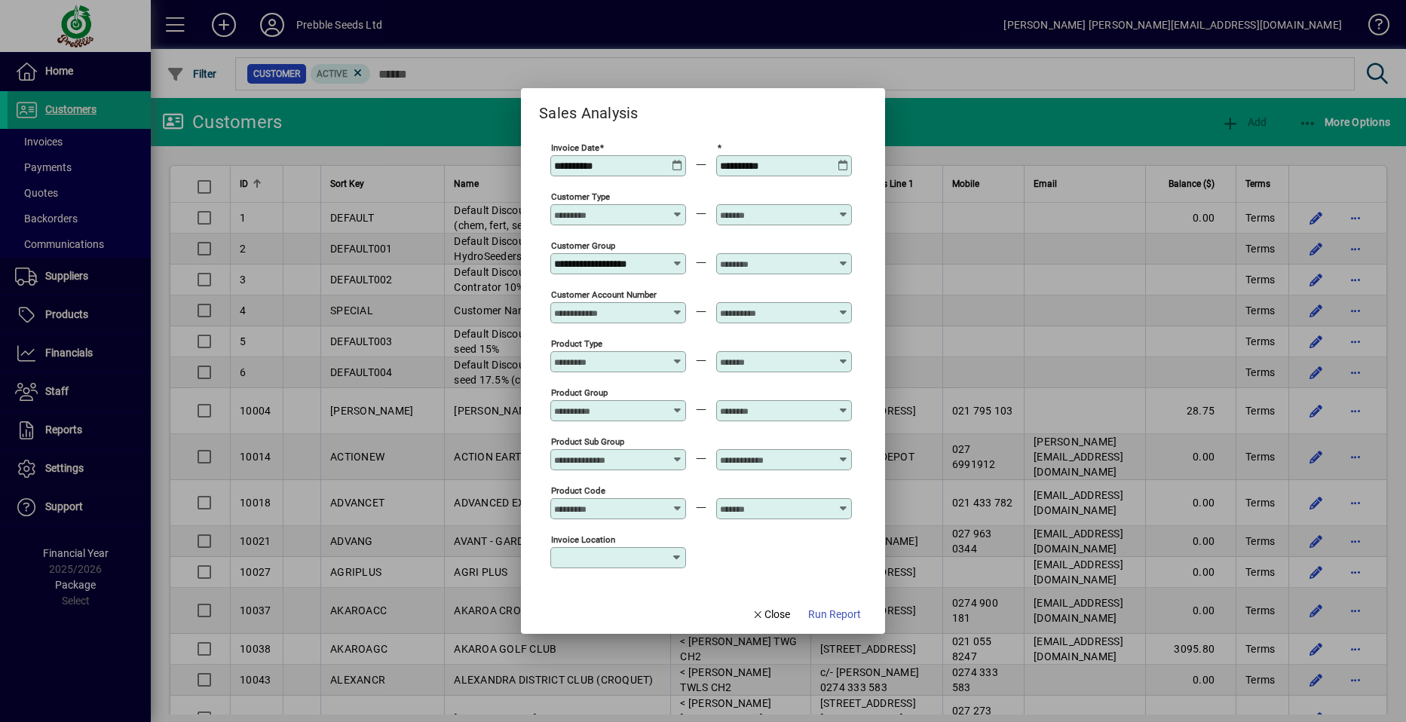
scroll to position [0, 0]
click at [841, 258] on icon at bounding box center [843, 258] width 11 height 0
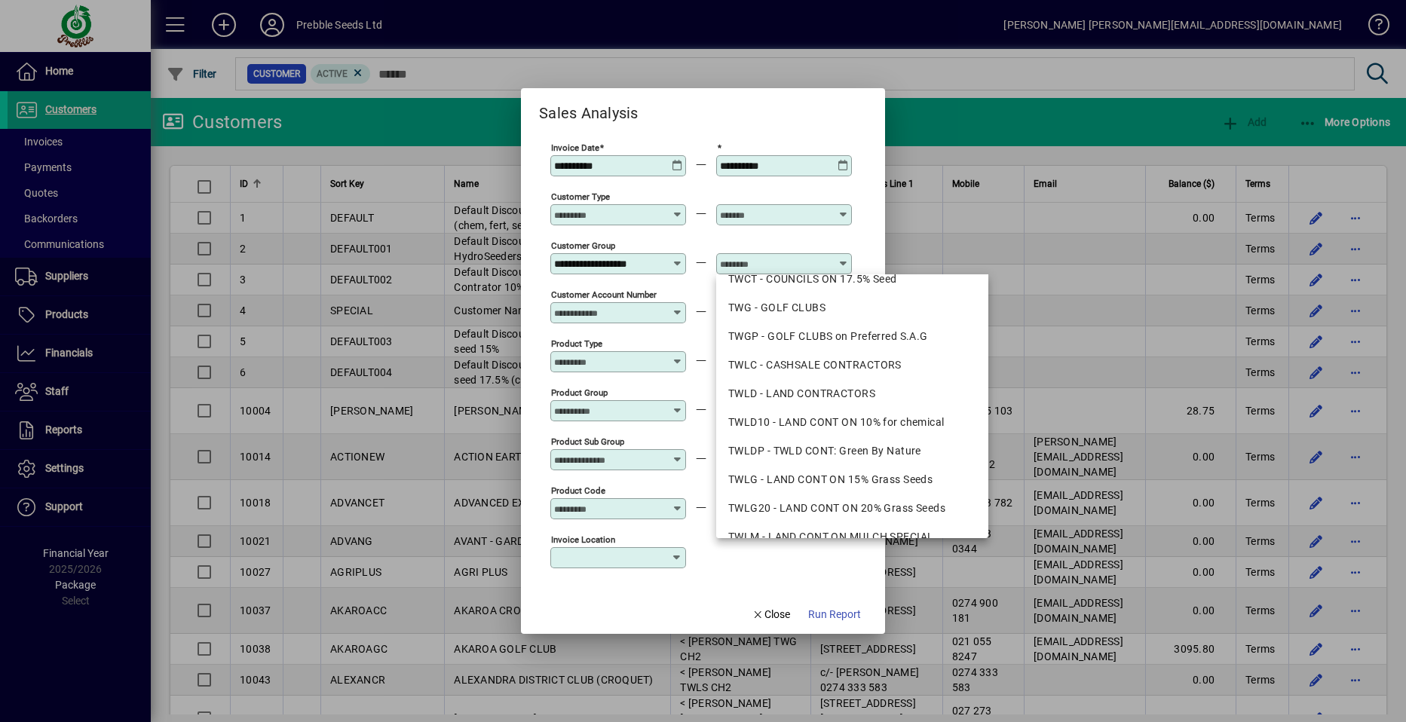
scroll to position [679, 0]
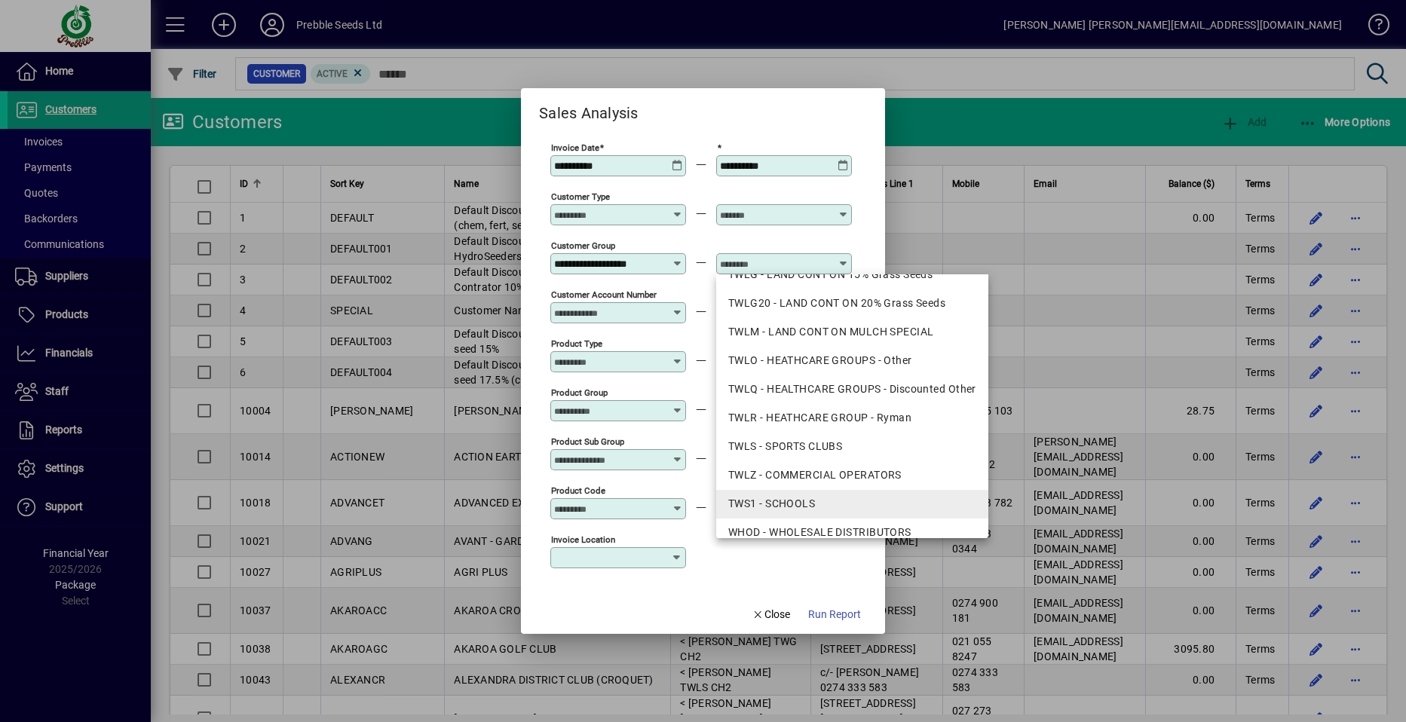
click at [777, 498] on div "TWS1 - SCHOOLS" at bounding box center [852, 504] width 248 height 16
type input "**********"
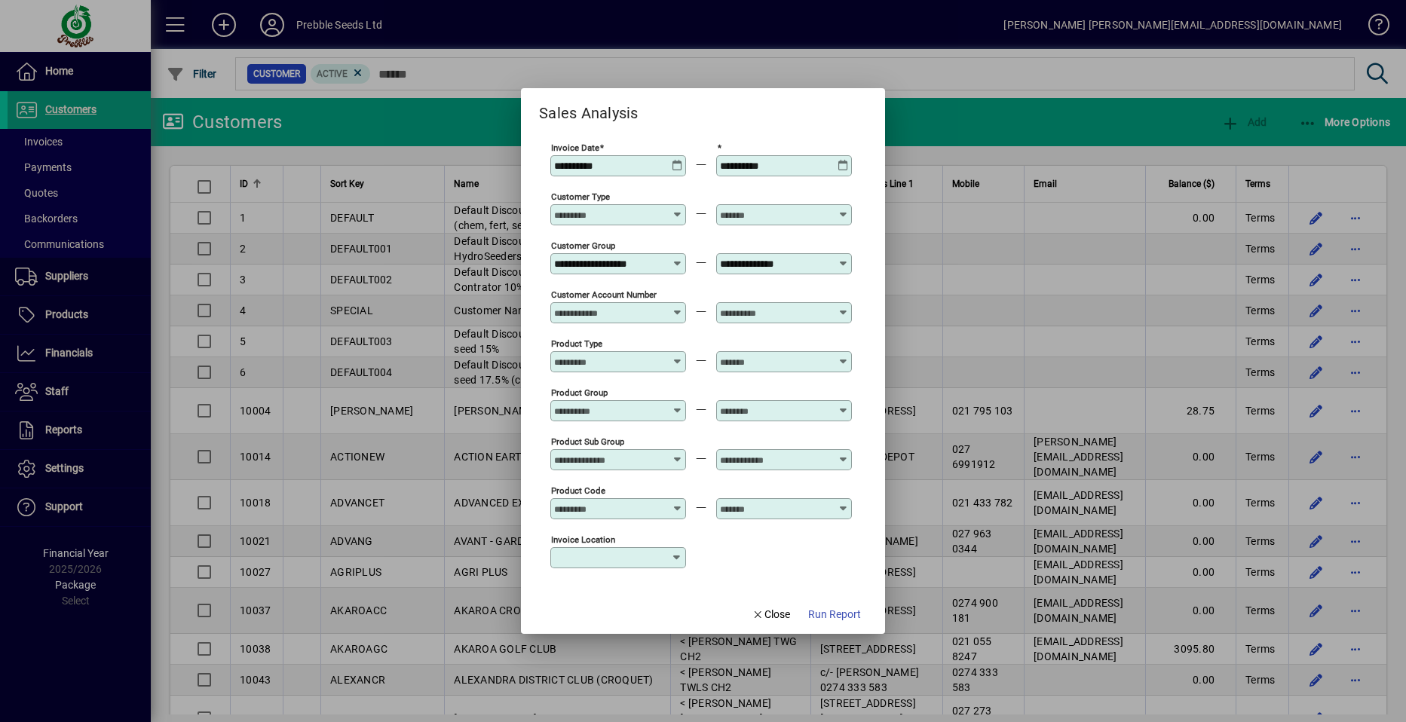
click at [840, 454] on icon at bounding box center [843, 454] width 11 height 0
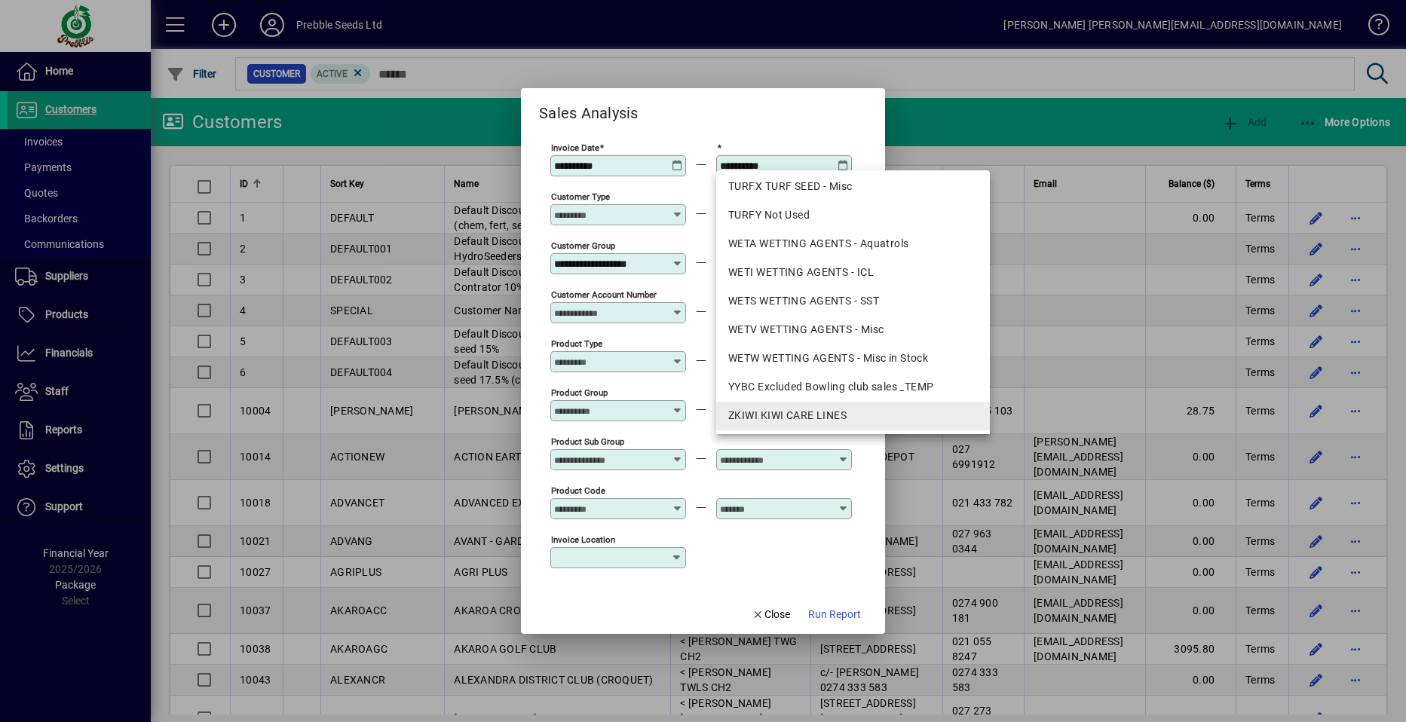
scroll to position [1885, 0]
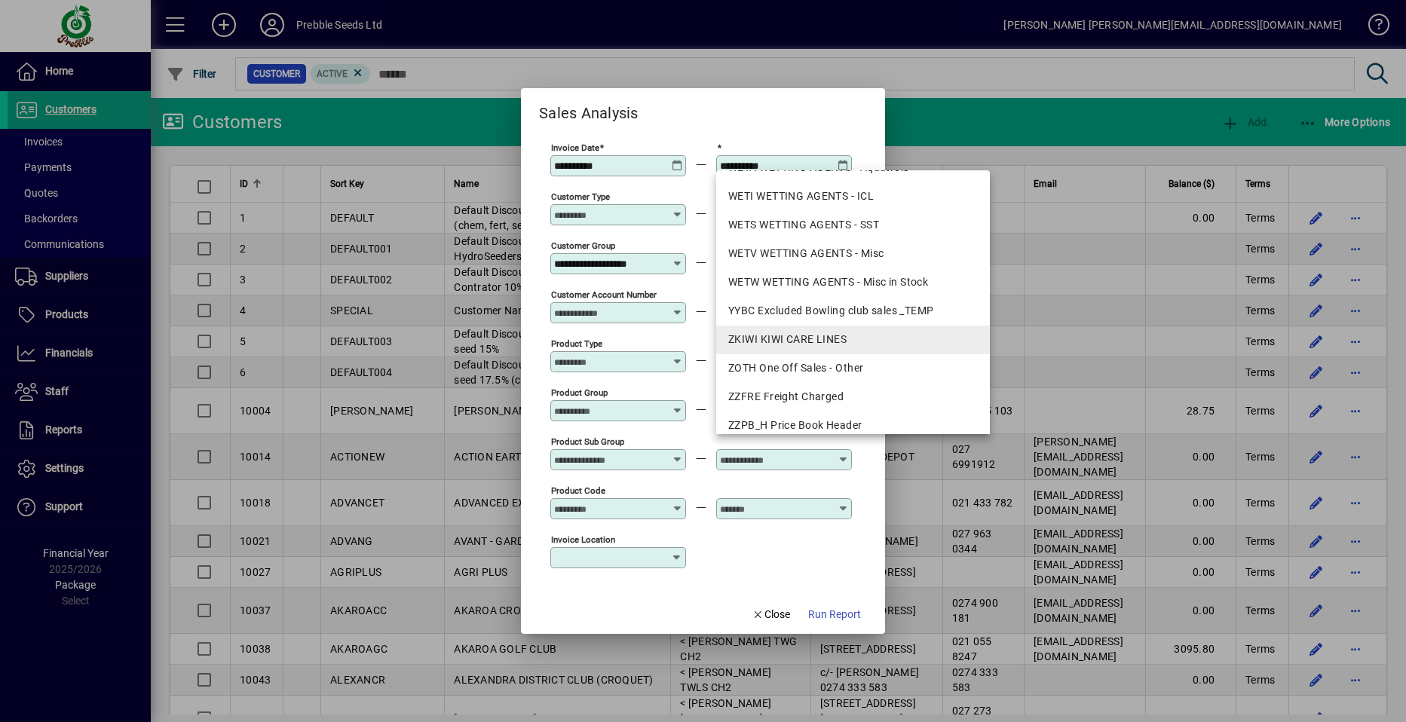
click at [789, 344] on div "ZKIWI KIWI CARE LINES" at bounding box center [853, 340] width 250 height 16
type input "**********"
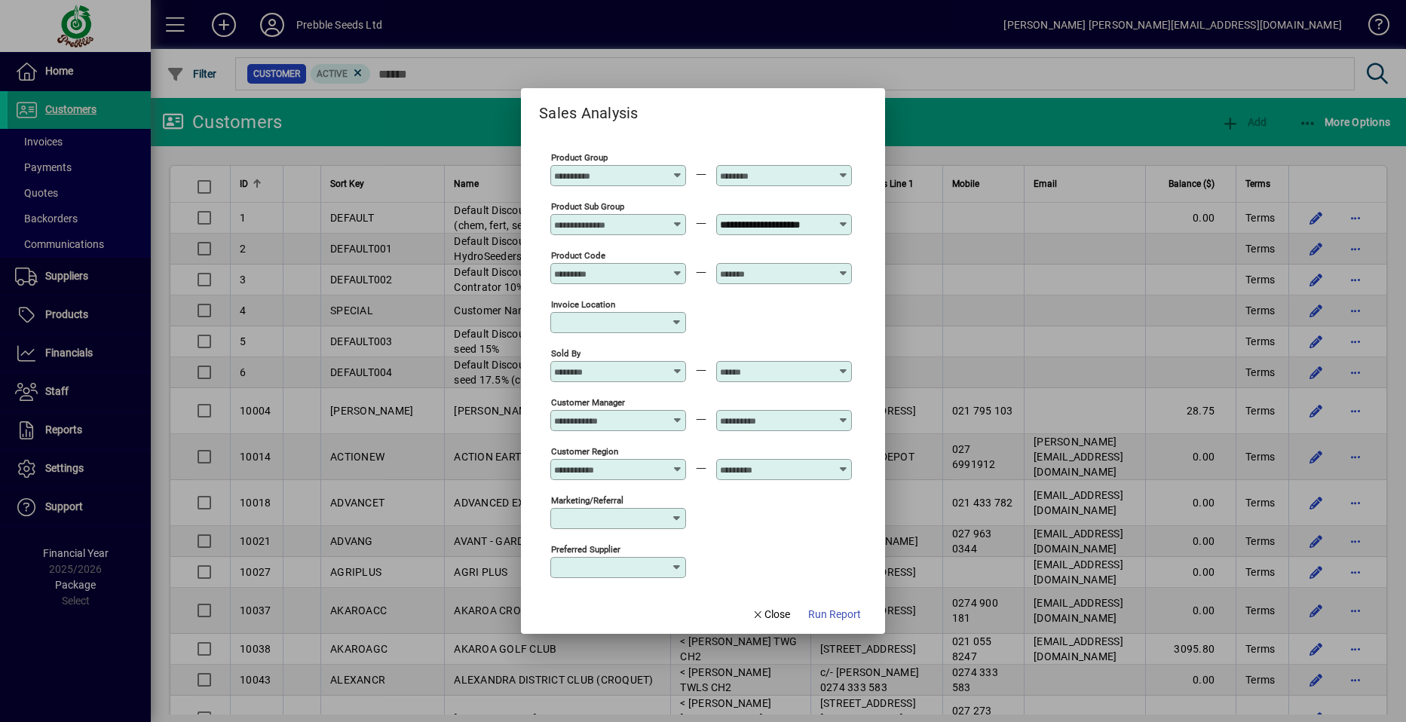
scroll to position [477, 0]
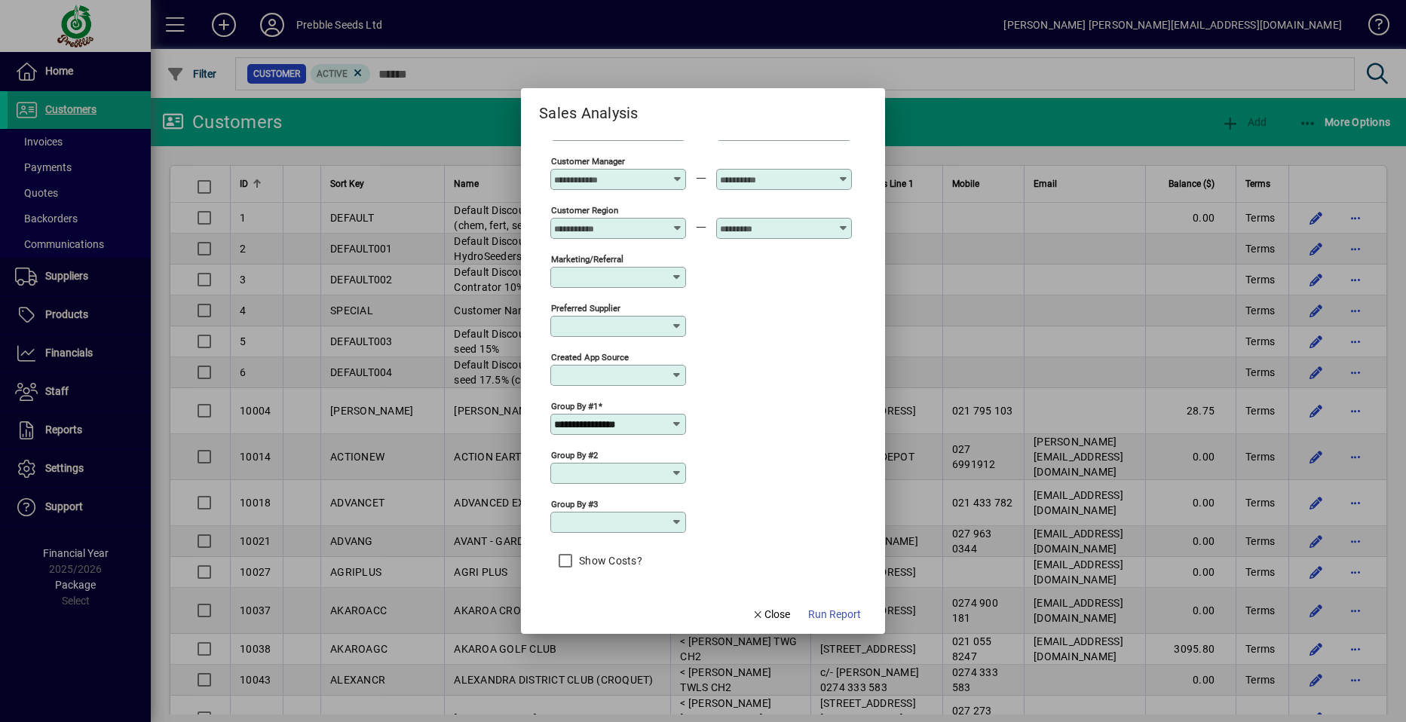
click at [675, 423] on icon at bounding box center [677, 424] width 12 height 12
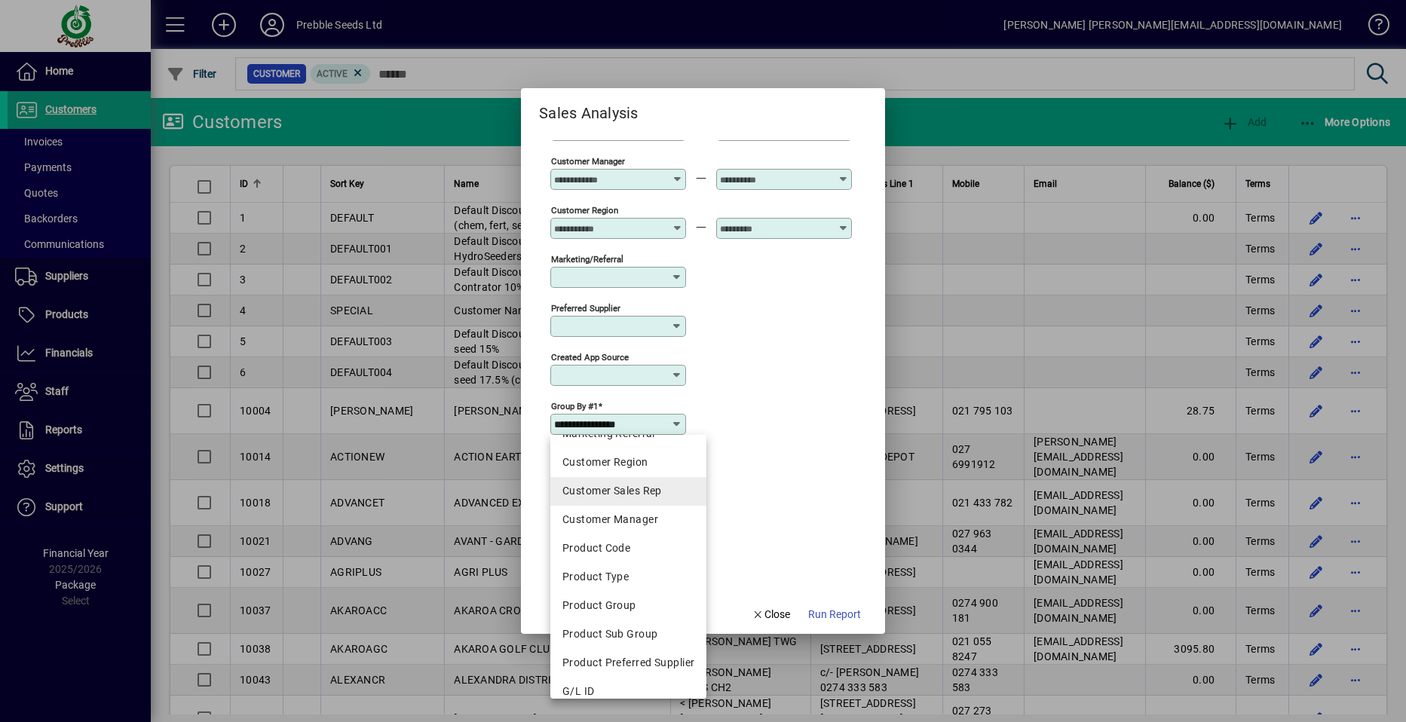
scroll to position [226, 0]
click at [627, 513] on div "Customer Manager" at bounding box center [629, 515] width 132 height 16
type input "**********"
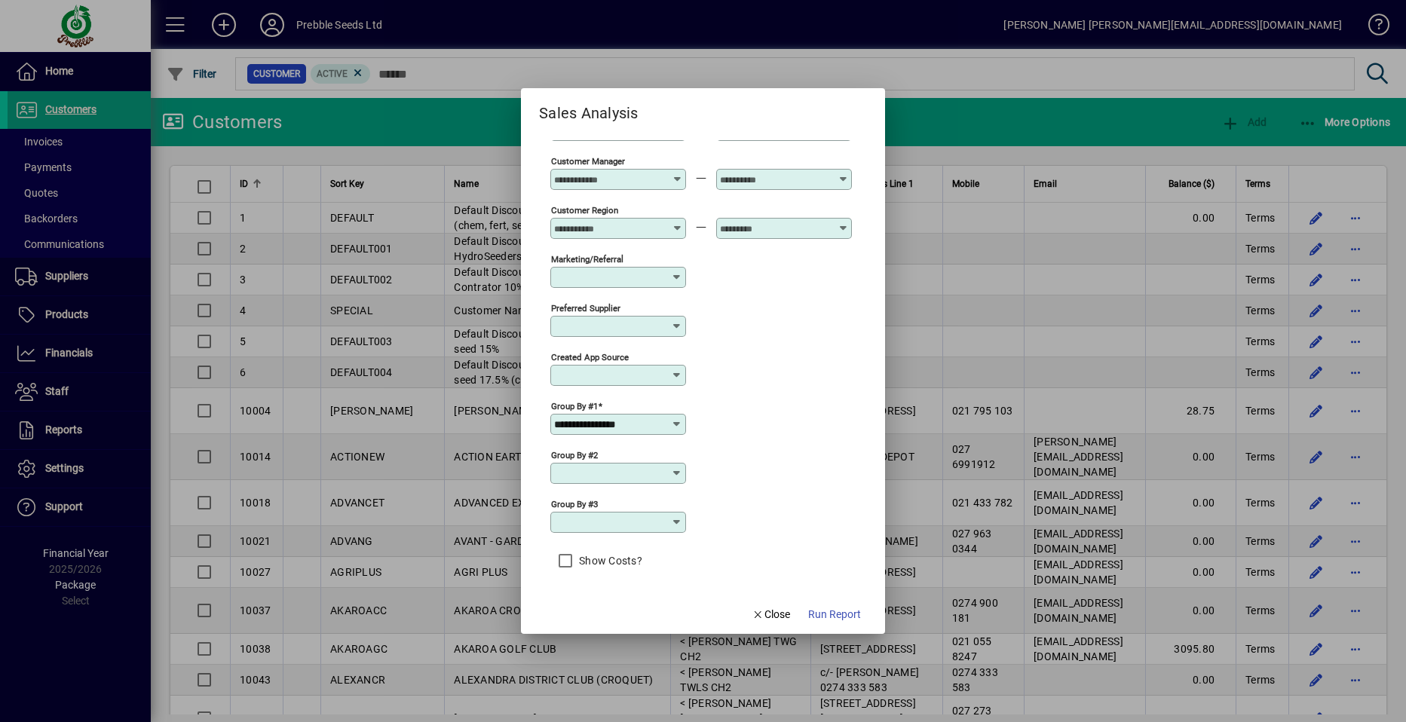
click at [674, 471] on icon at bounding box center [677, 473] width 12 height 12
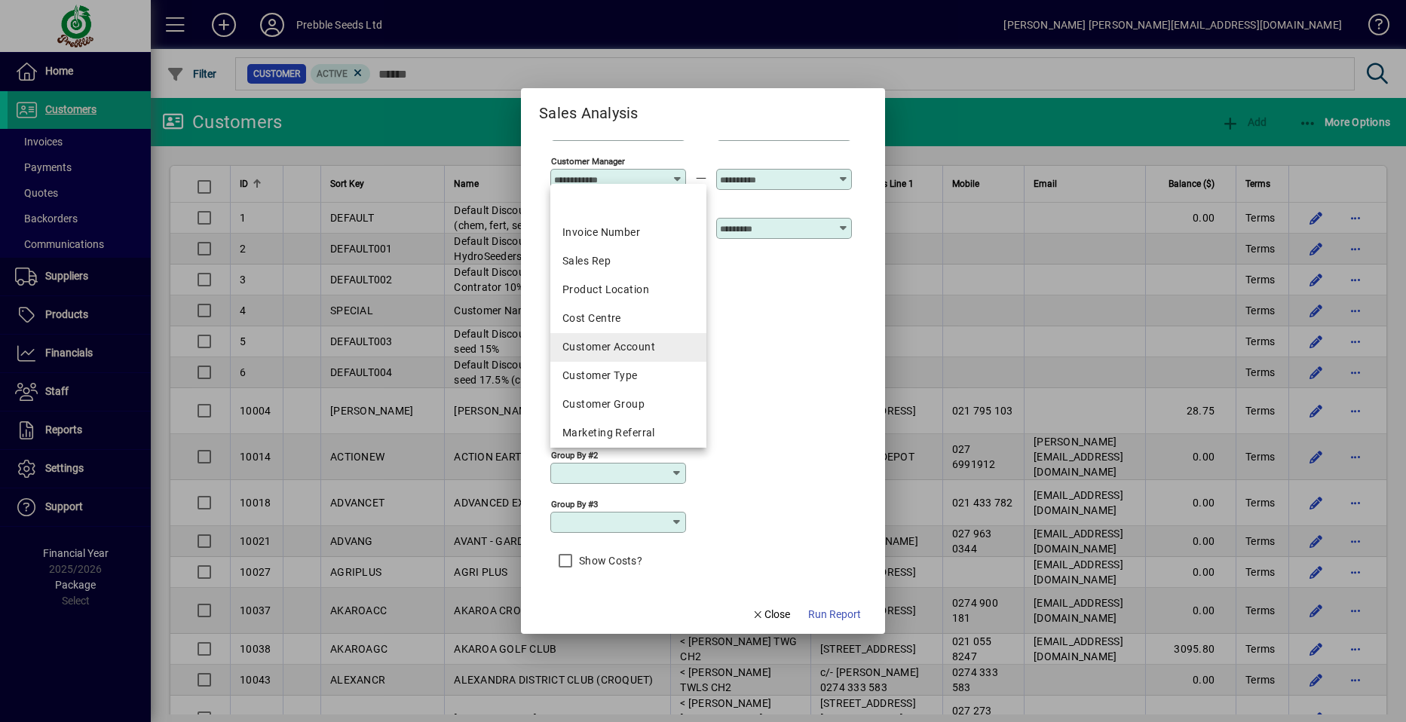
click at [620, 342] on div "Customer Account" at bounding box center [629, 347] width 132 height 16
type input "**********"
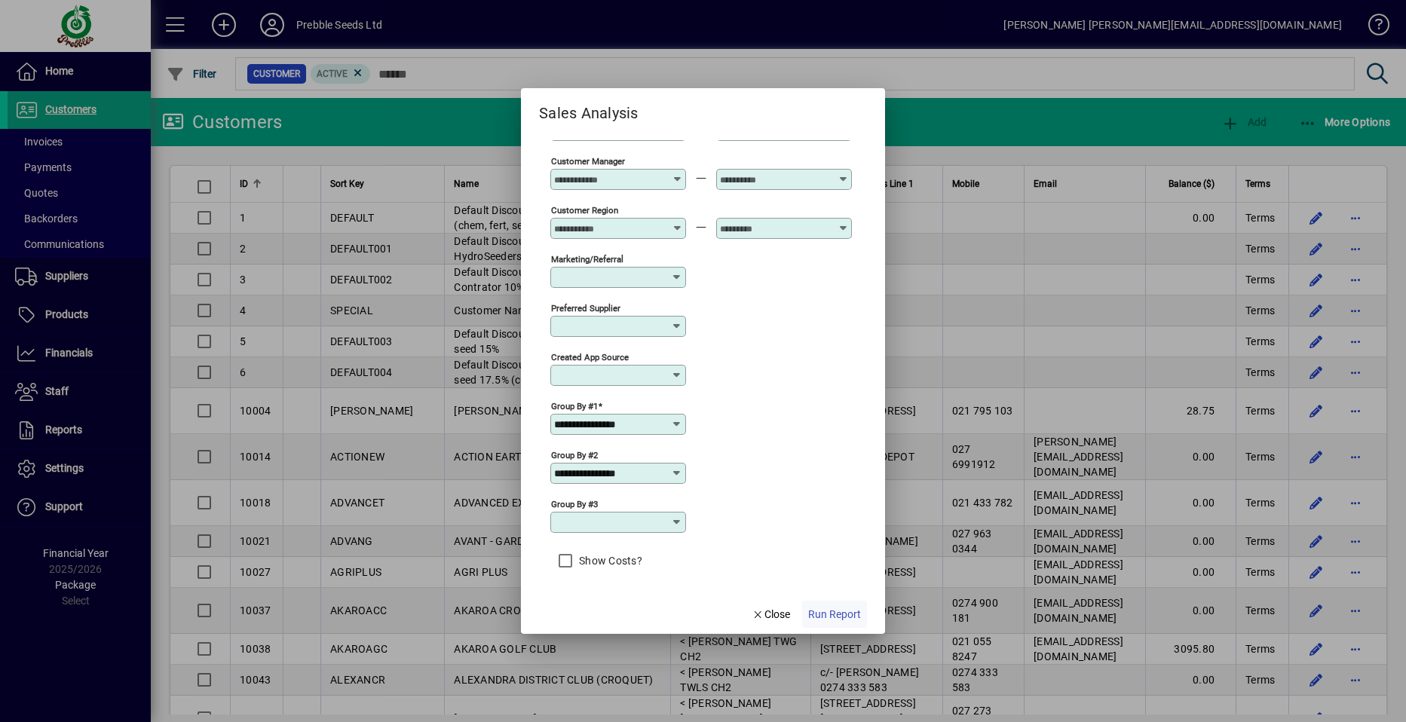
click at [832, 614] on span "Run Report" at bounding box center [834, 615] width 53 height 16
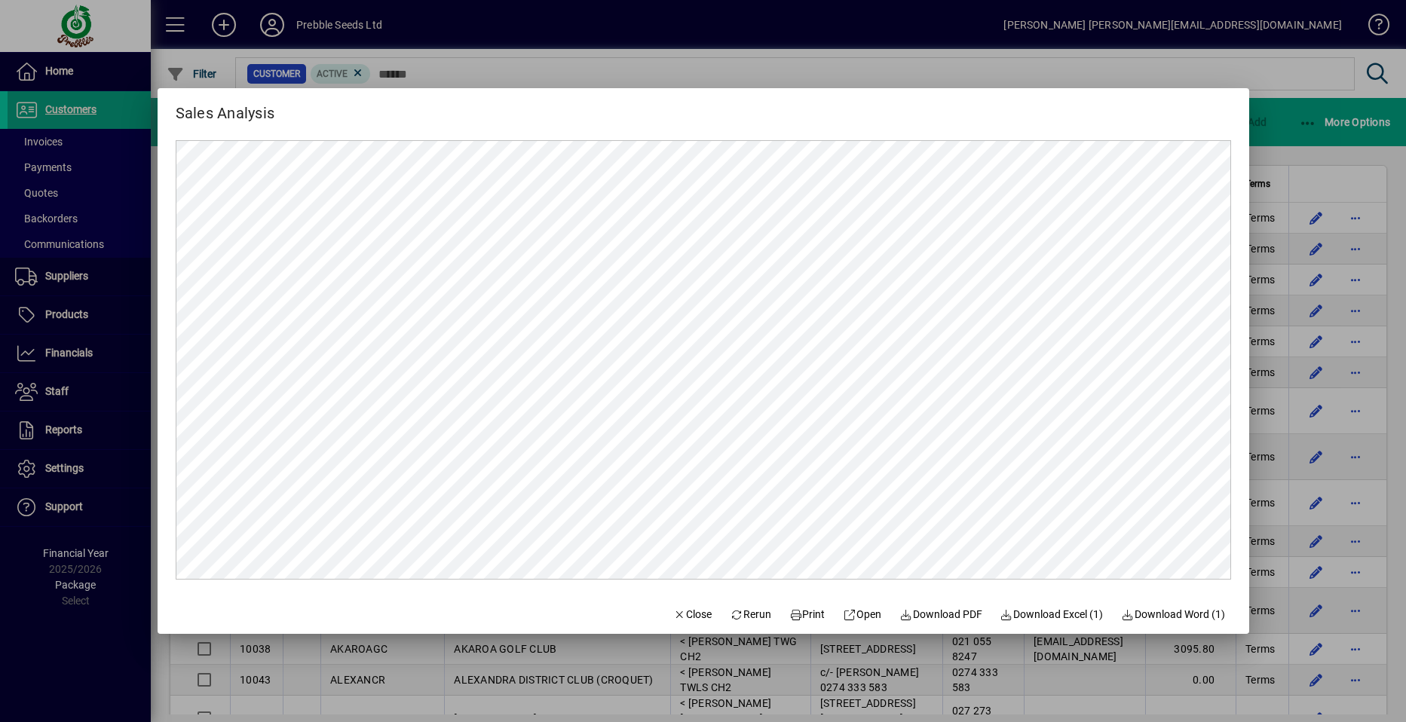
scroll to position [0, 0]
click at [730, 613] on icon at bounding box center [737, 615] width 14 height 11
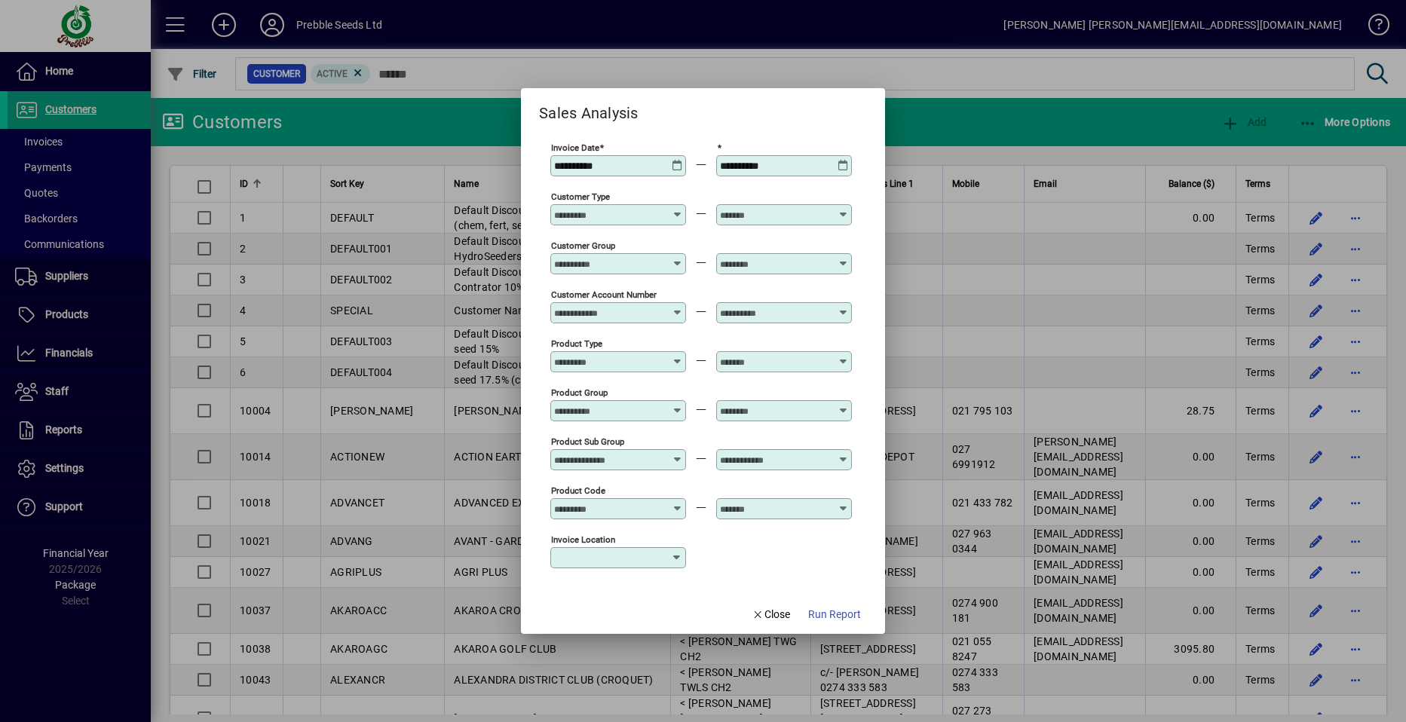
type input "**********"
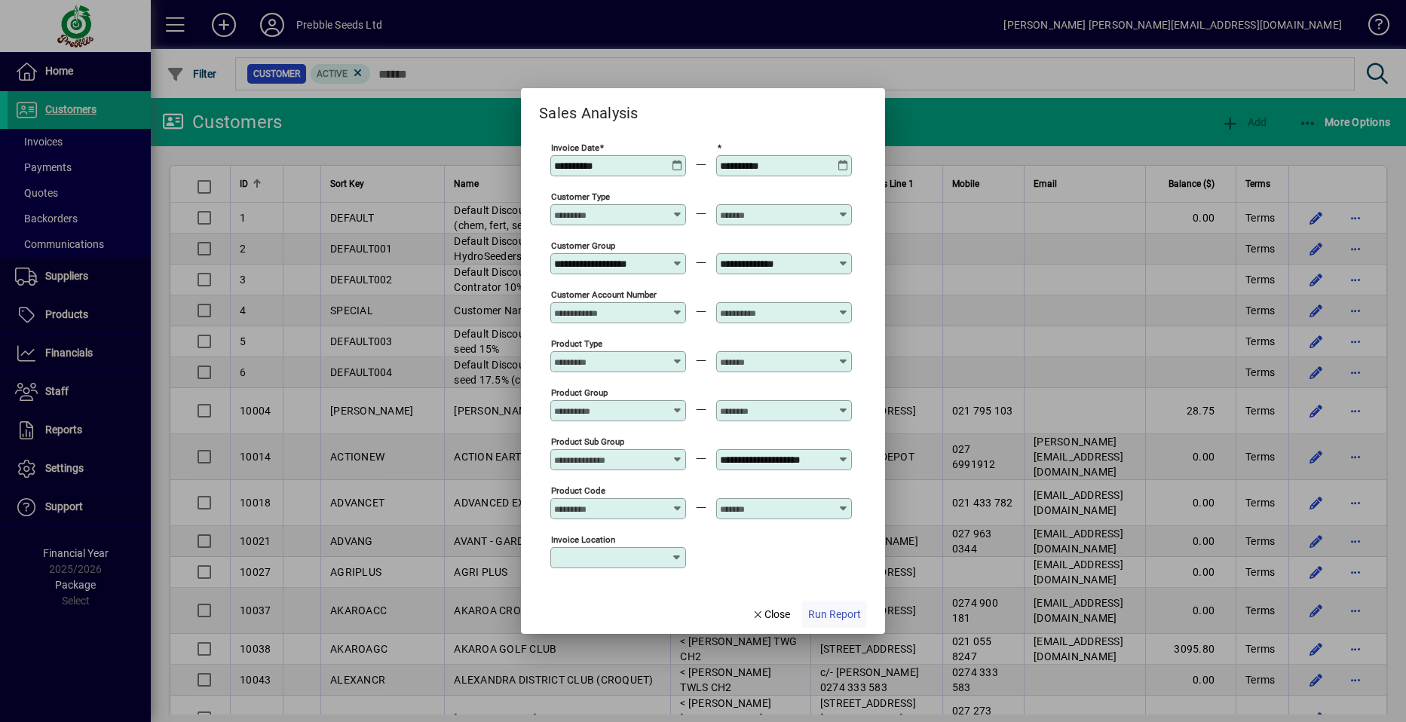
click at [829, 614] on span "Run Report" at bounding box center [834, 615] width 53 height 16
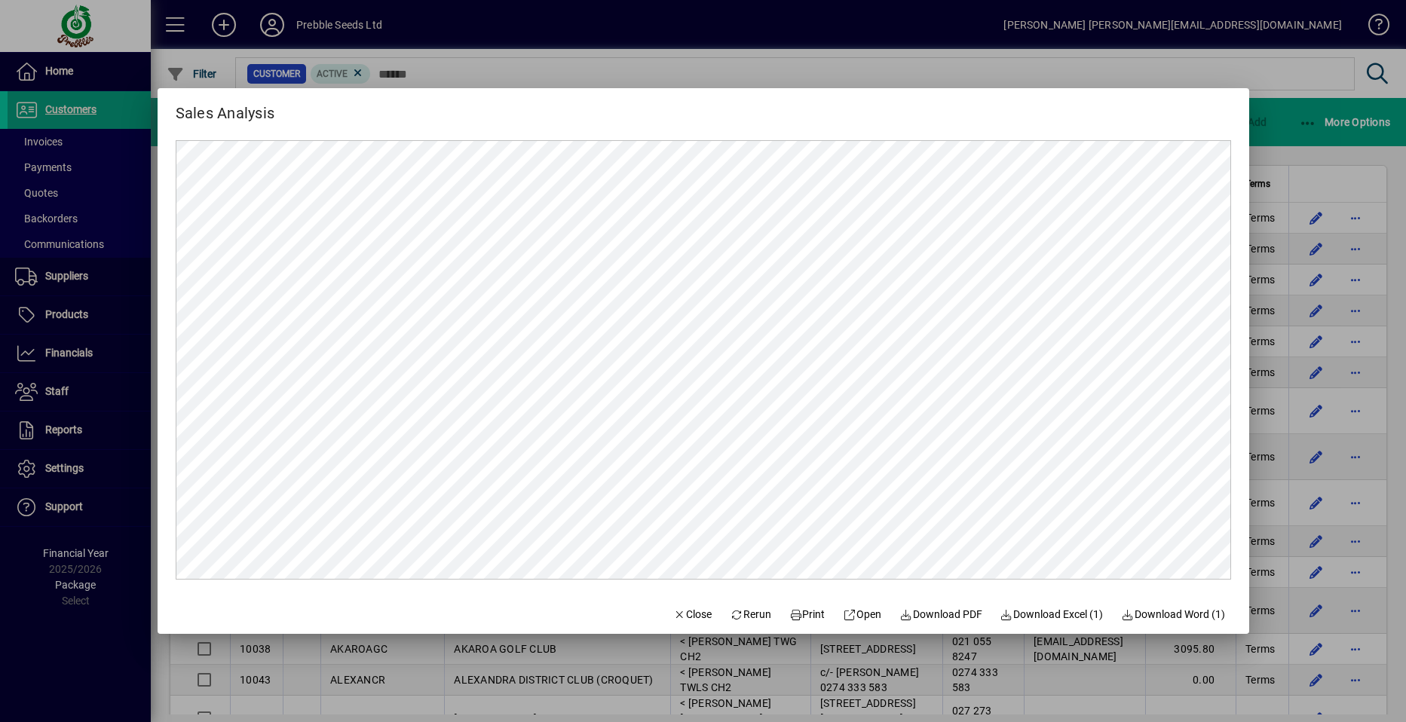
drag, startPoint x: 742, startPoint y: 614, endPoint x: 736, endPoint y: 606, distance: 9.7
click at [742, 614] on span "Rerun" at bounding box center [750, 615] width 41 height 16
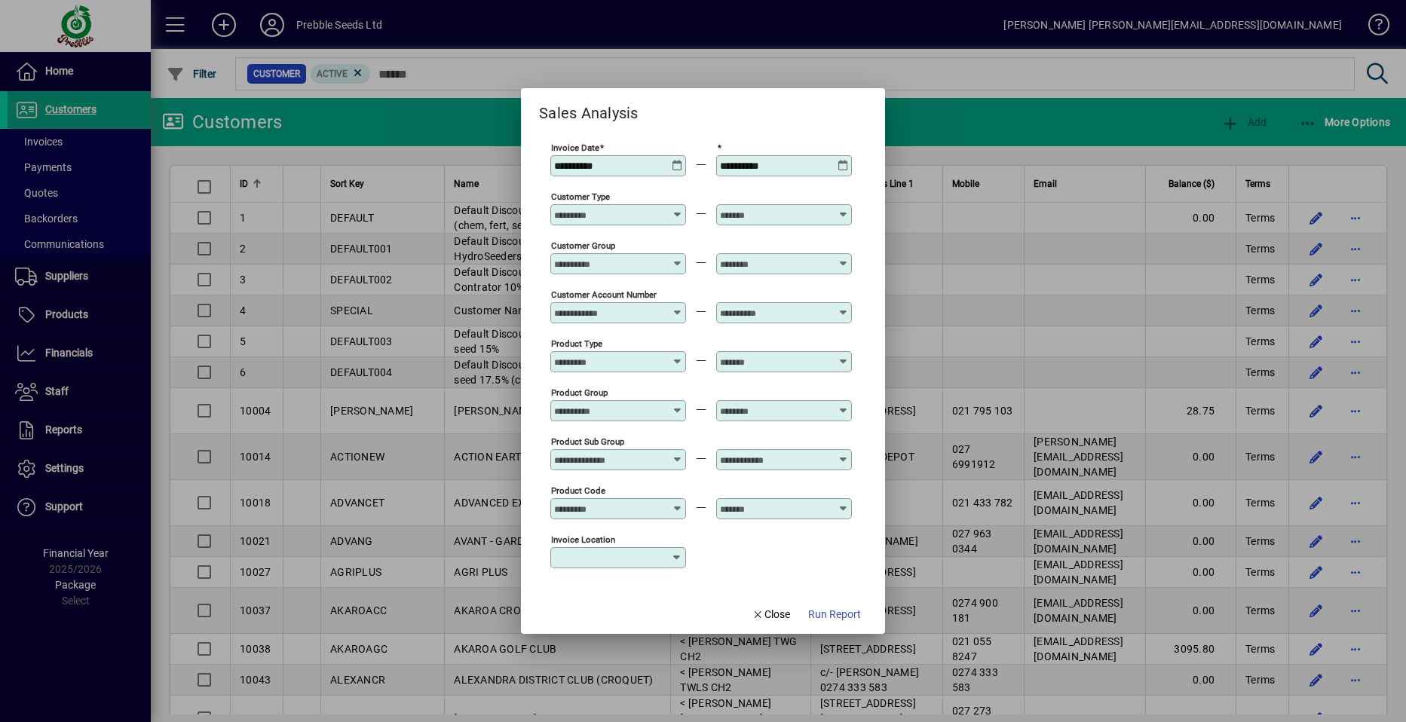
type input "**********"
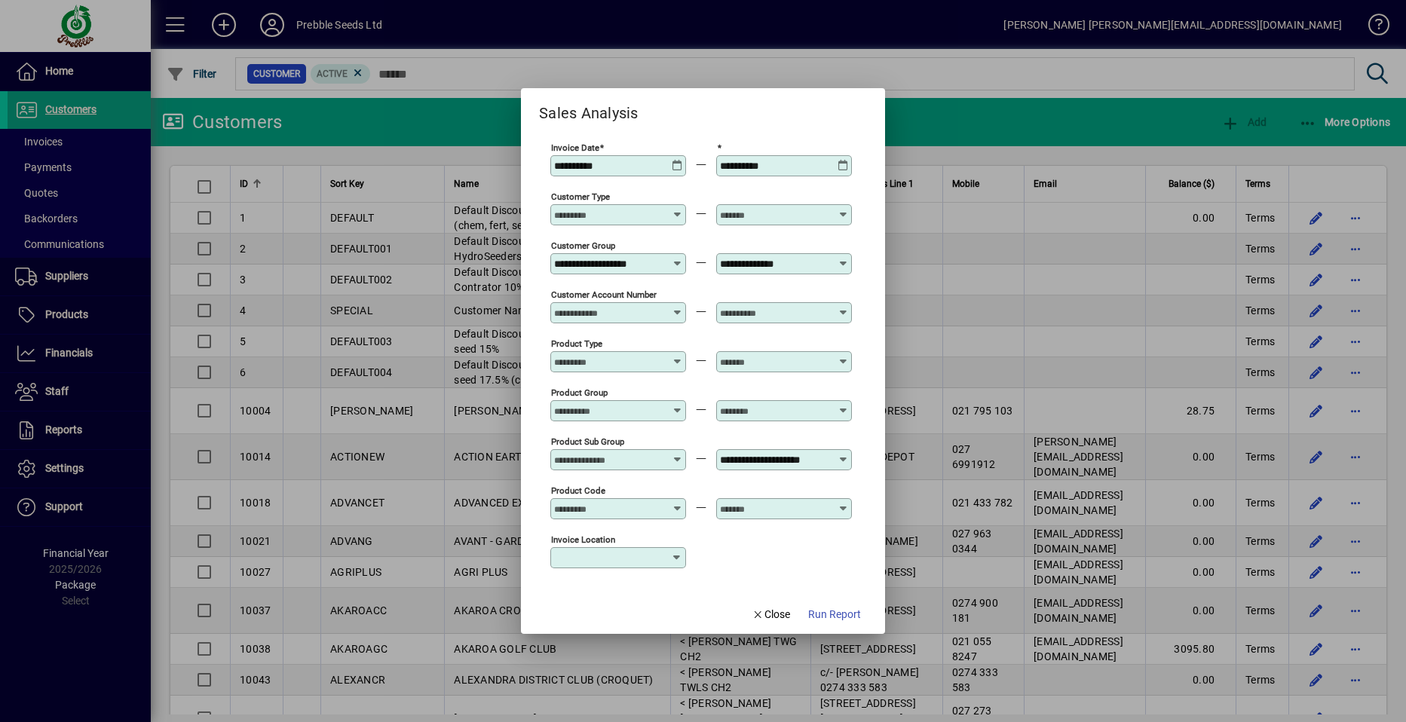
click at [676, 258] on icon at bounding box center [677, 258] width 11 height 0
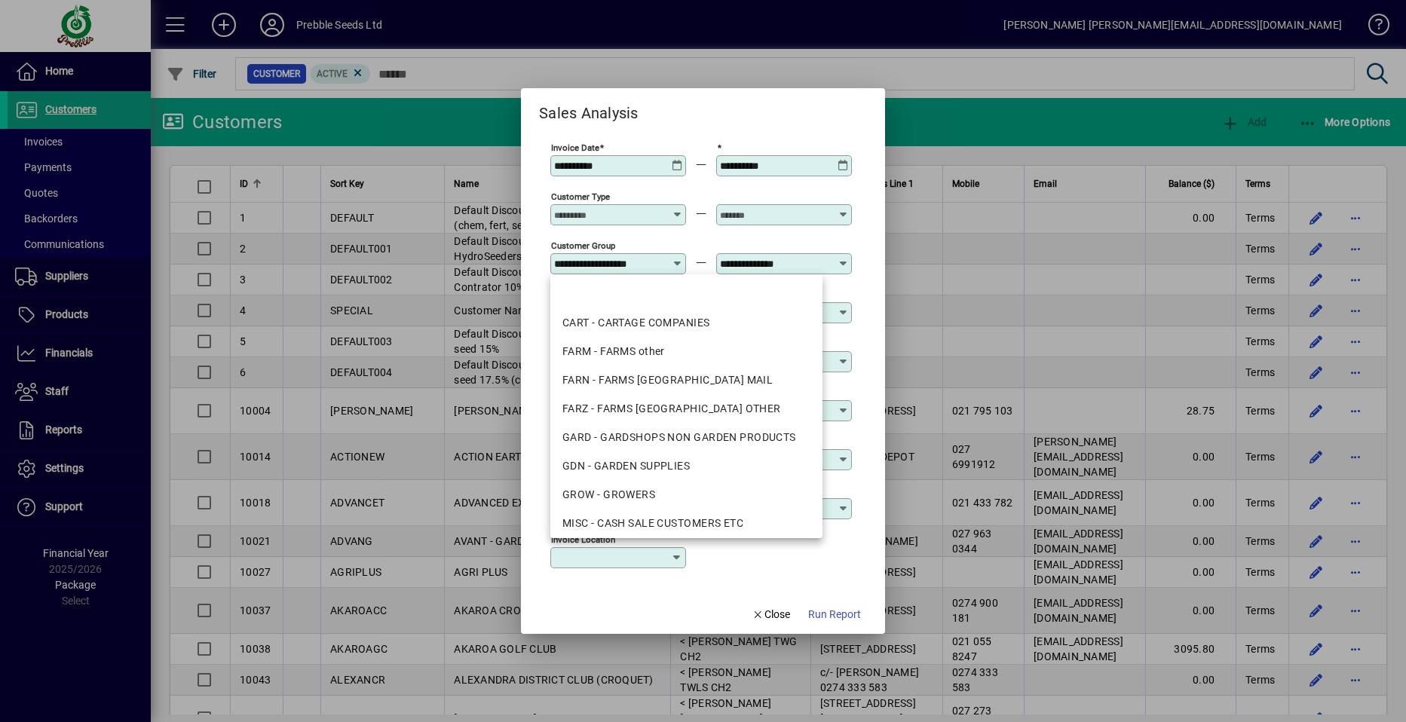
scroll to position [0, 5]
click at [651, 289] on mat-option at bounding box center [686, 294] width 272 height 29
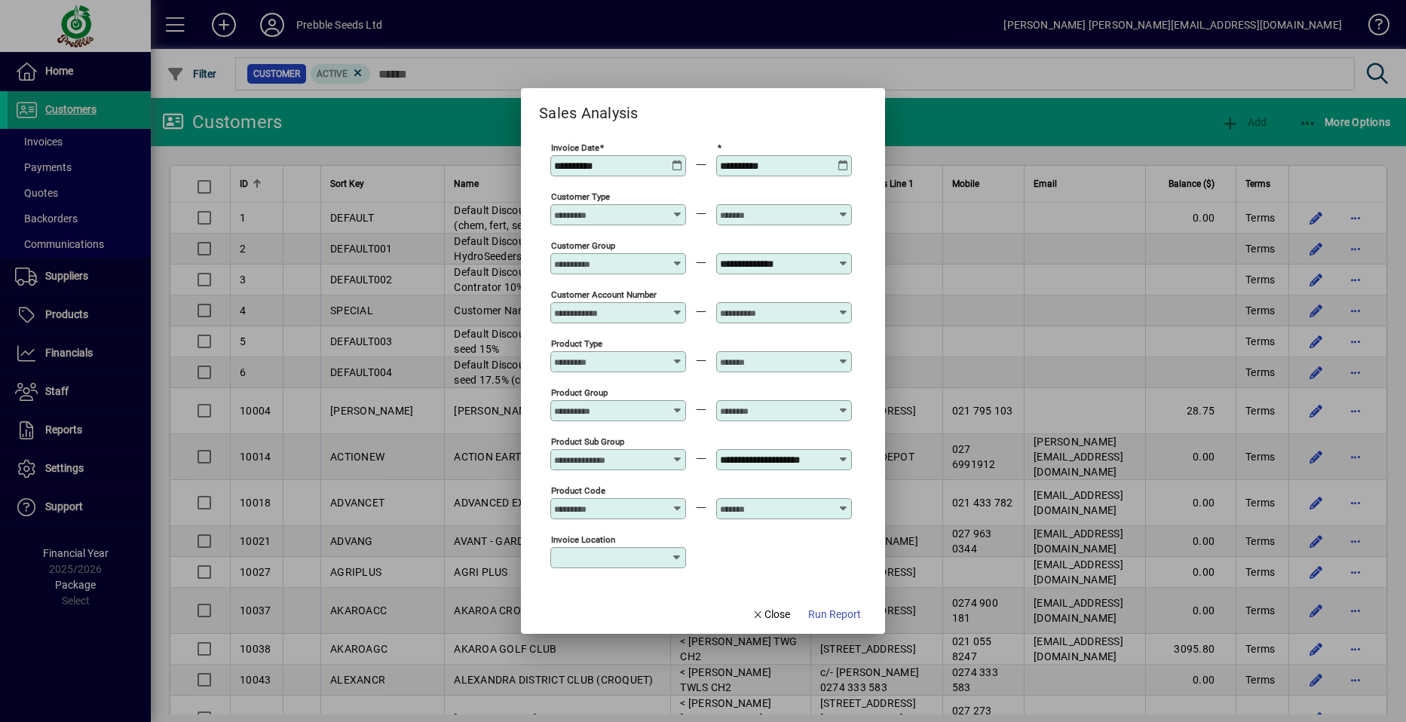
click at [844, 258] on icon at bounding box center [843, 258] width 11 height 0
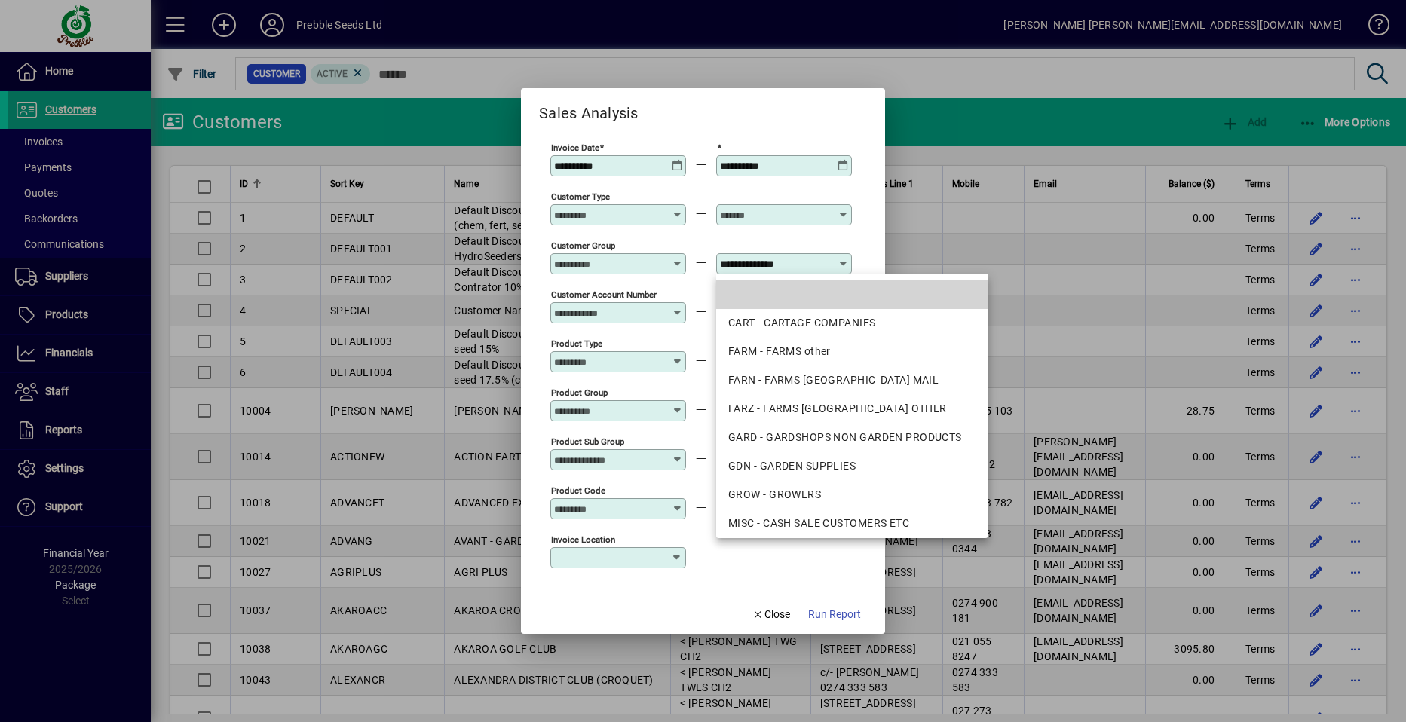
click at [789, 291] on mat-option at bounding box center [852, 294] width 272 height 29
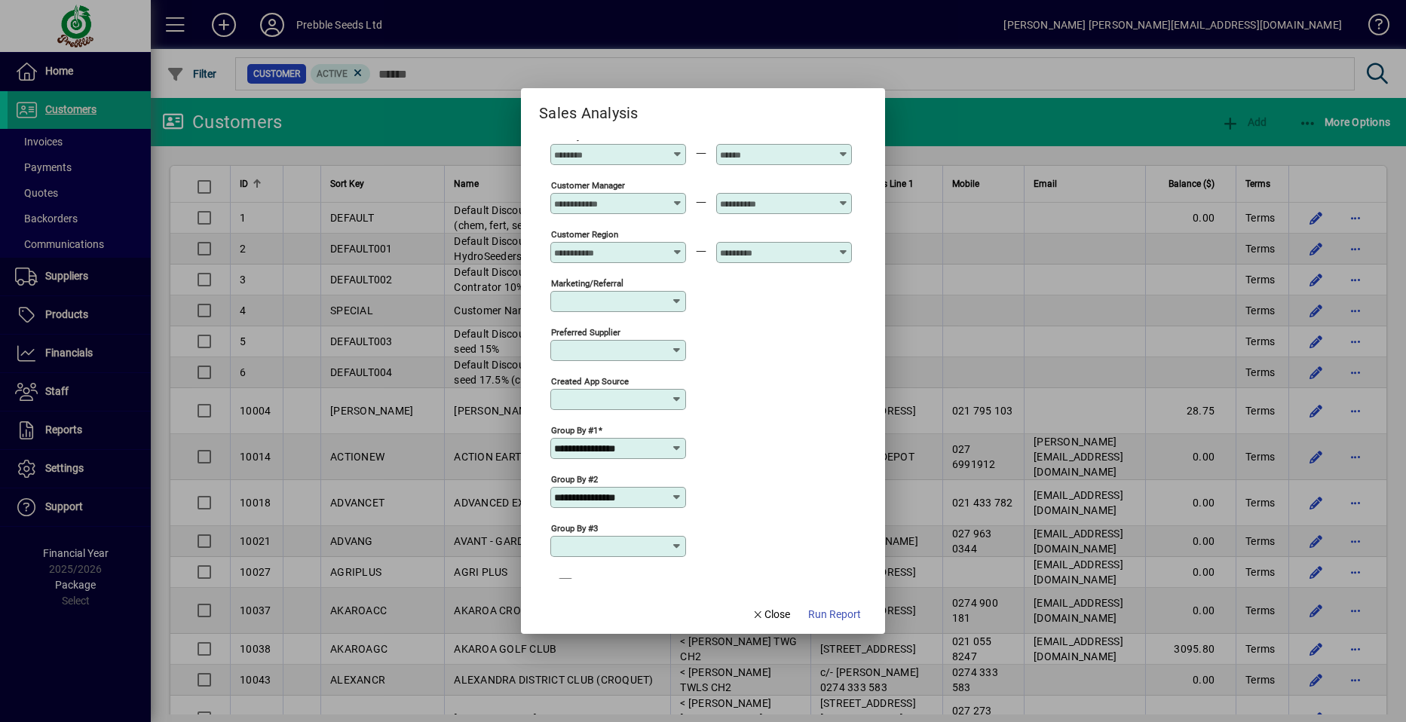
scroll to position [477, 0]
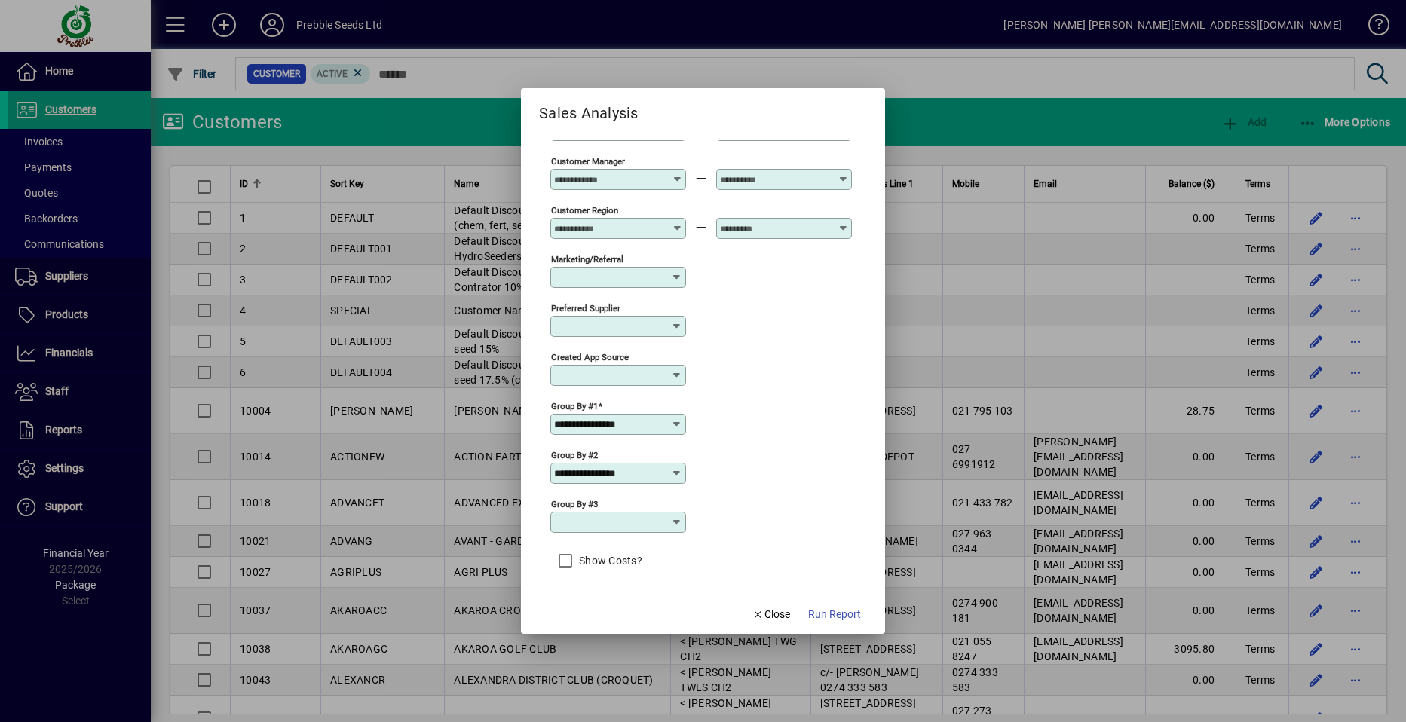
click at [676, 421] on icon at bounding box center [677, 424] width 12 height 12
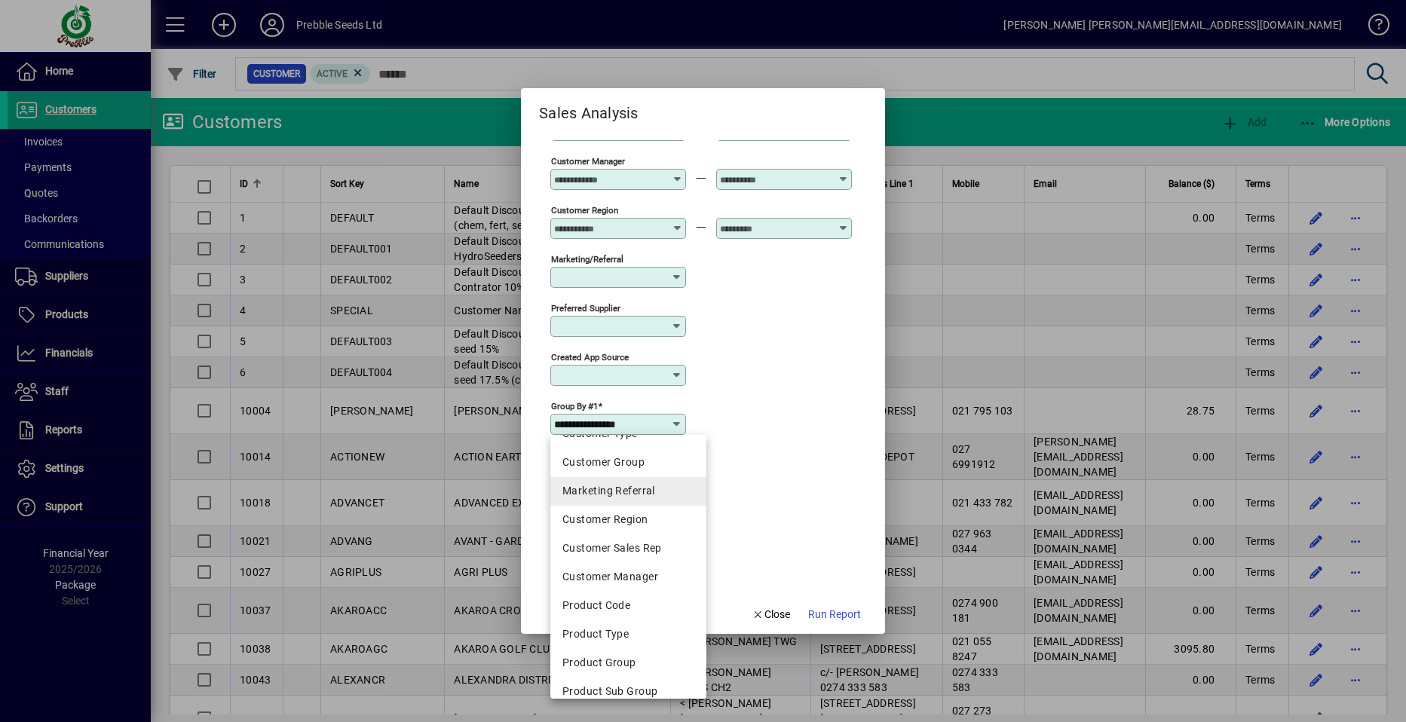
scroll to position [264, 0]
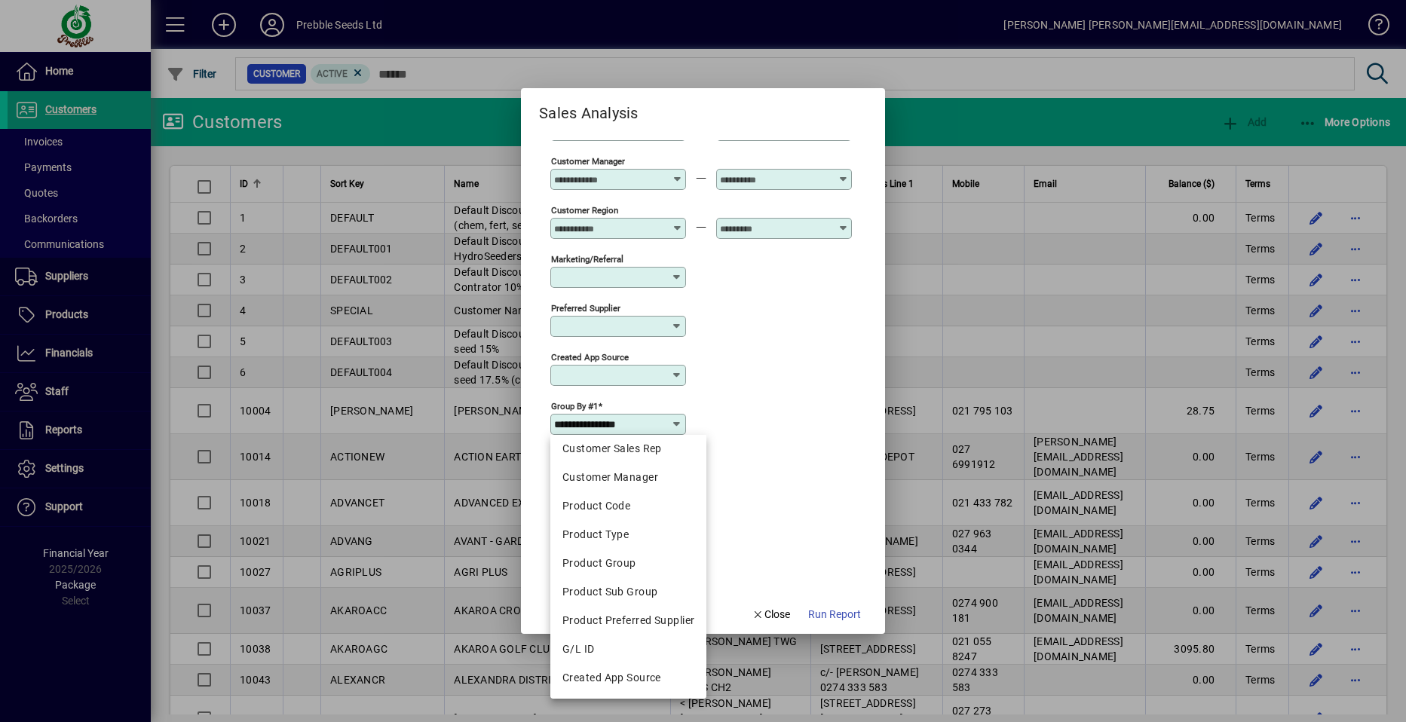
click at [642, 593] on div "Product Sub Group" at bounding box center [629, 592] width 132 height 16
type input "**********"
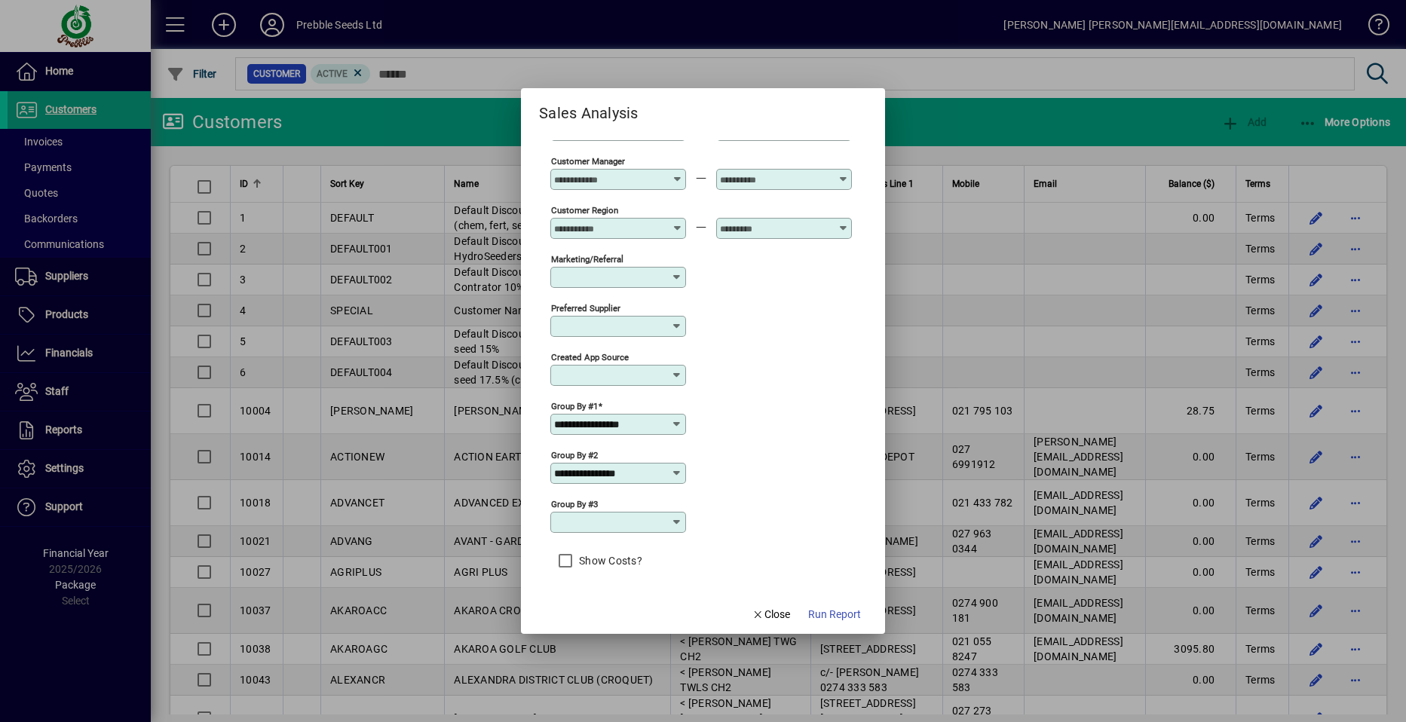
click at [676, 472] on icon at bounding box center [677, 473] width 12 height 12
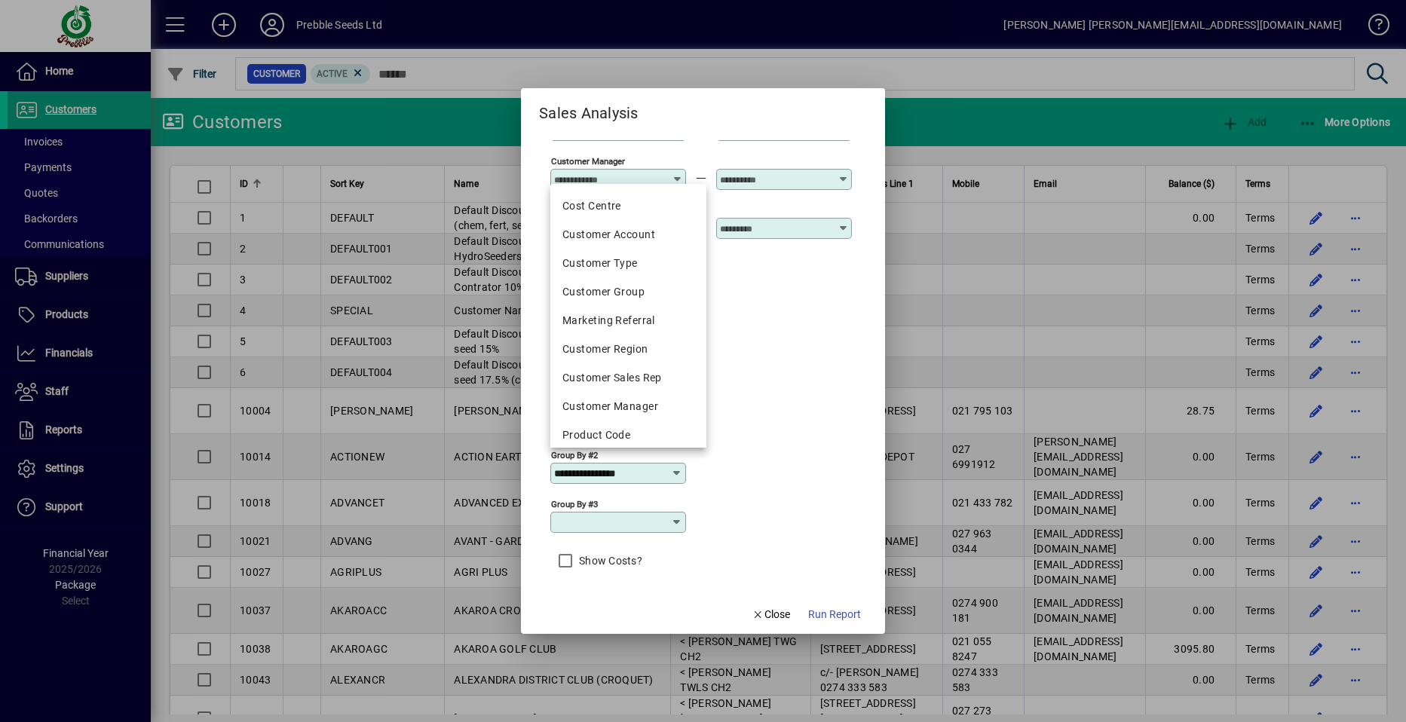
scroll to position [0, 0]
click at [674, 194] on mat-option at bounding box center [628, 204] width 156 height 29
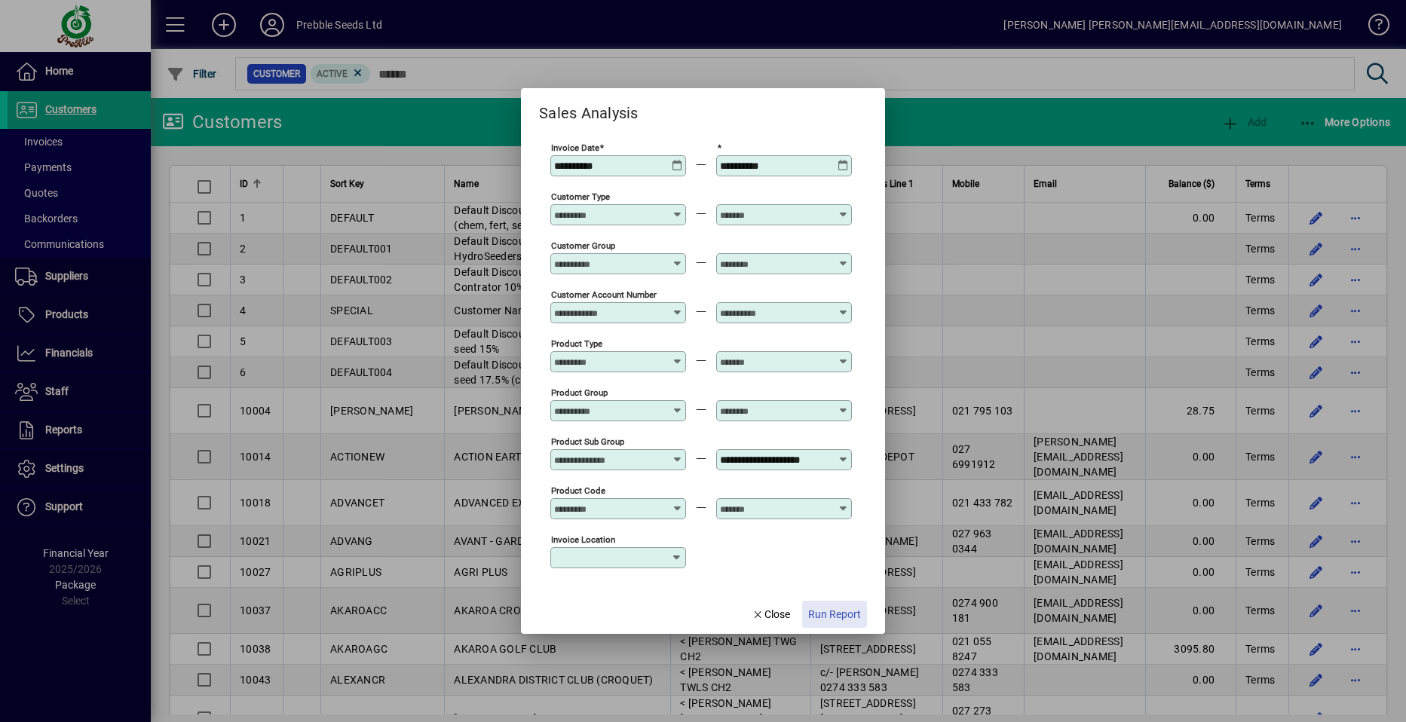
click at [833, 612] on span "Run Report" at bounding box center [834, 615] width 53 height 16
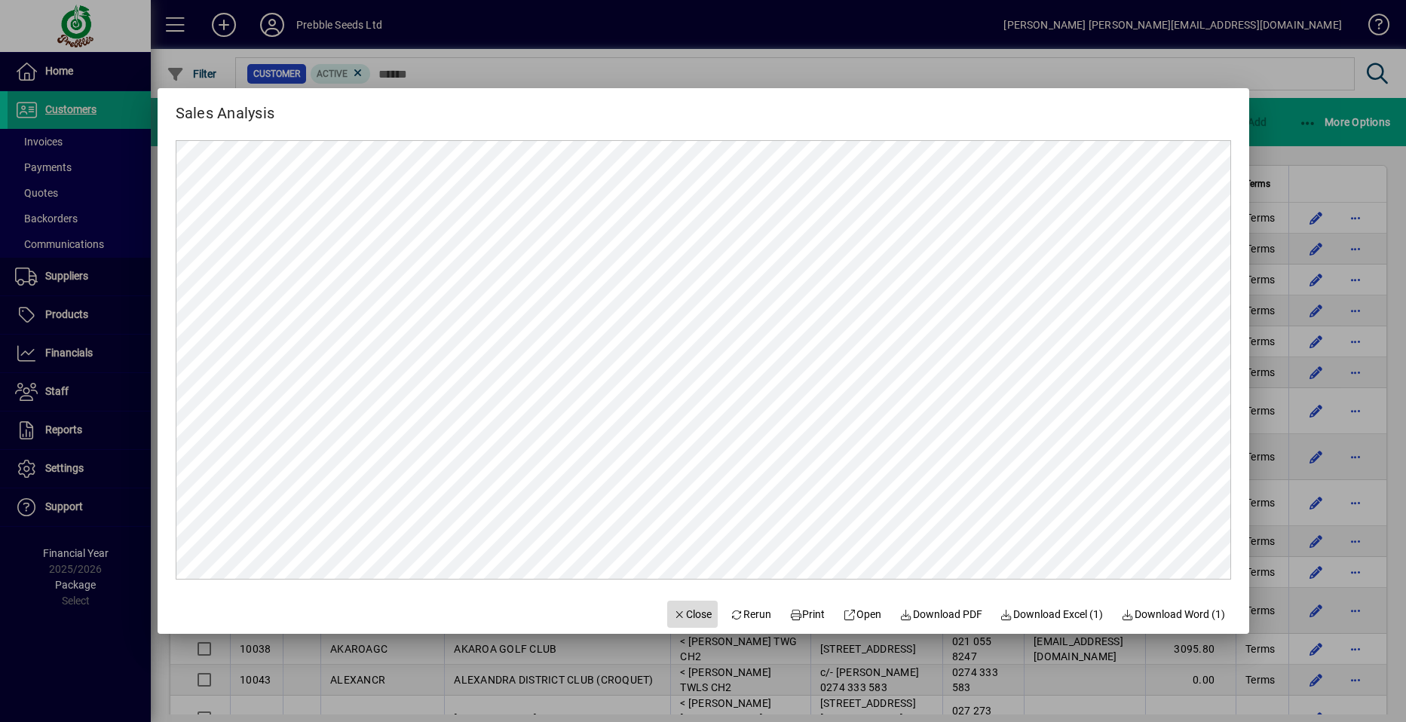
click at [677, 618] on span "Close" at bounding box center [692, 615] width 39 height 16
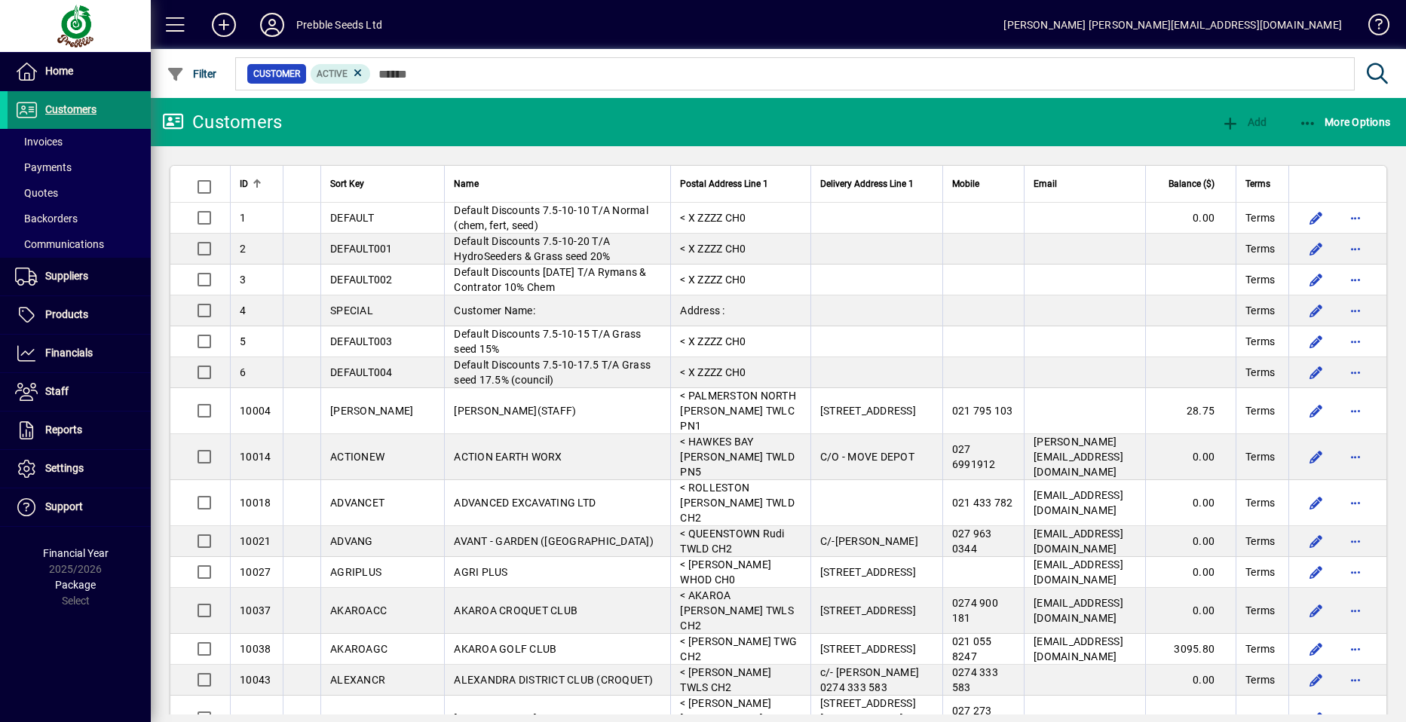
click at [100, 112] on span at bounding box center [79, 110] width 143 height 36
click at [1369, 118] on span "More Options" at bounding box center [1345, 122] width 92 height 12
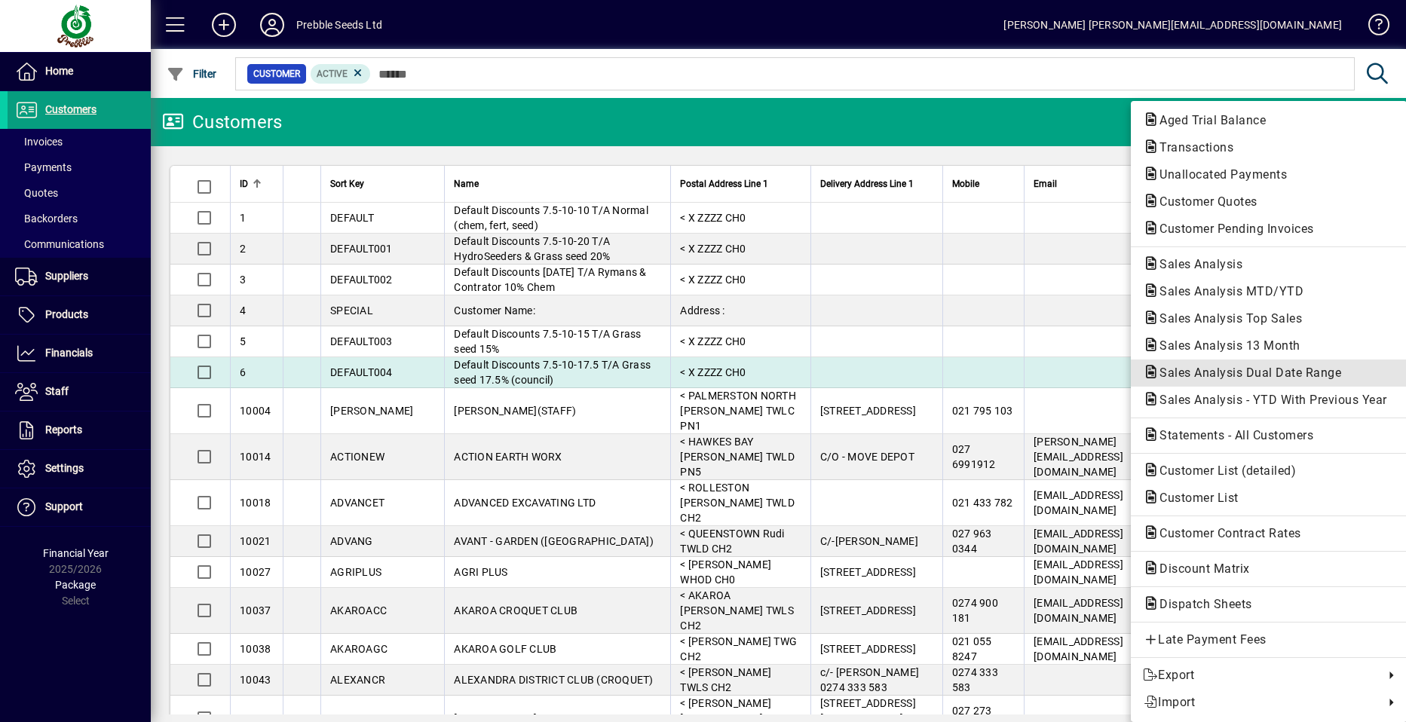
click at [1199, 371] on span "Sales Analysis Dual Date Range" at bounding box center [1246, 373] width 206 height 14
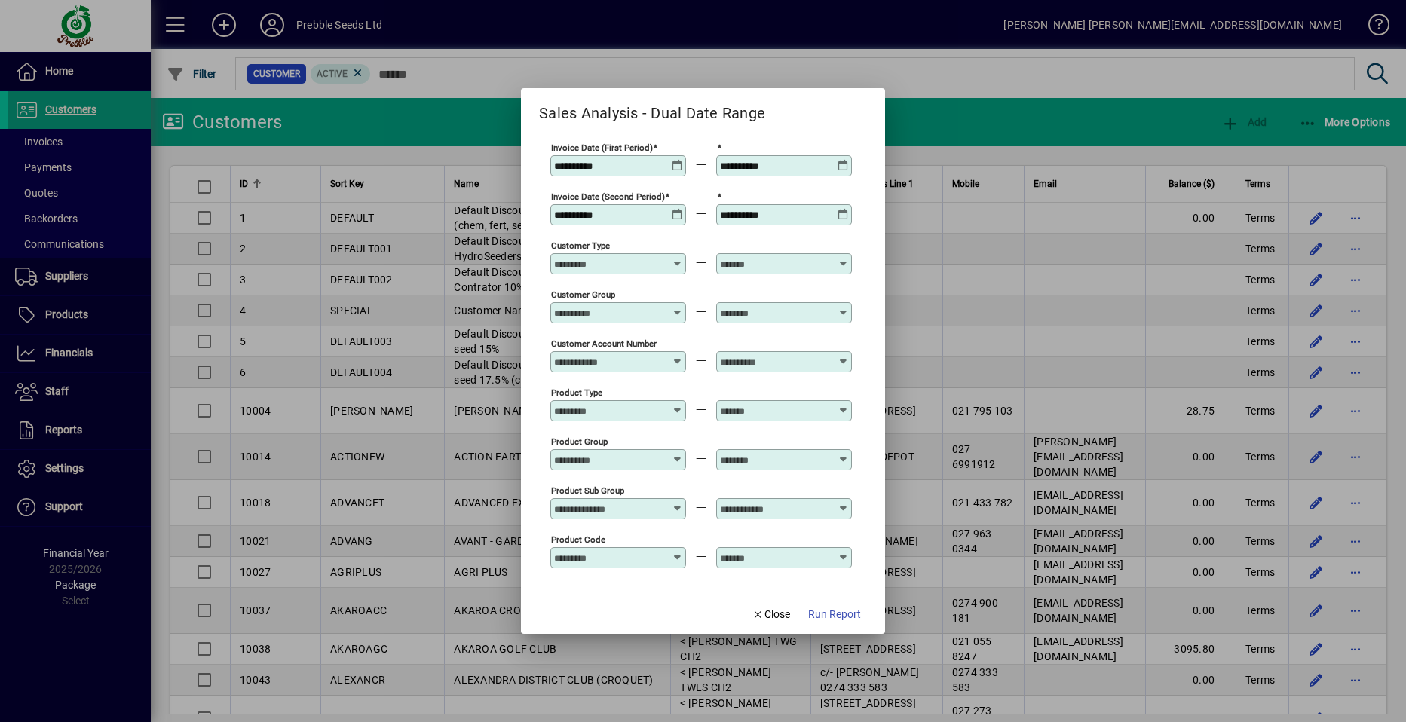
type input "**********"
click at [674, 160] on icon at bounding box center [677, 160] width 11 height 0
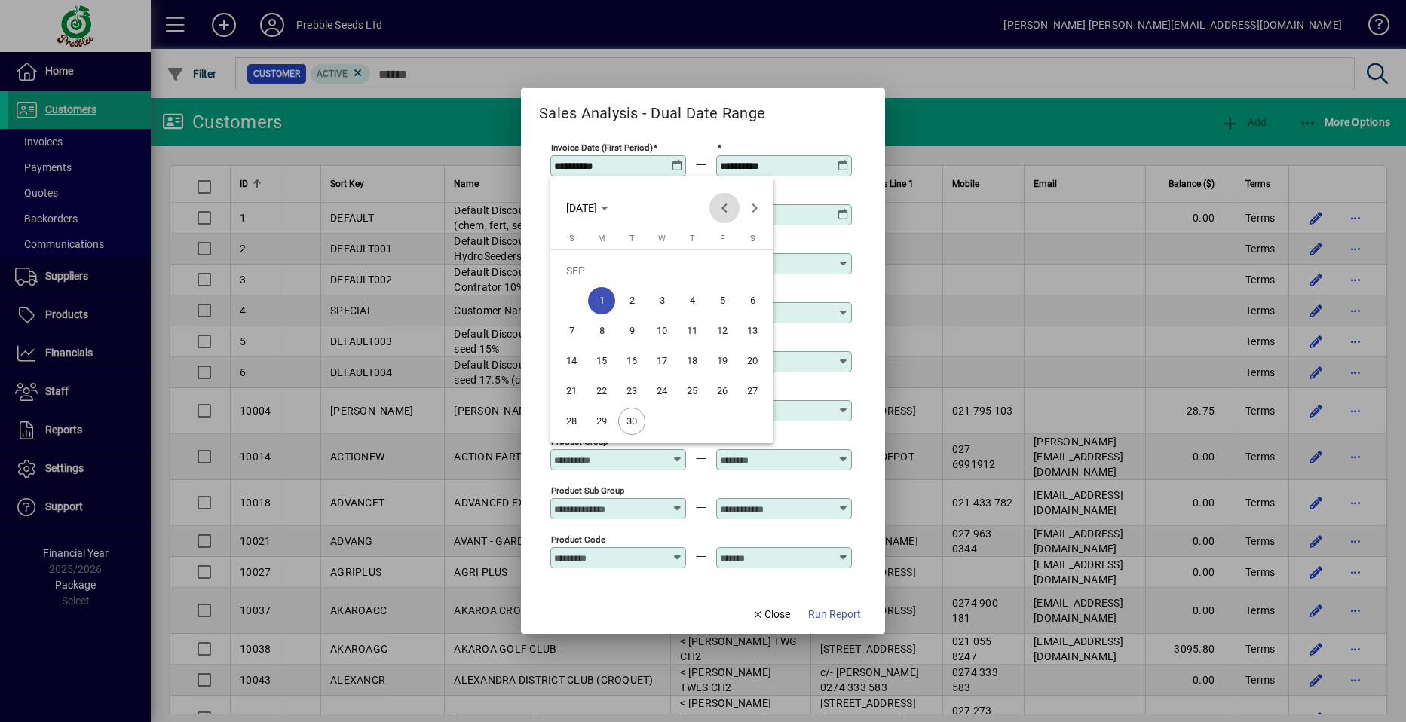
click at [722, 206] on span "Previous month" at bounding box center [725, 208] width 30 height 30
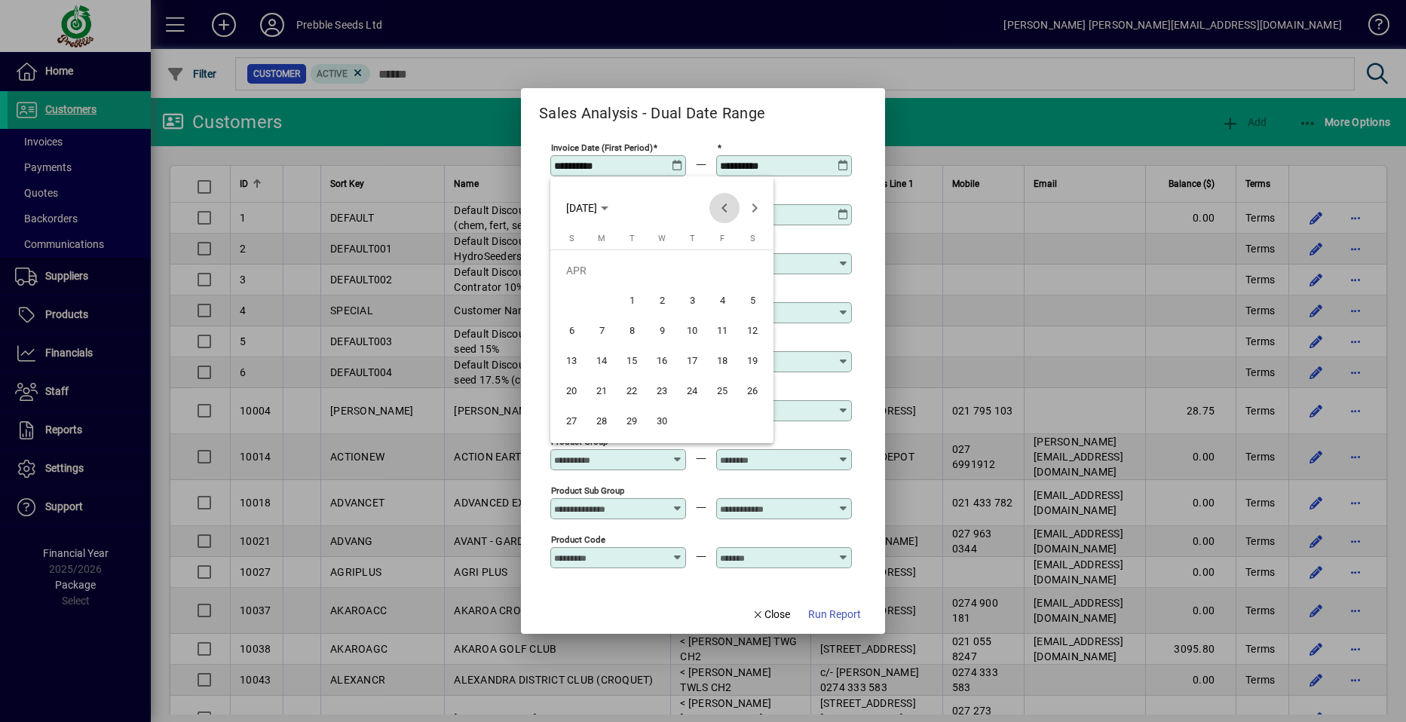
click at [722, 206] on span "Previous month" at bounding box center [725, 208] width 30 height 30
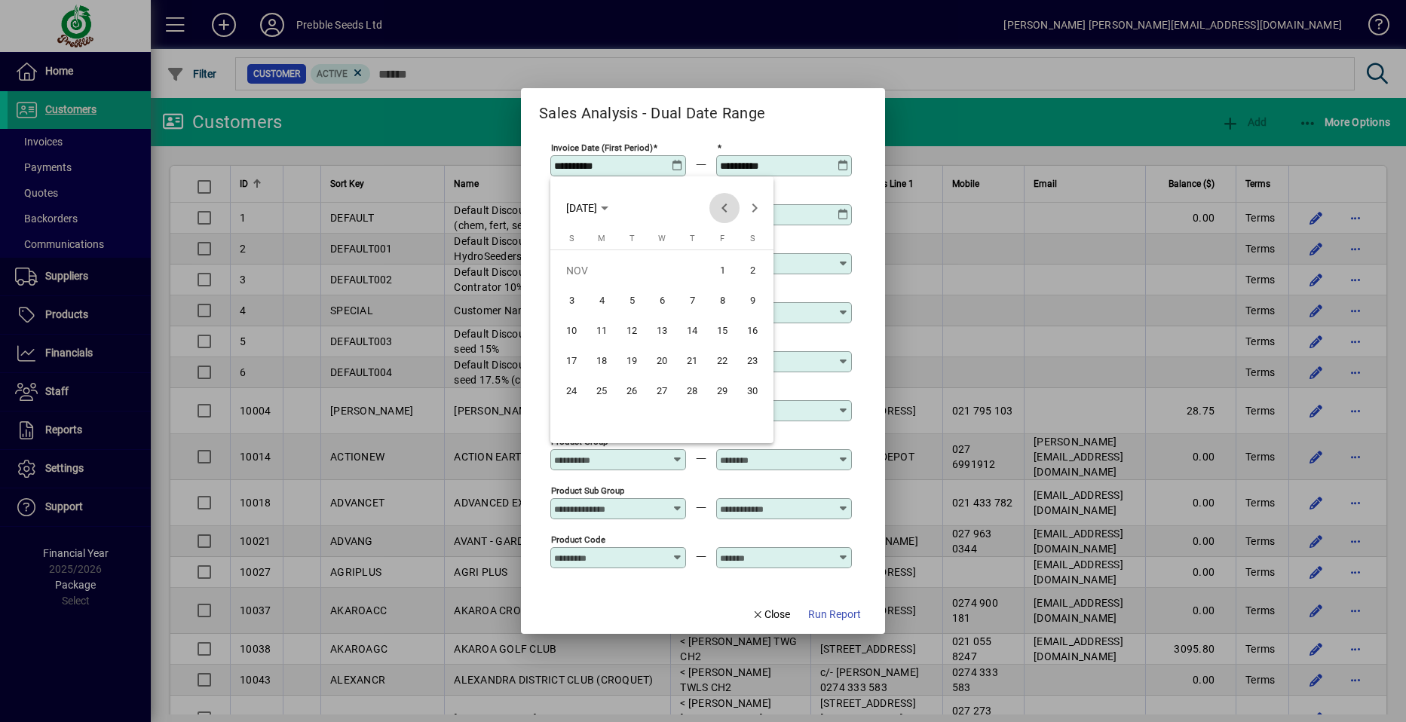
click at [722, 206] on span "Previous month" at bounding box center [725, 208] width 30 height 30
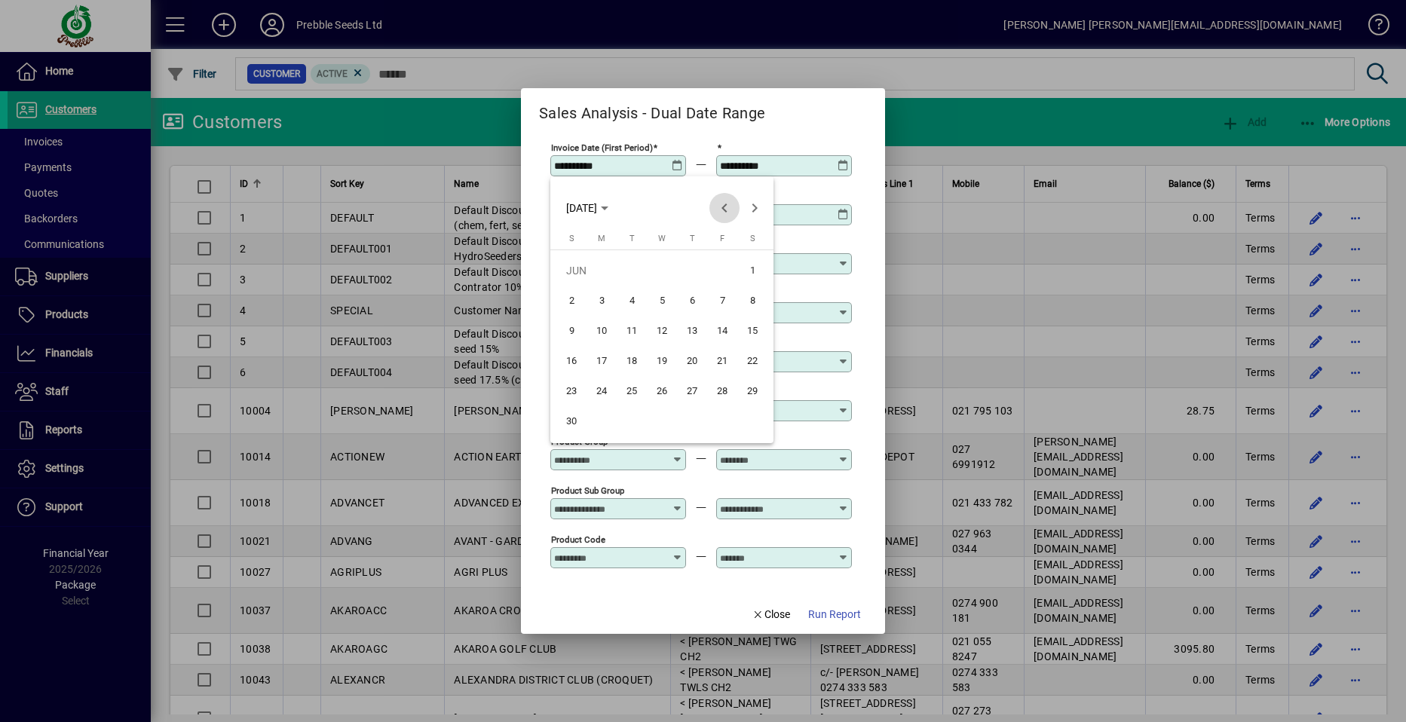
click at [722, 206] on span "Previous month" at bounding box center [725, 208] width 30 height 30
click at [605, 299] on span "1" at bounding box center [601, 300] width 27 height 27
type input "**********"
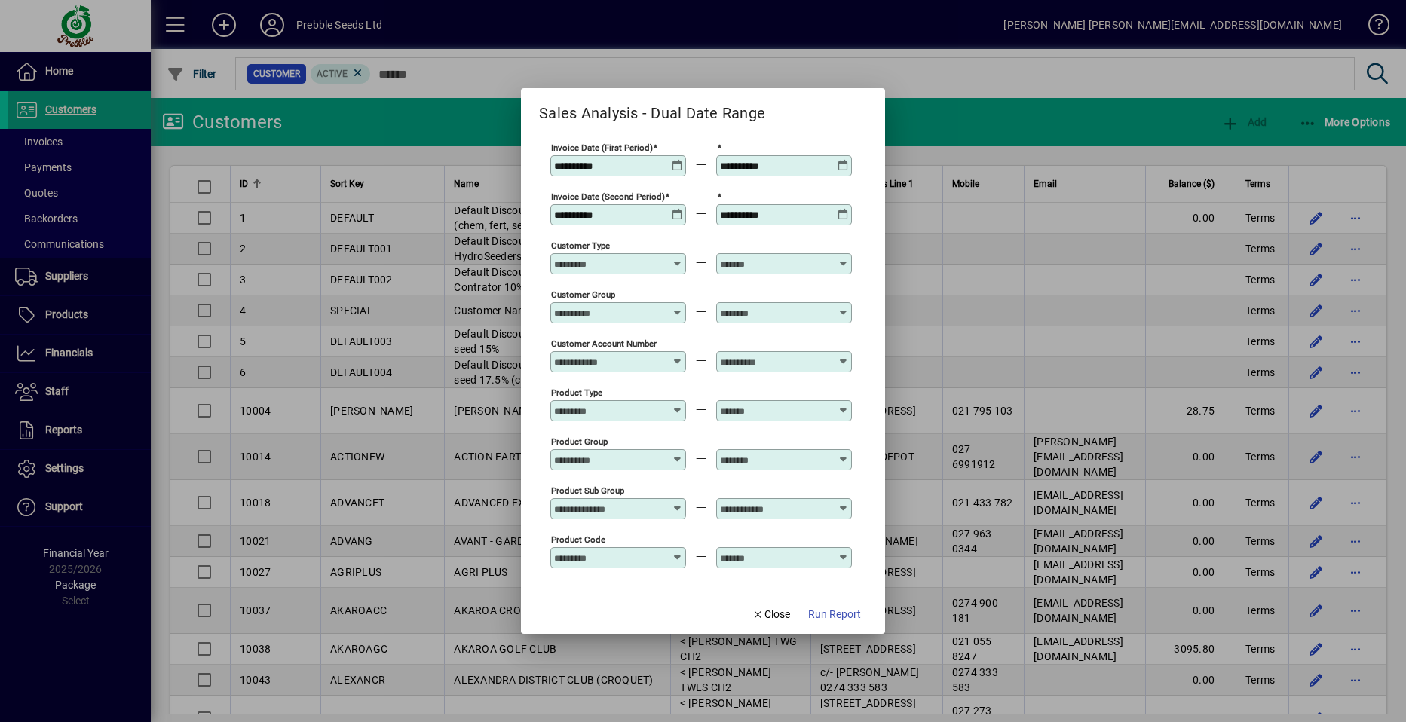
click at [844, 160] on icon at bounding box center [843, 160] width 11 height 0
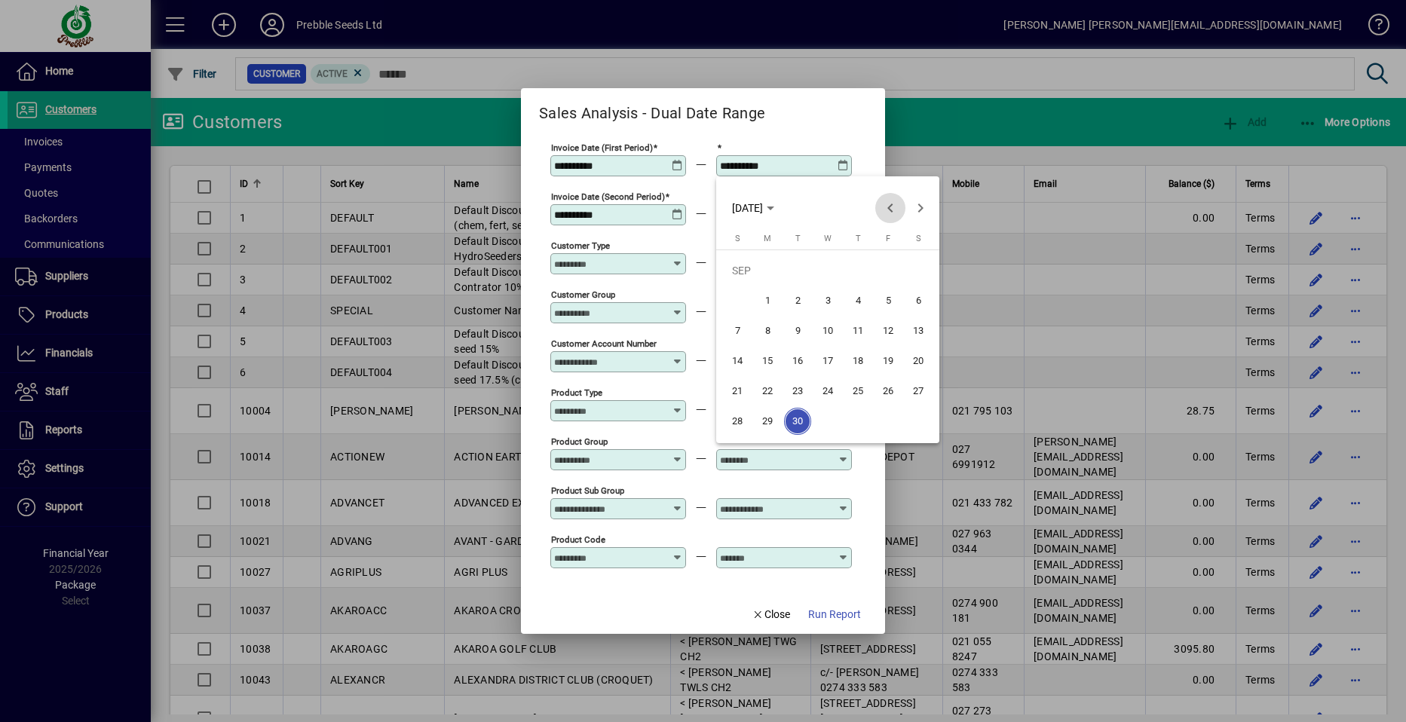
click at [887, 208] on span "Previous month" at bounding box center [890, 208] width 30 height 30
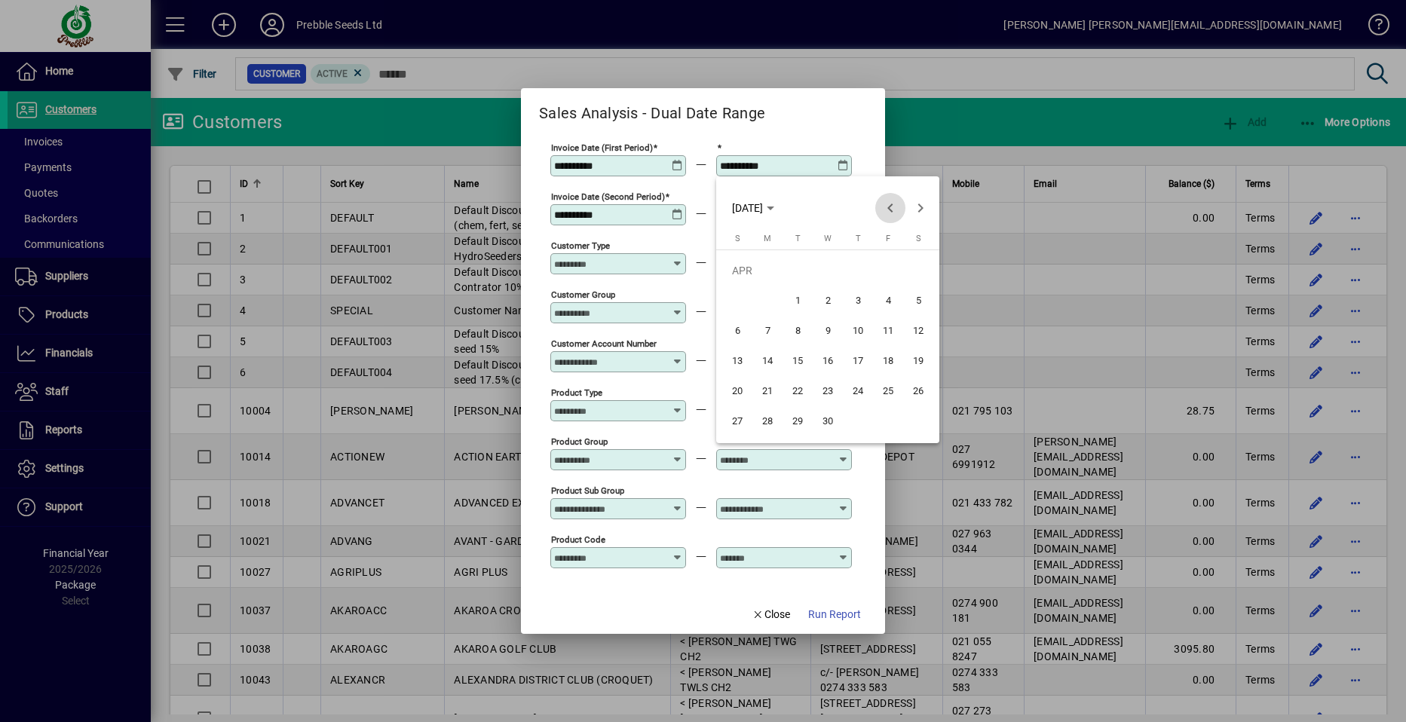
click at [887, 208] on span "Previous month" at bounding box center [890, 208] width 30 height 30
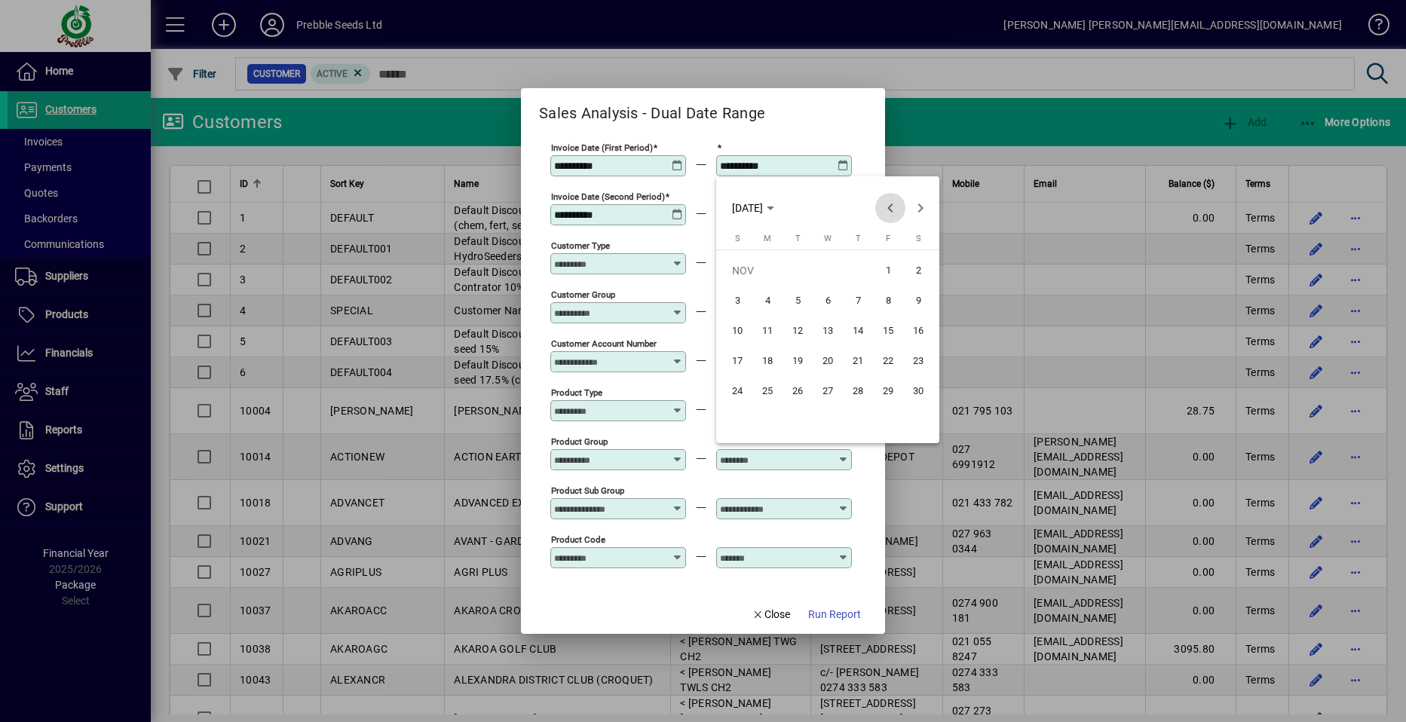
click at [887, 208] on span "Previous month" at bounding box center [890, 208] width 30 height 30
click at [764, 419] on span "30" at bounding box center [767, 421] width 27 height 27
type input "**********"
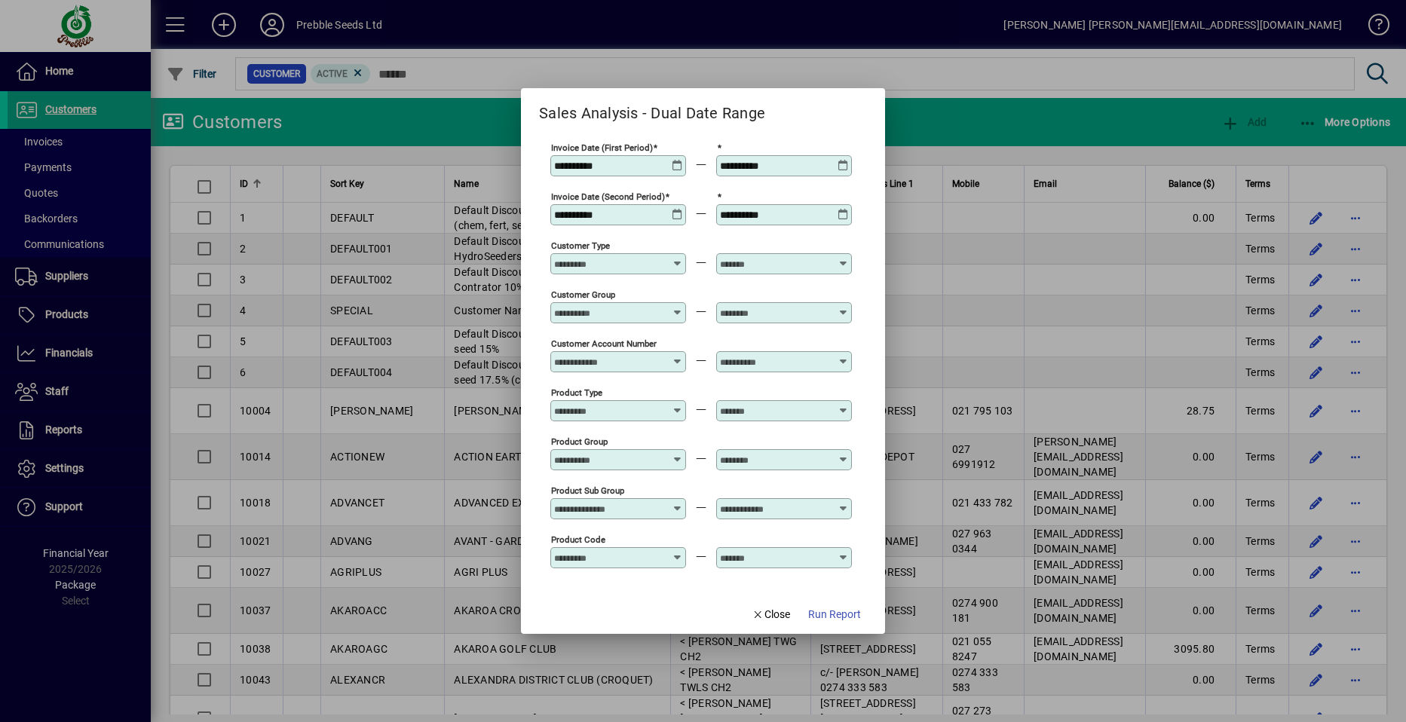
click at [676, 209] on icon at bounding box center [677, 209] width 11 height 0
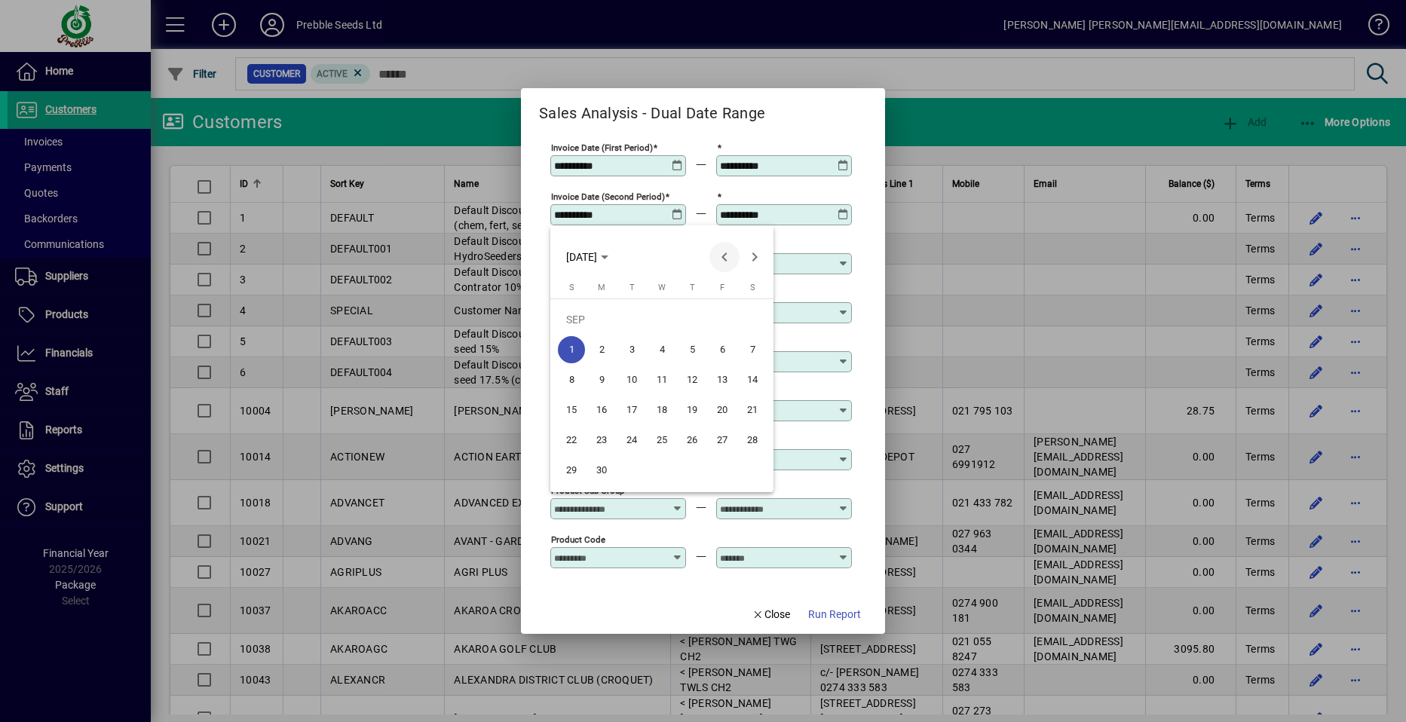
click at [724, 259] on span "Previous month" at bounding box center [725, 257] width 30 height 30
click at [750, 258] on span "Next month" at bounding box center [755, 257] width 30 height 30
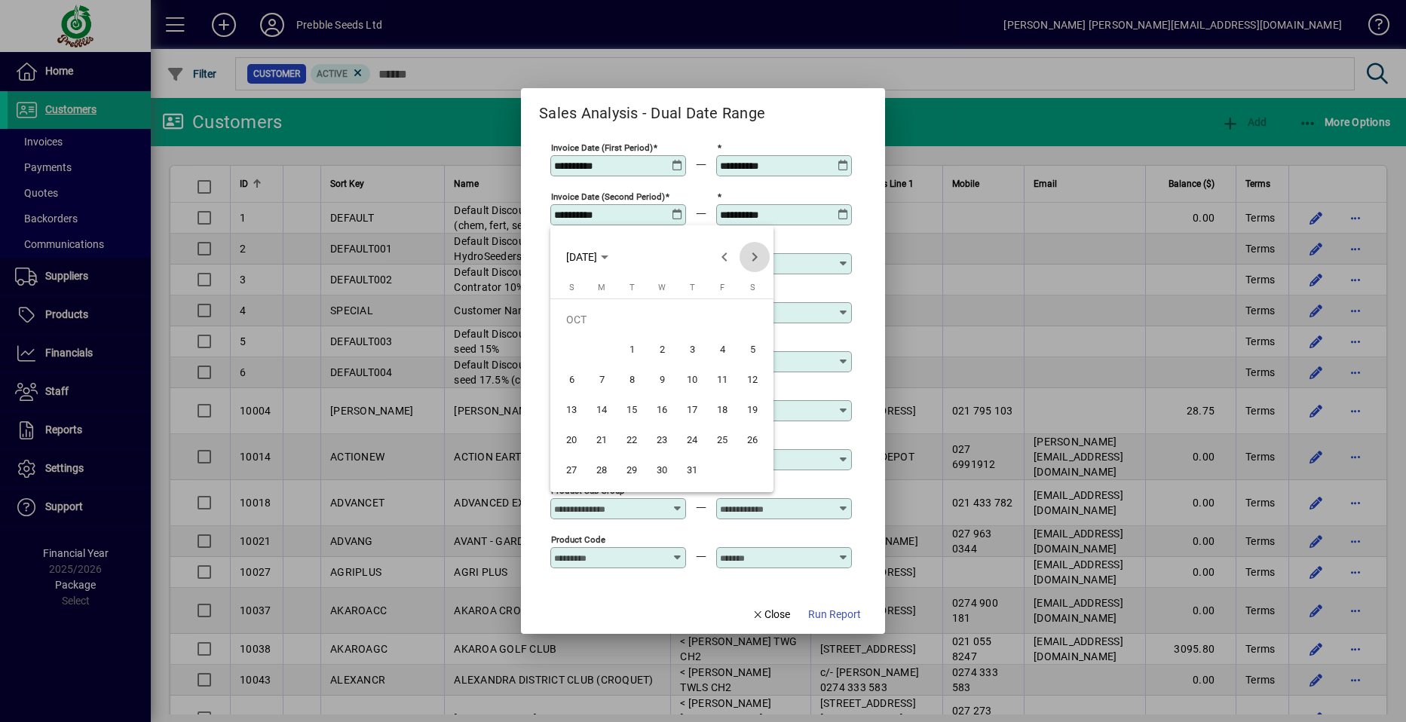
click at [750, 258] on span "Next month" at bounding box center [755, 257] width 30 height 30
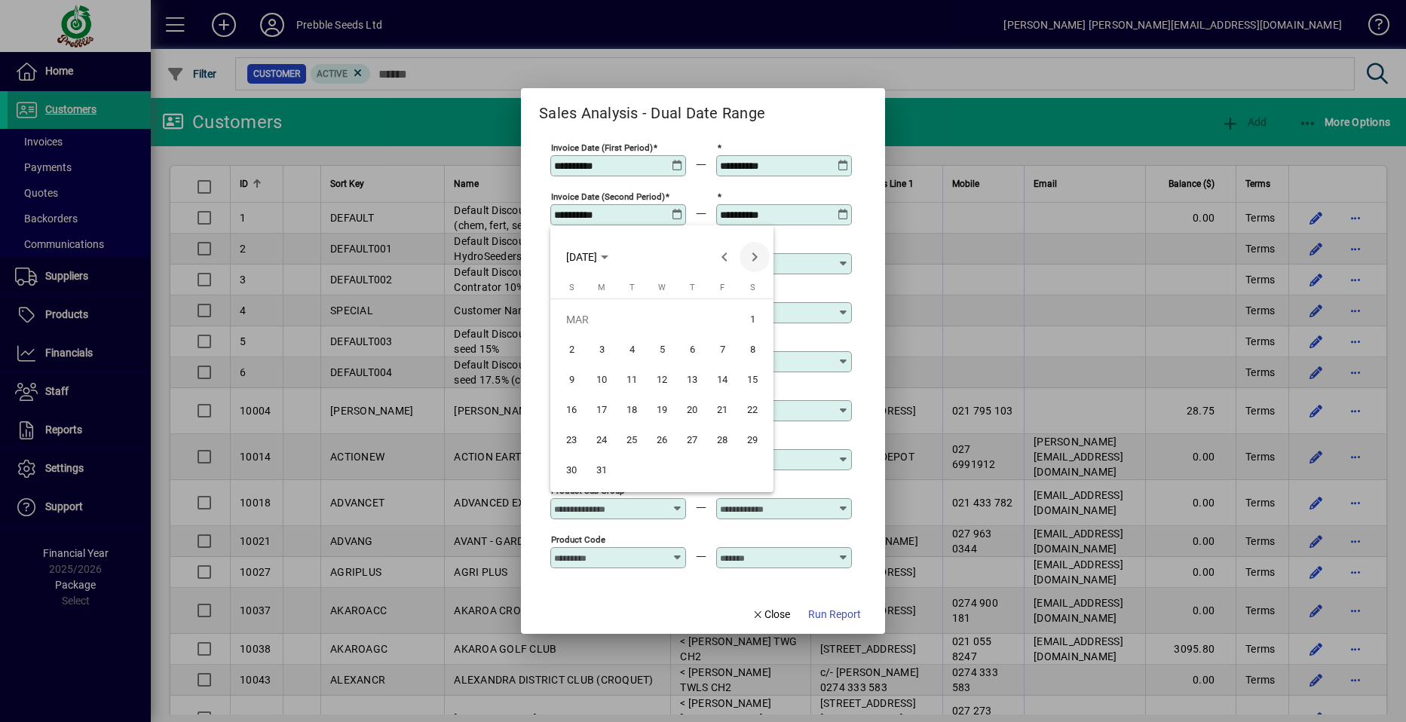
click at [750, 258] on span "Next month" at bounding box center [755, 257] width 30 height 30
click at [633, 348] on span "1" at bounding box center [631, 349] width 27 height 27
type input "**********"
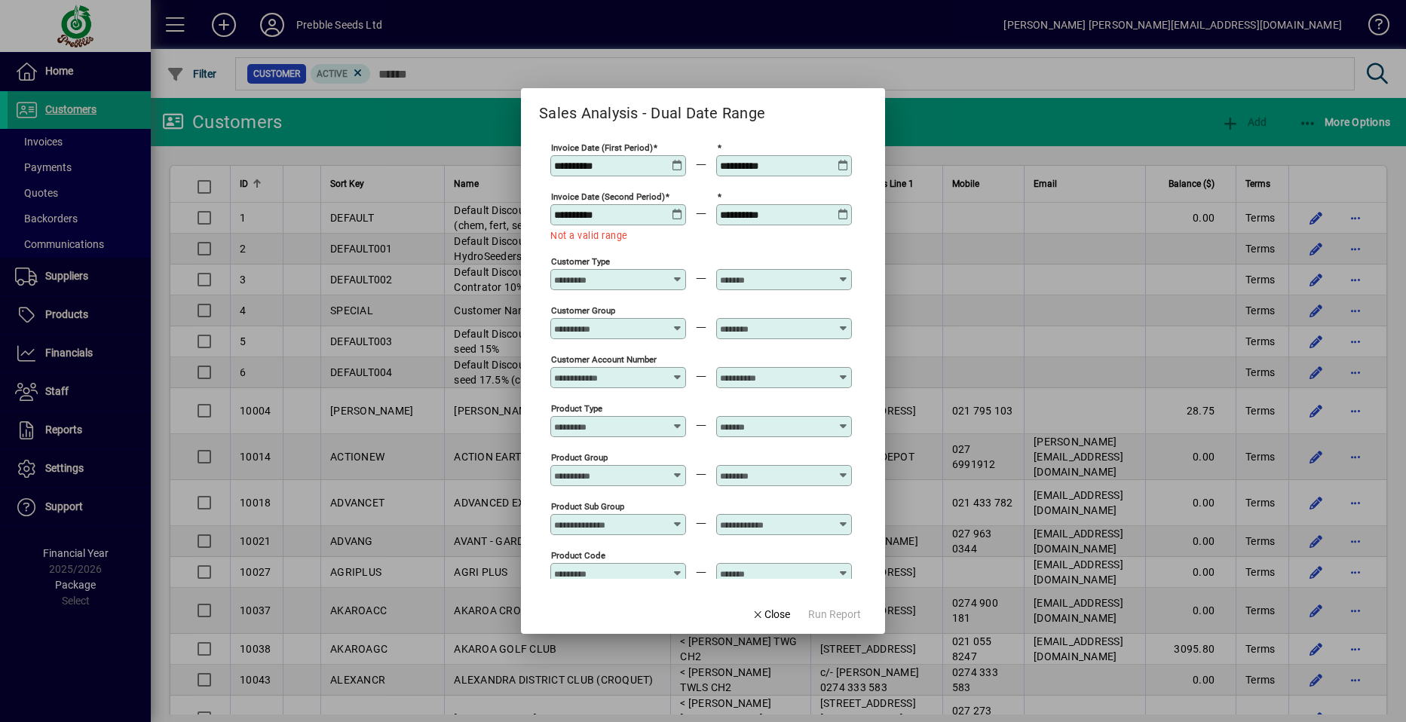
click at [841, 209] on icon at bounding box center [843, 209] width 11 height 0
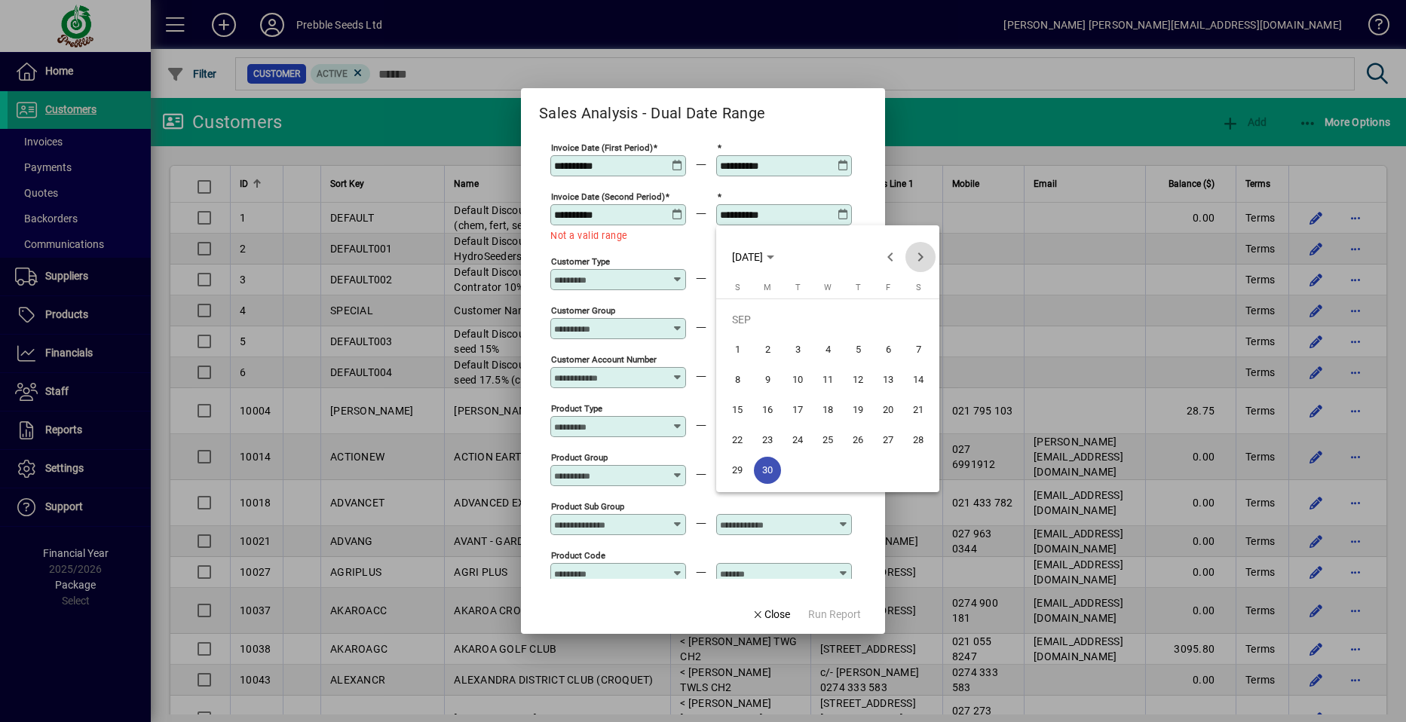
click at [919, 253] on span "Next month" at bounding box center [921, 257] width 30 height 30
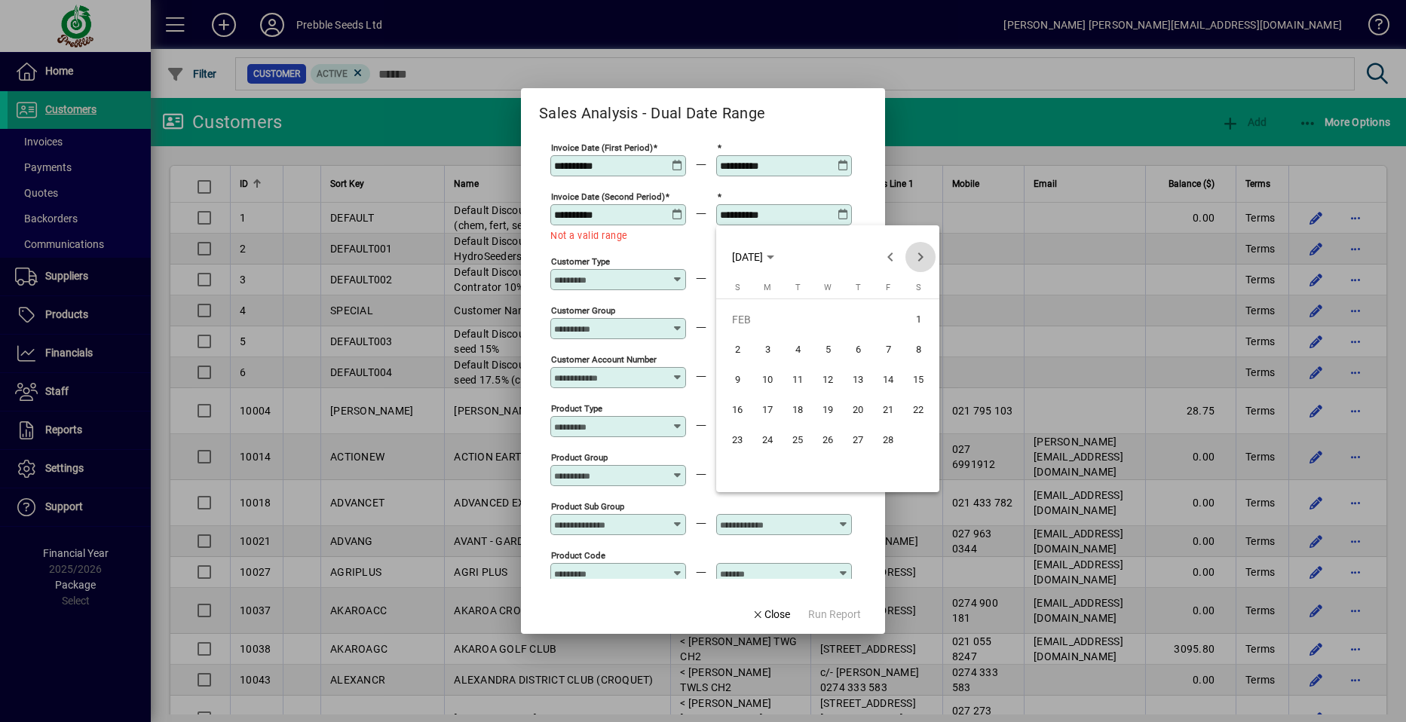
click at [919, 253] on span "Next month" at bounding box center [921, 257] width 30 height 30
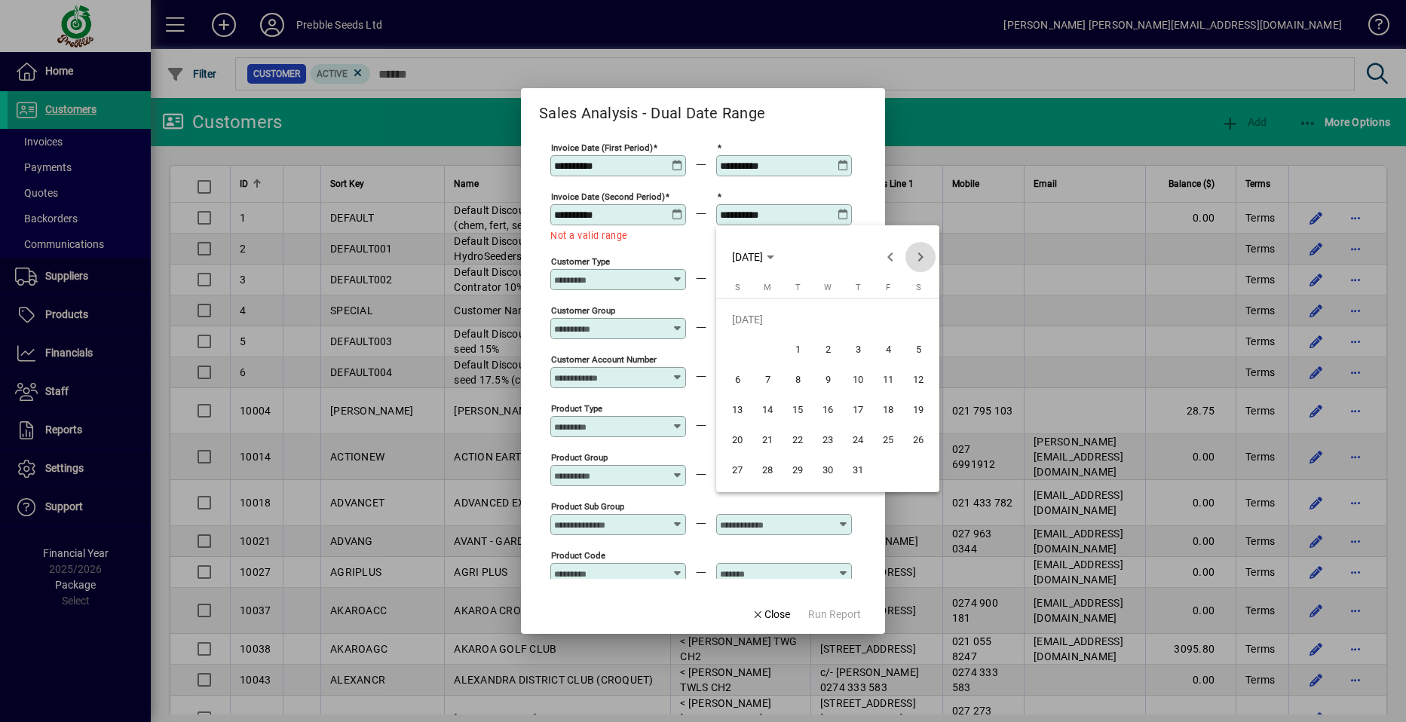
click at [919, 253] on span "Next month" at bounding box center [921, 257] width 30 height 30
click at [799, 469] on span "30" at bounding box center [797, 470] width 27 height 27
type input "**********"
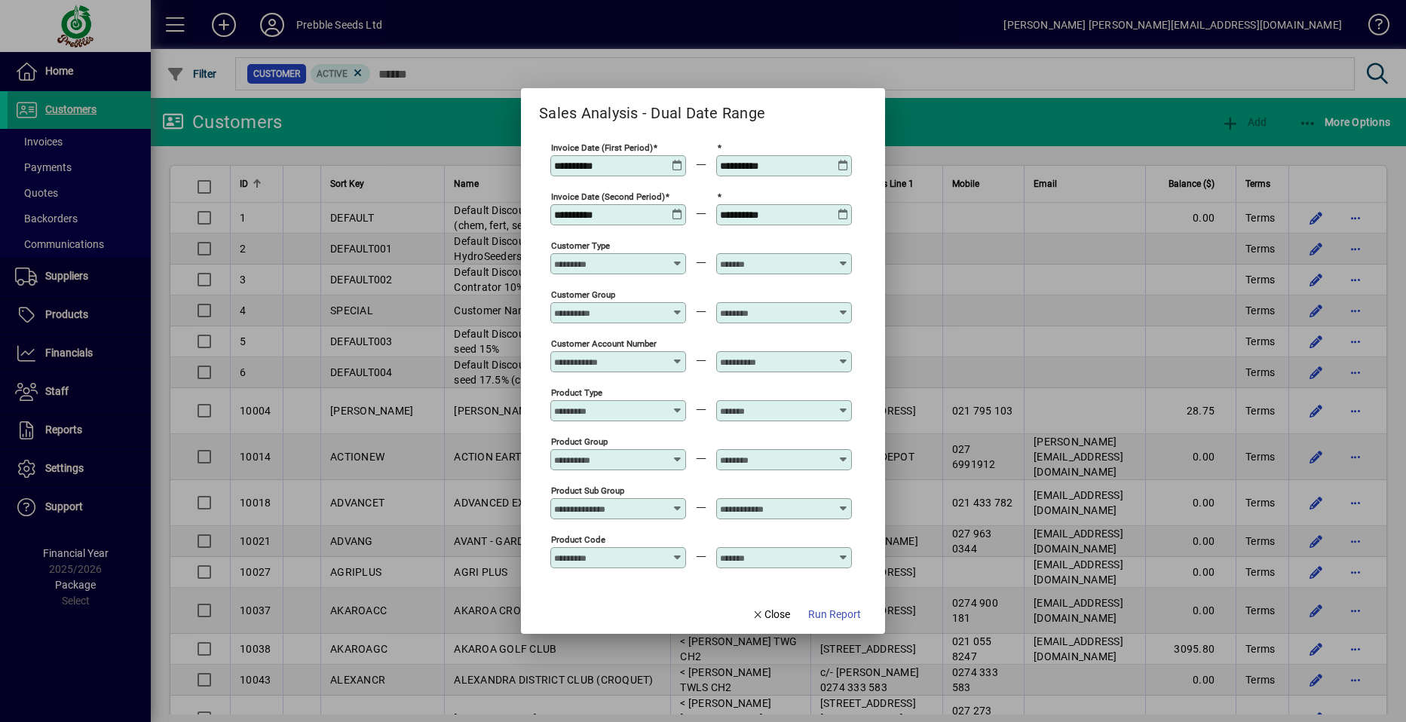
click at [678, 307] on icon at bounding box center [677, 307] width 11 height 0
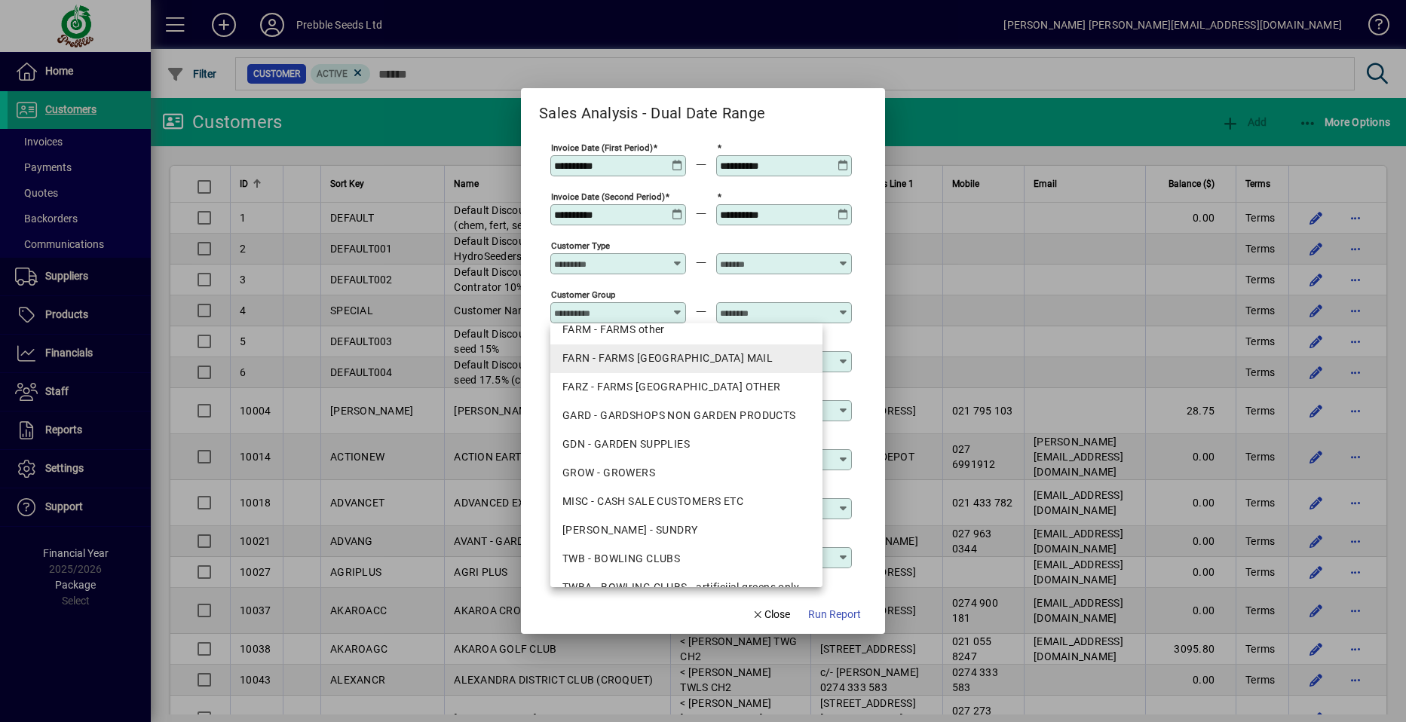
scroll to position [151, 0]
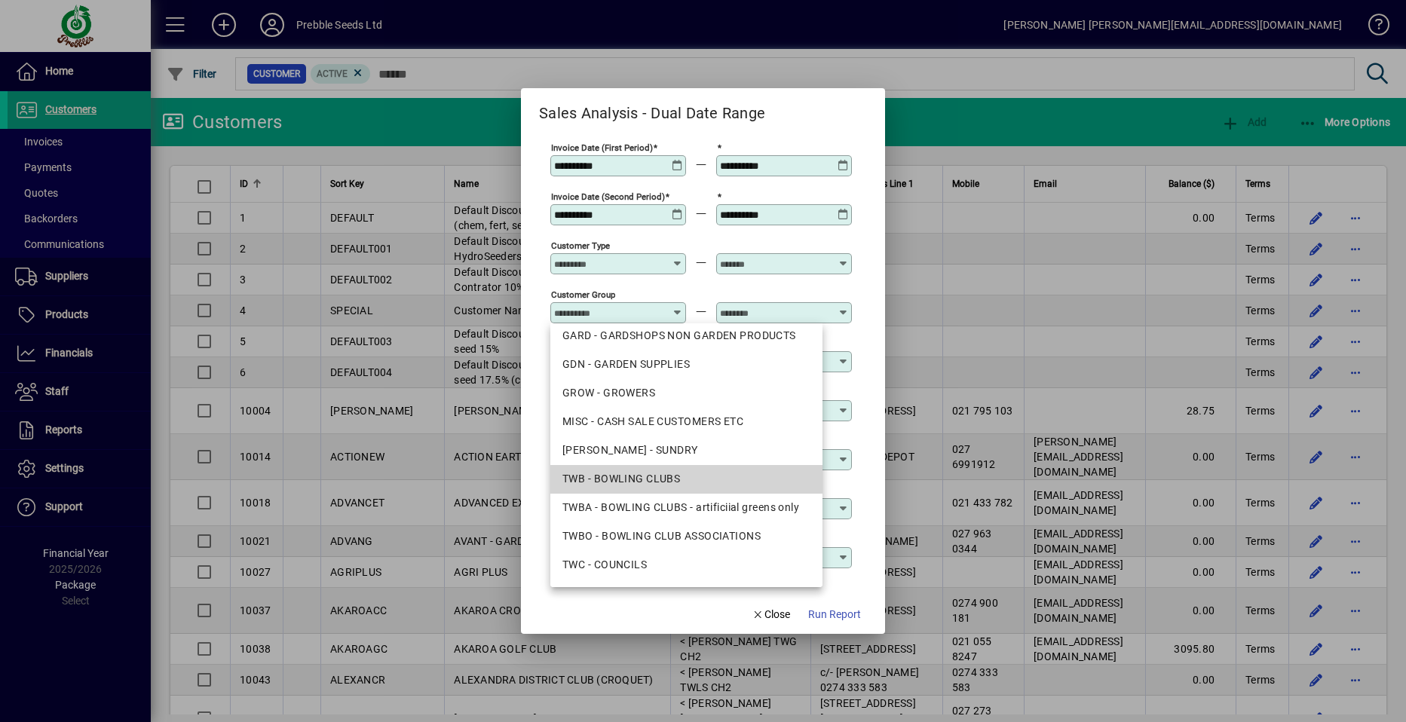
click at [637, 480] on div "TWB - BOWLING CLUBS" at bounding box center [687, 479] width 248 height 16
type input "**********"
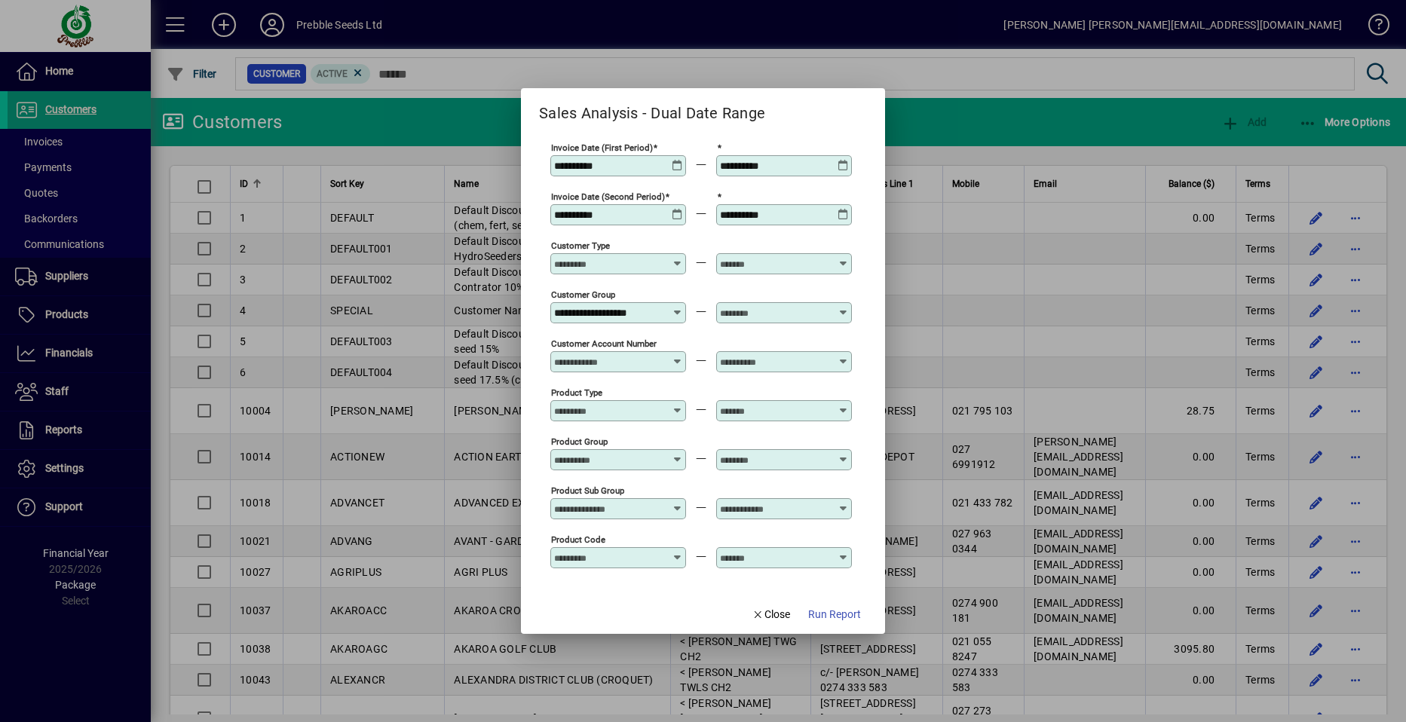
scroll to position [0, 0]
click at [843, 307] on icon at bounding box center [843, 307] width 11 height 0
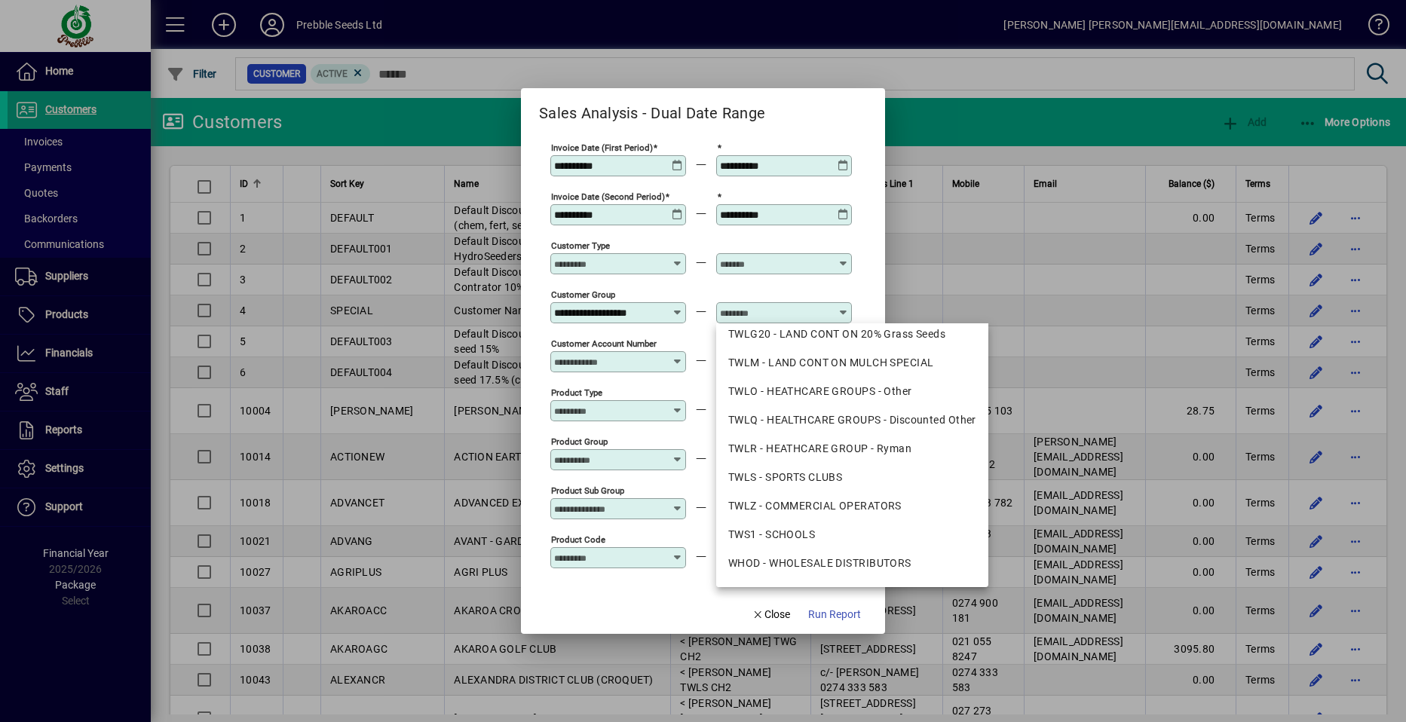
scroll to position [808, 0]
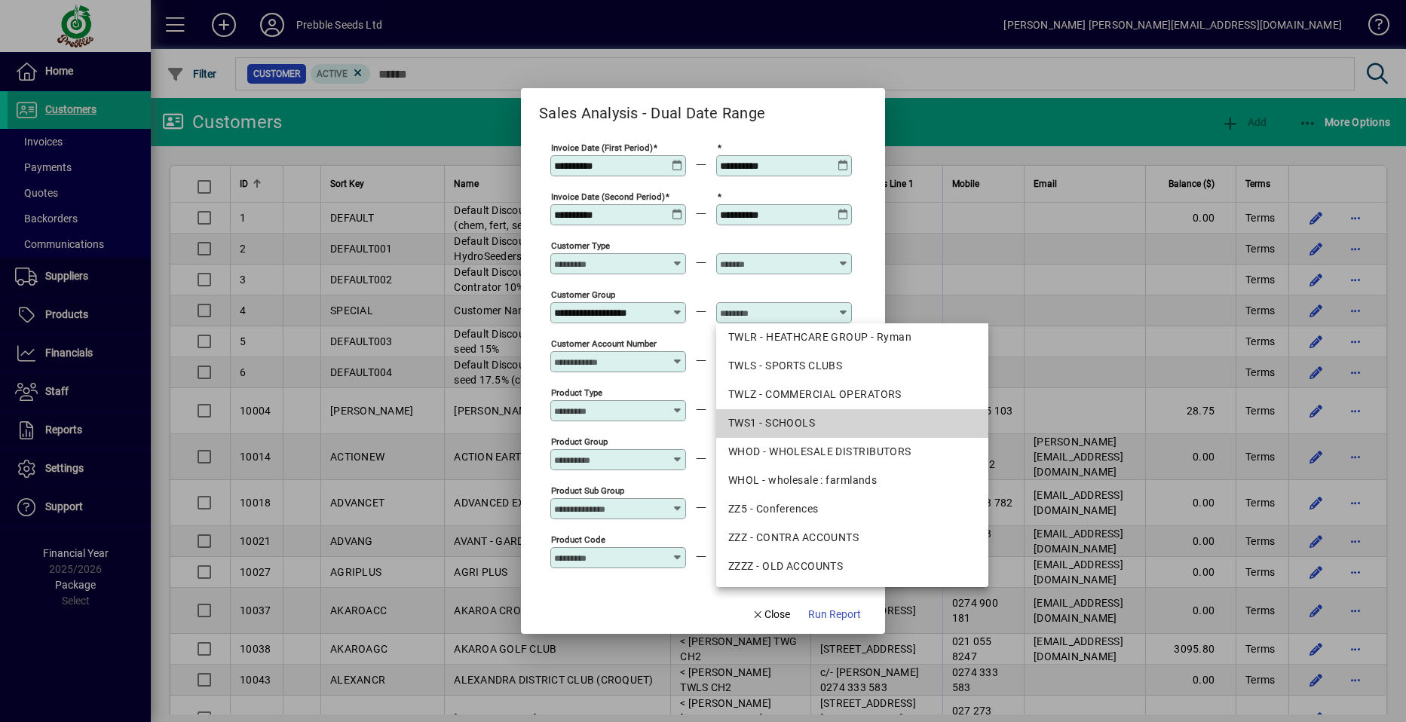
click at [808, 417] on div "TWS1 - SCHOOLS" at bounding box center [852, 423] width 248 height 16
type input "**********"
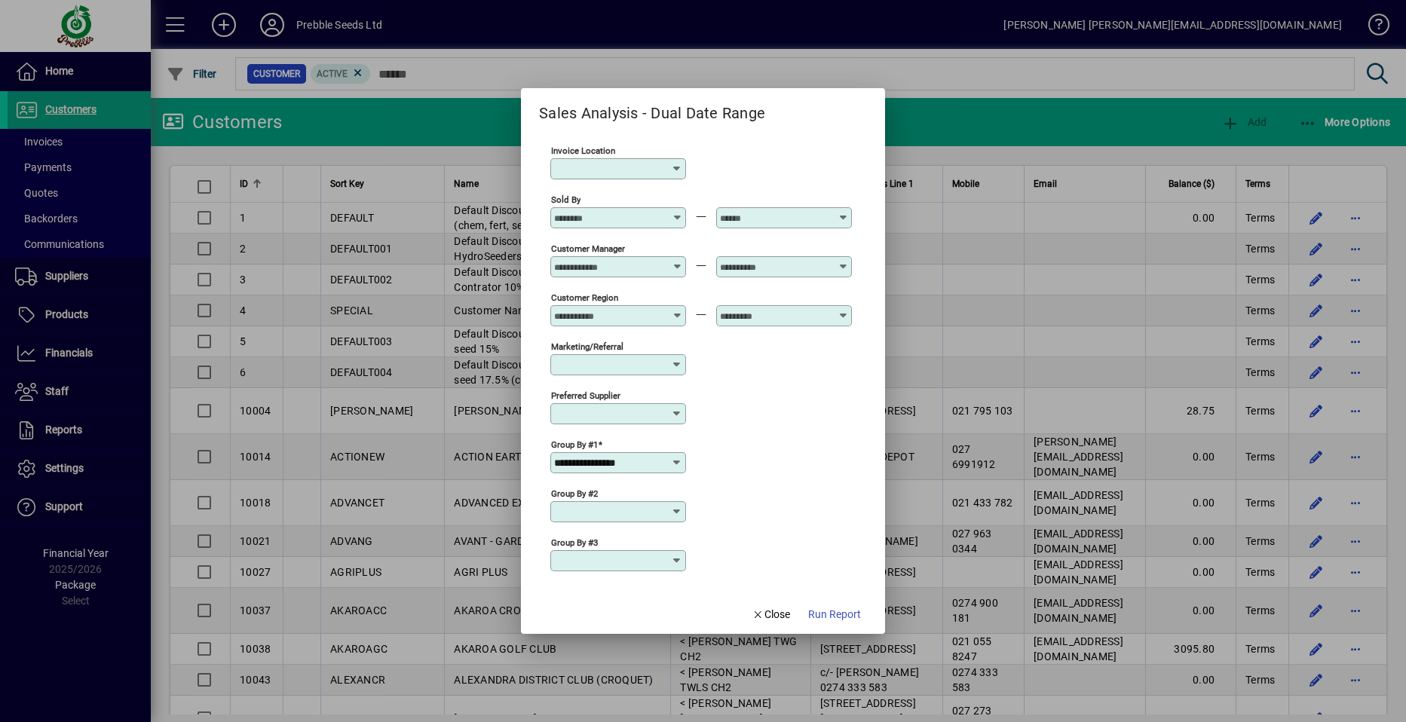
scroll to position [446, 0]
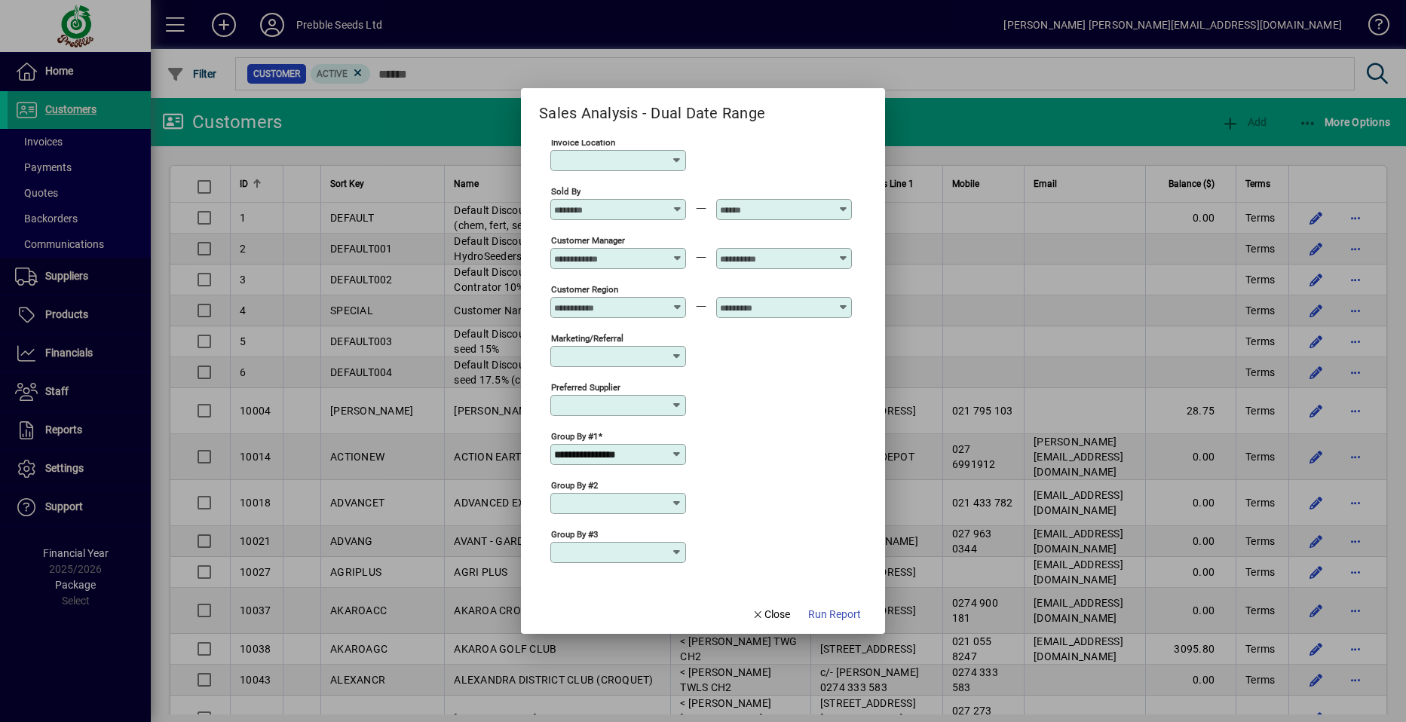
click at [676, 453] on icon at bounding box center [677, 455] width 12 height 12
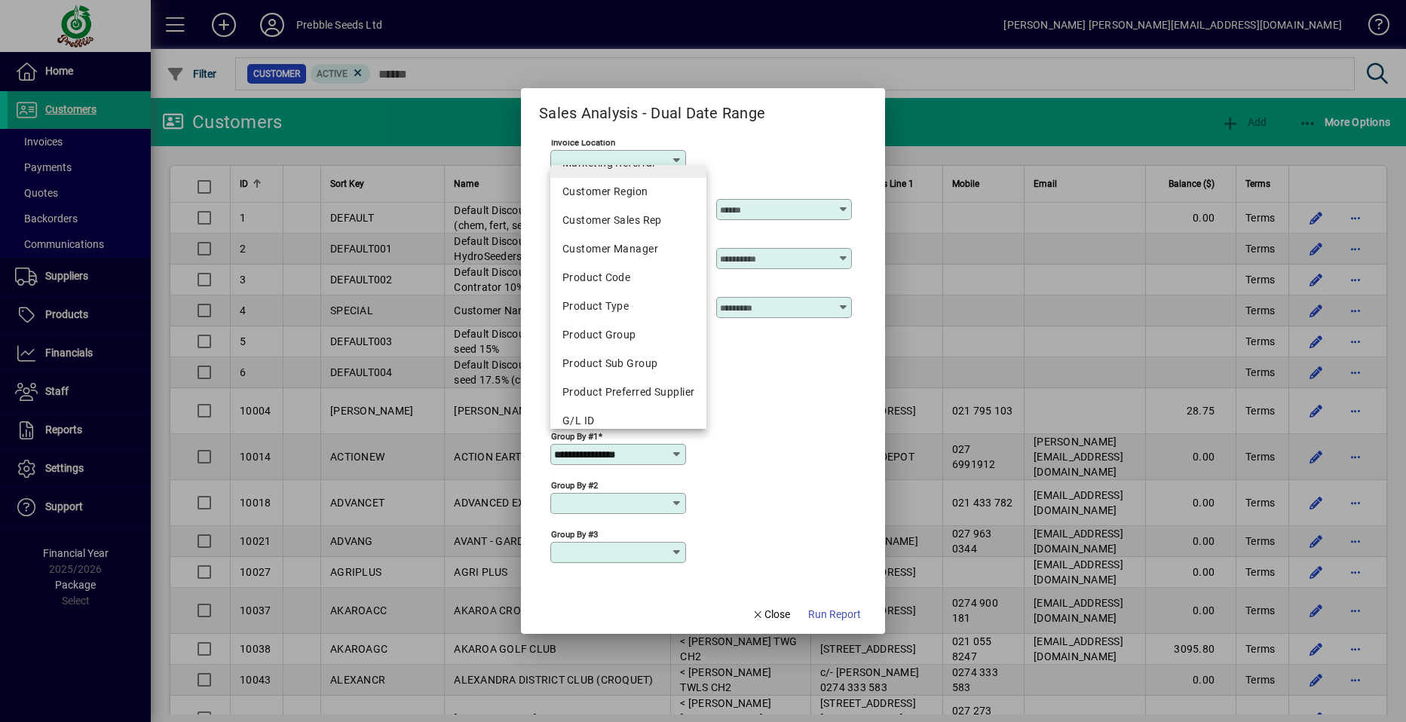
scroll to position [226, 0]
click at [628, 241] on div "Customer Manager" at bounding box center [629, 246] width 132 height 16
type input "**********"
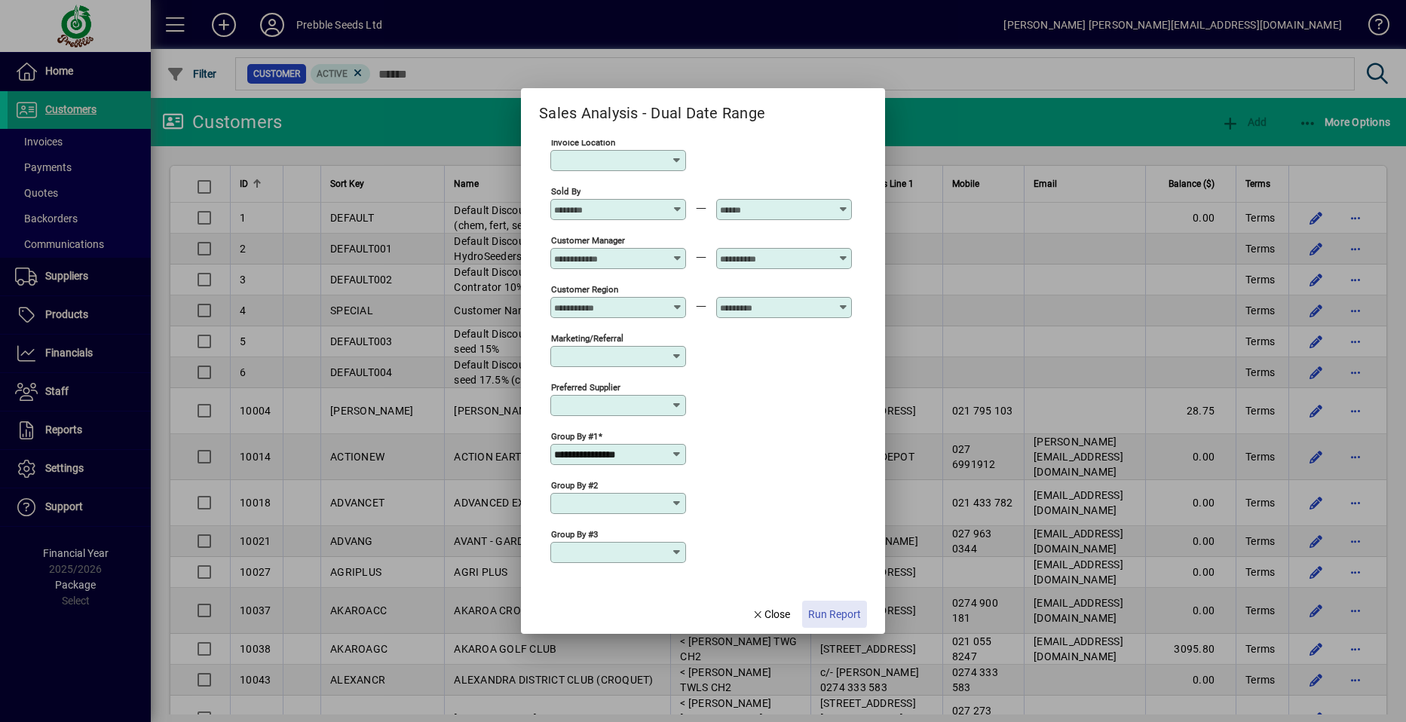
click at [827, 614] on span "Run Report" at bounding box center [834, 615] width 53 height 16
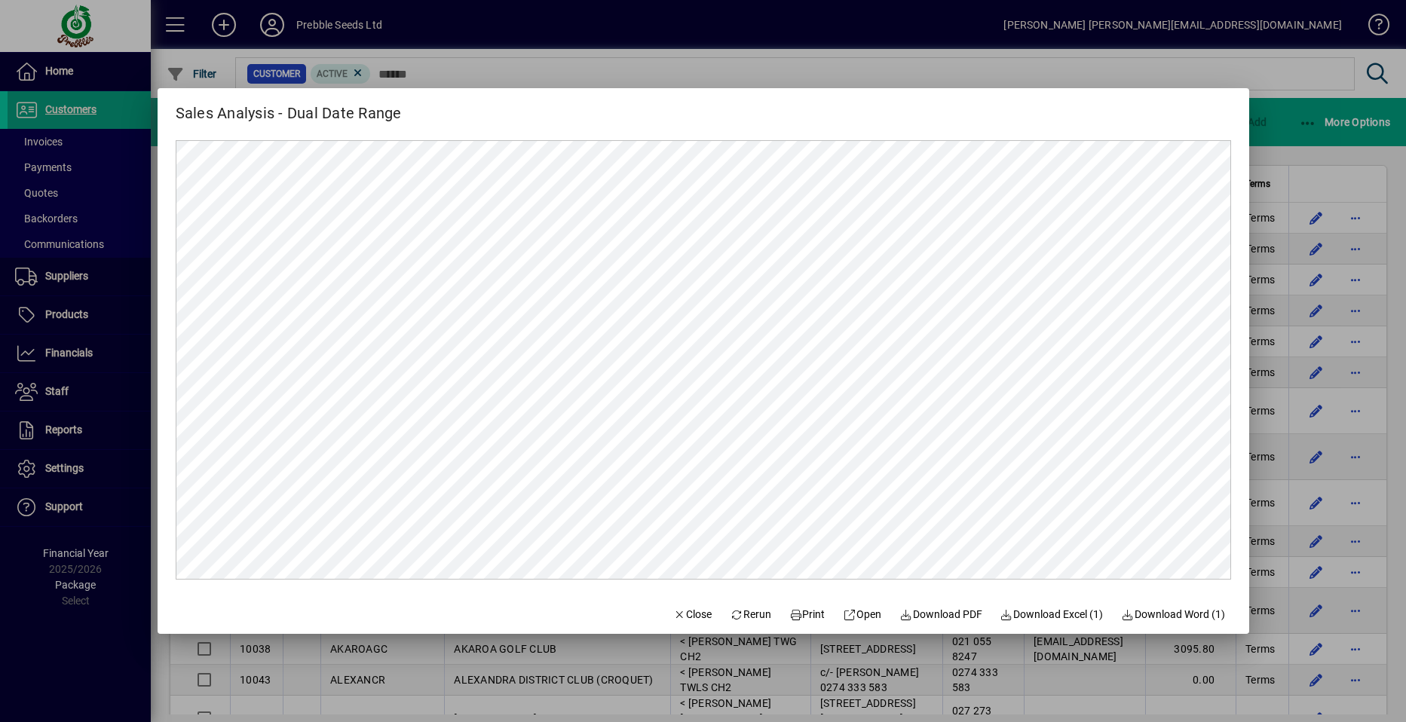
scroll to position [0, 0]
click at [679, 616] on span "Close" at bounding box center [692, 615] width 39 height 16
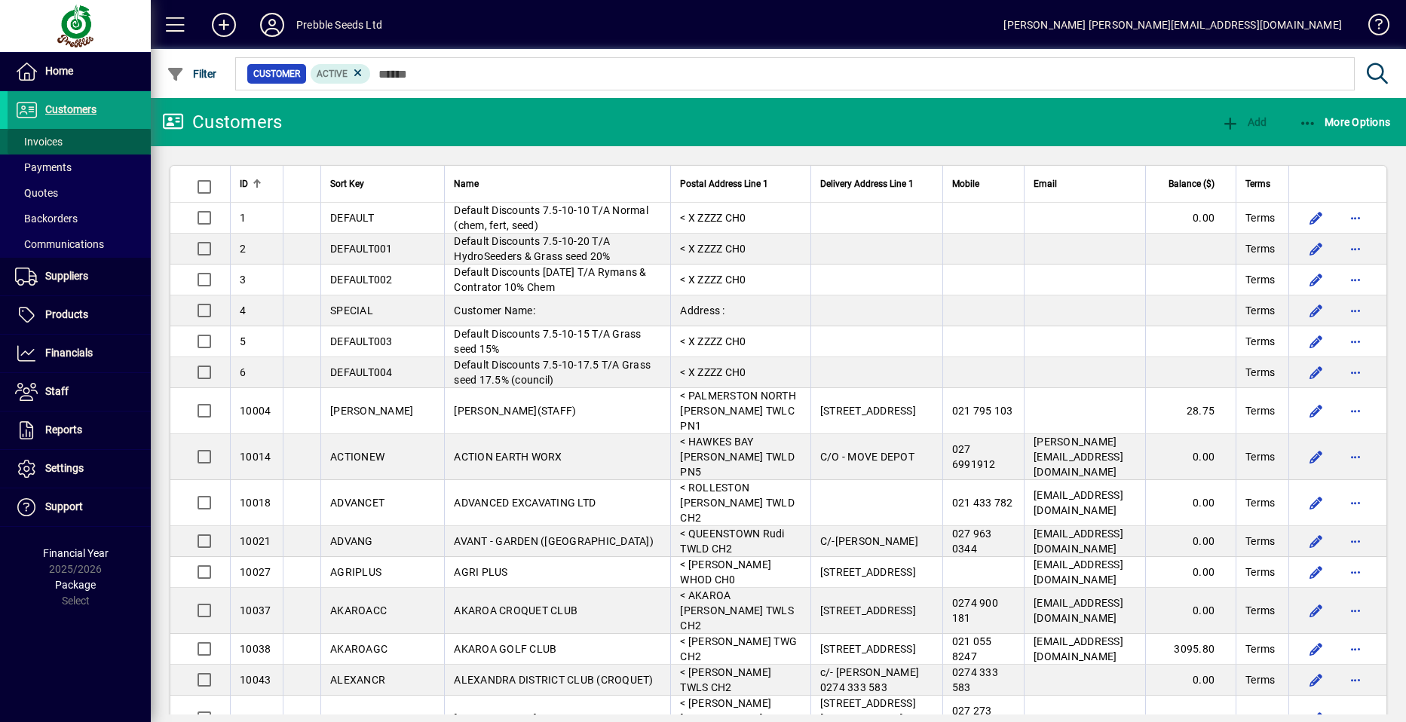
click at [63, 143] on span at bounding box center [79, 142] width 143 height 36
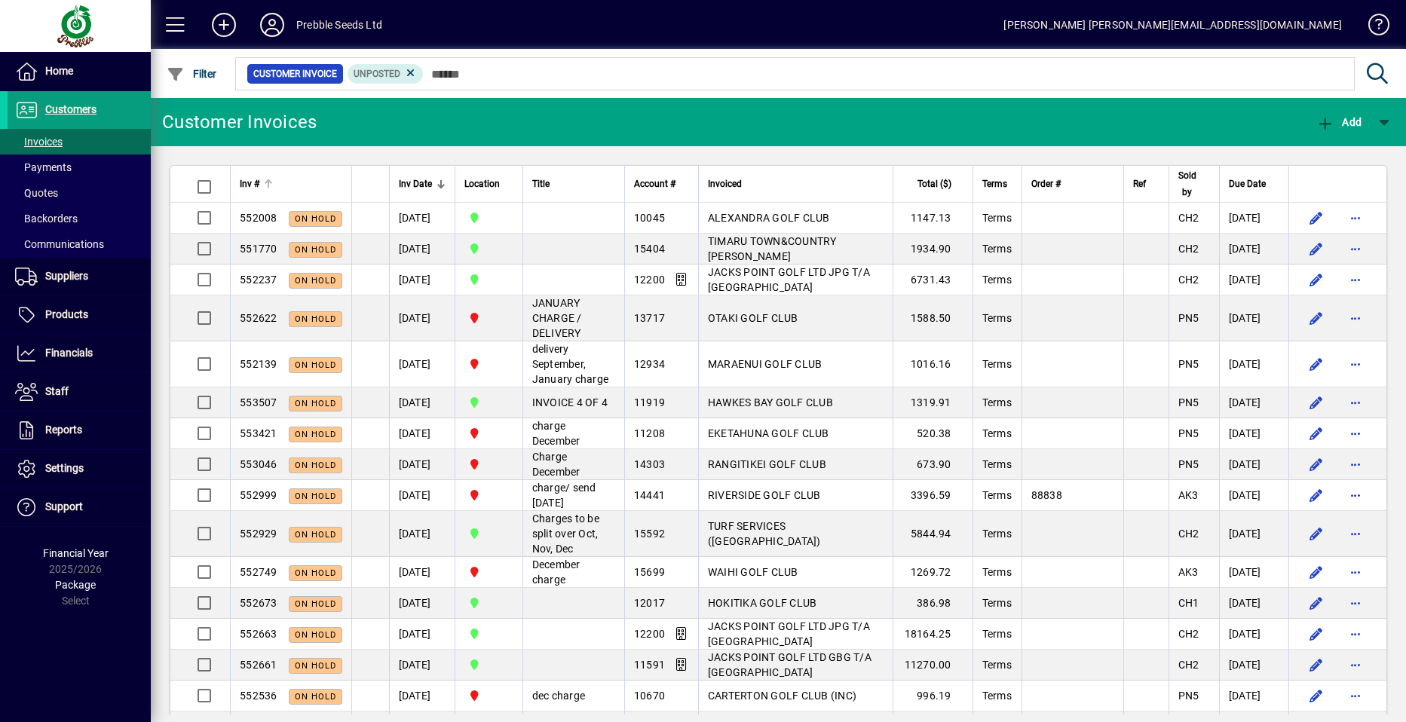
click at [253, 181] on span "Inv #" at bounding box center [250, 184] width 20 height 17
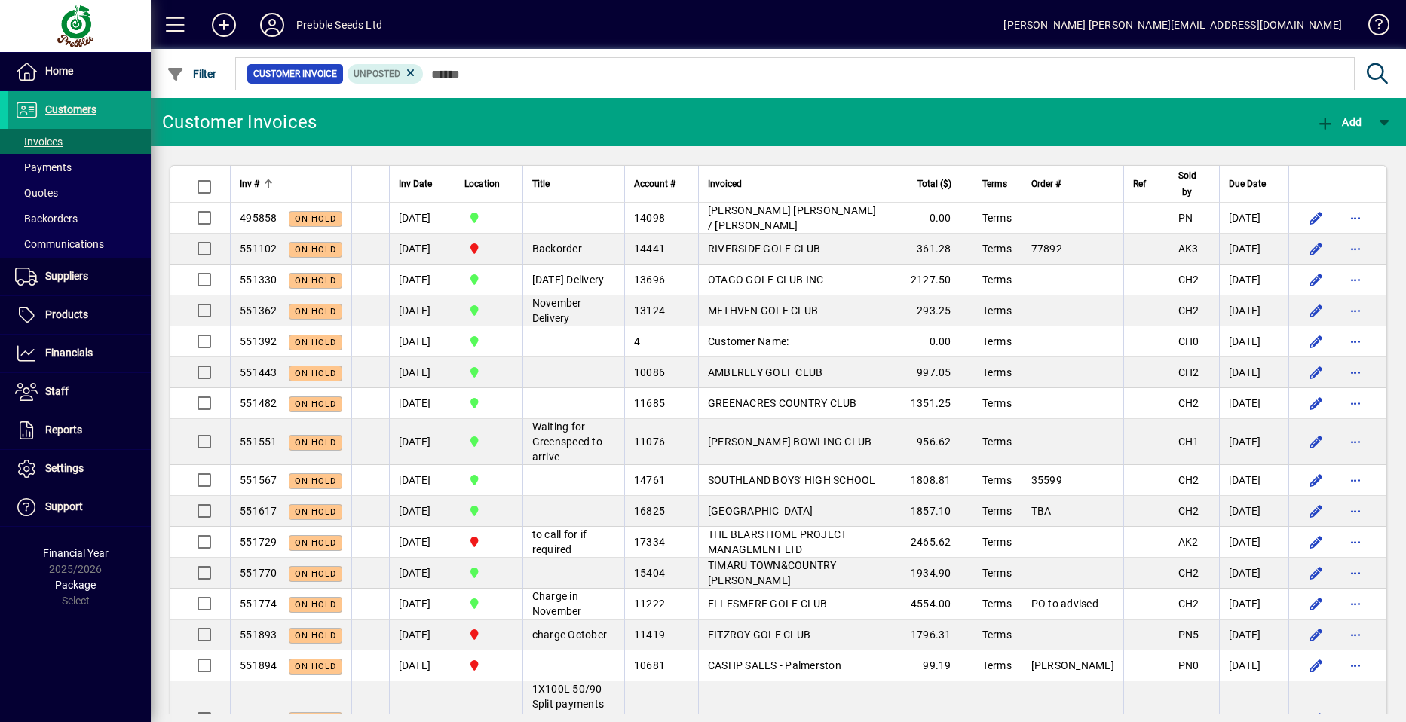
click at [252, 181] on span "Inv #" at bounding box center [250, 184] width 20 height 17
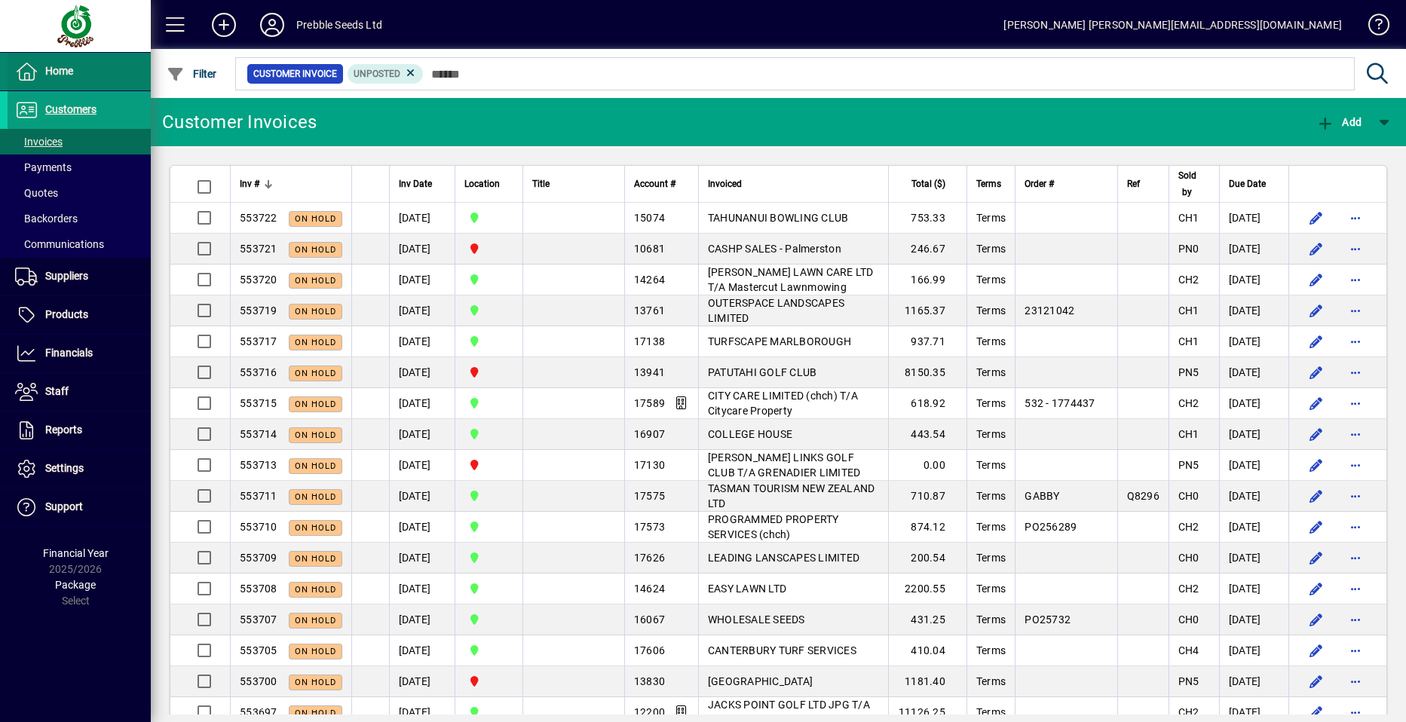
click at [101, 71] on span at bounding box center [79, 72] width 143 height 36
